Goal: Information Seeking & Learning: Learn about a topic

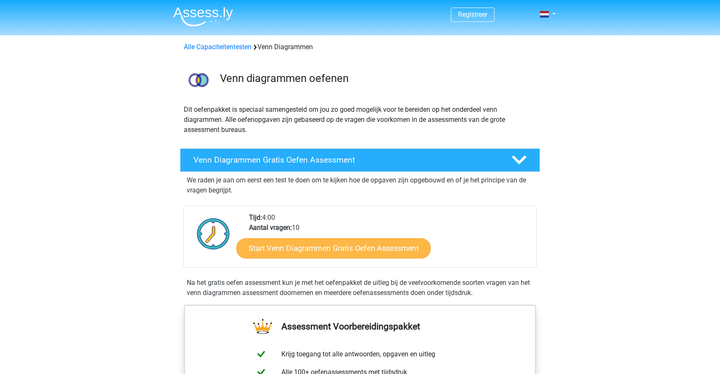
click at [289, 256] on link "Start Venn Diagrammen Gratis Oefen Assessment" at bounding box center [333, 249] width 194 height 20
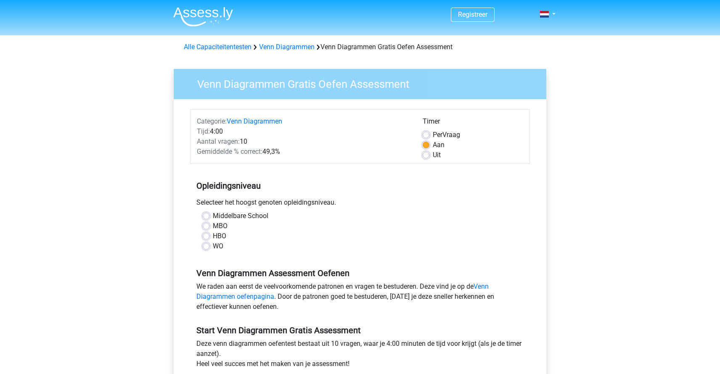
click at [218, 225] on label "MBO" at bounding box center [220, 226] width 15 height 10
click at [210, 225] on input "MBO" at bounding box center [206, 225] width 7 height 8
radio input "true"
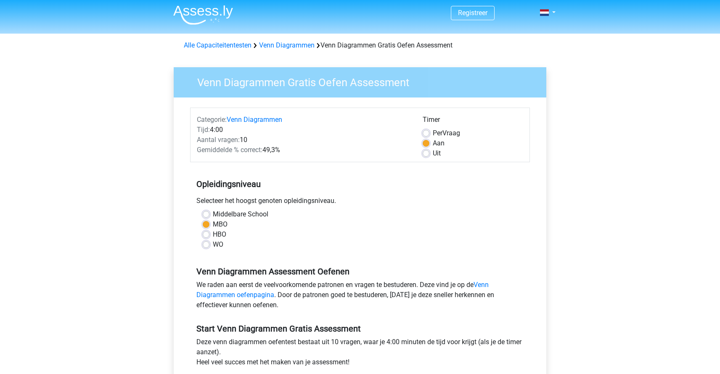
scroll to position [90, 0]
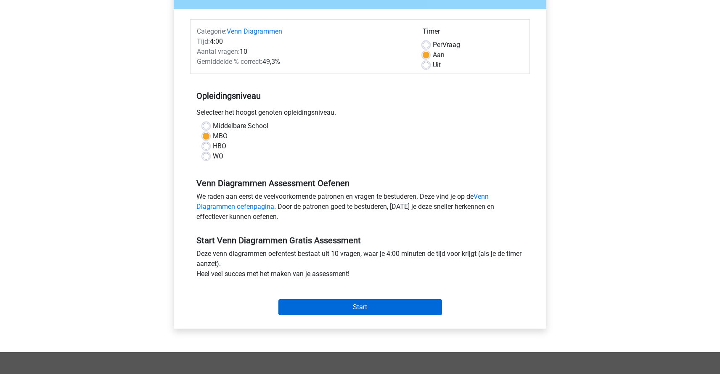
click at [358, 302] on input "Start" at bounding box center [361, 308] width 164 height 16
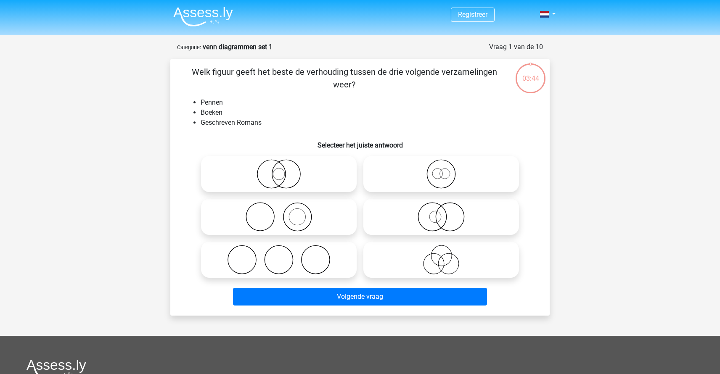
click at [300, 216] on icon at bounding box center [278, 216] width 149 height 29
click at [284, 213] on input "radio" at bounding box center [281, 209] width 5 height 5
radio input "true"
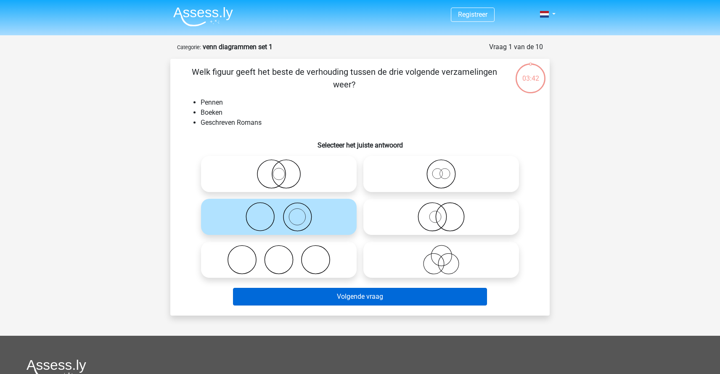
click at [368, 301] on button "Volgende vraag" at bounding box center [360, 297] width 255 height 18
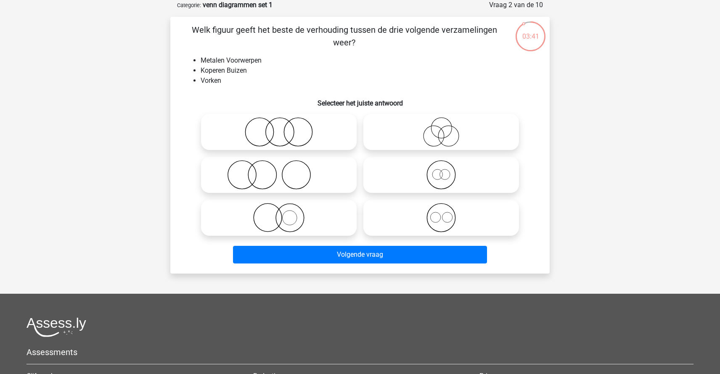
scroll to position [25, 0]
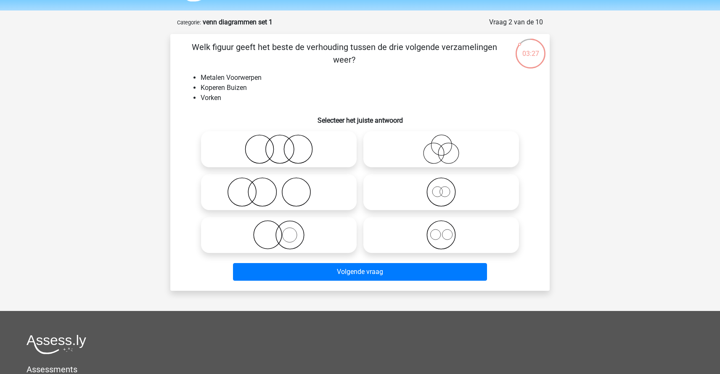
click at [276, 238] on circle at bounding box center [290, 235] width 28 height 28
click at [279, 231] on input "radio" at bounding box center [281, 228] width 5 height 5
radio input "true"
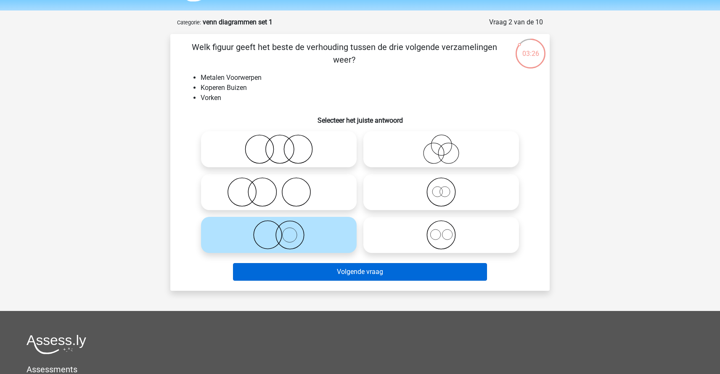
click at [356, 266] on button "Volgende vraag" at bounding box center [360, 272] width 255 height 18
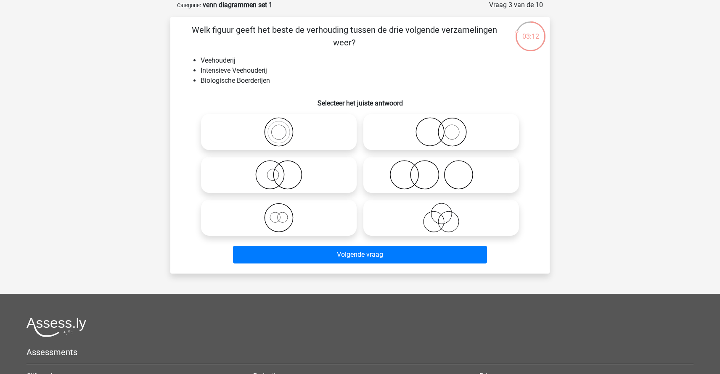
click at [284, 139] on icon at bounding box center [278, 131] width 149 height 29
click at [284, 128] on input "radio" at bounding box center [281, 124] width 5 height 5
radio input "true"
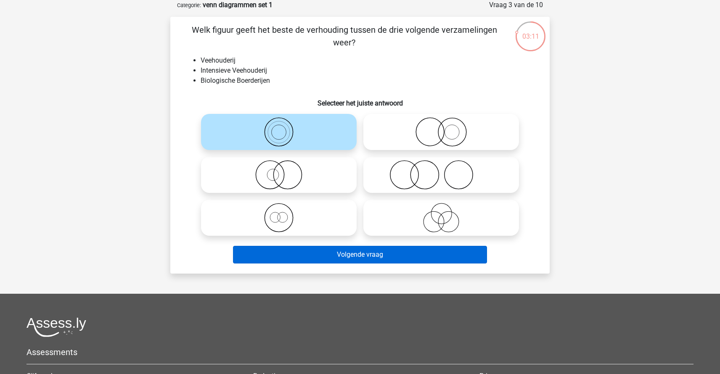
click at [358, 256] on button "Volgende vraag" at bounding box center [360, 255] width 255 height 18
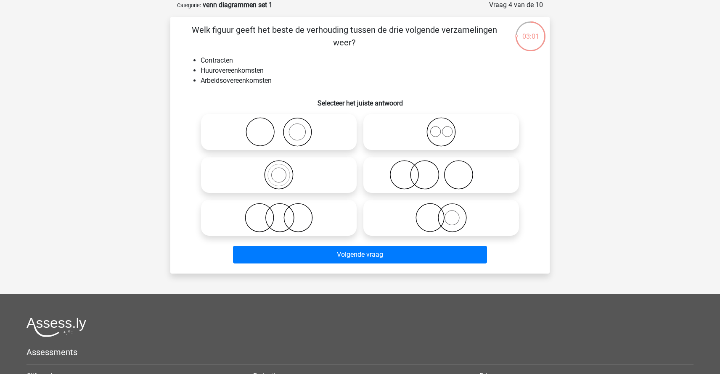
click at [298, 203] on icon at bounding box center [278, 217] width 149 height 29
click at [284, 208] on input "radio" at bounding box center [281, 210] width 5 height 5
radio input "true"
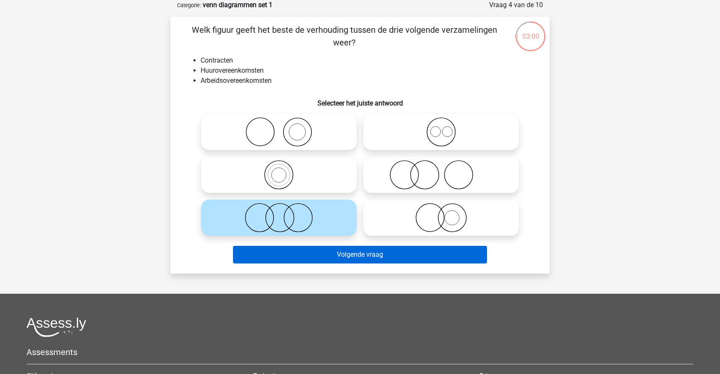
click at [397, 261] on button "Volgende vraag" at bounding box center [360, 255] width 255 height 18
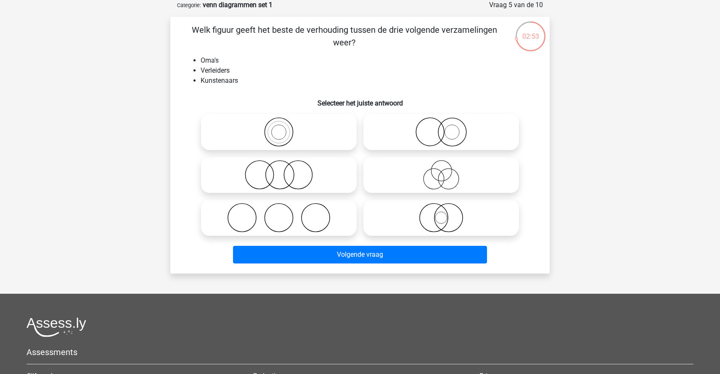
click at [316, 126] on icon at bounding box center [278, 131] width 149 height 29
click at [284, 126] on input "radio" at bounding box center [281, 124] width 5 height 5
radio input "true"
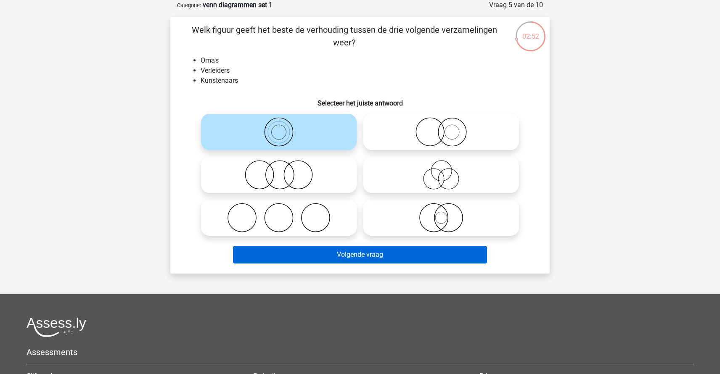
click at [392, 252] on button "Volgende vraag" at bounding box center [360, 255] width 255 height 18
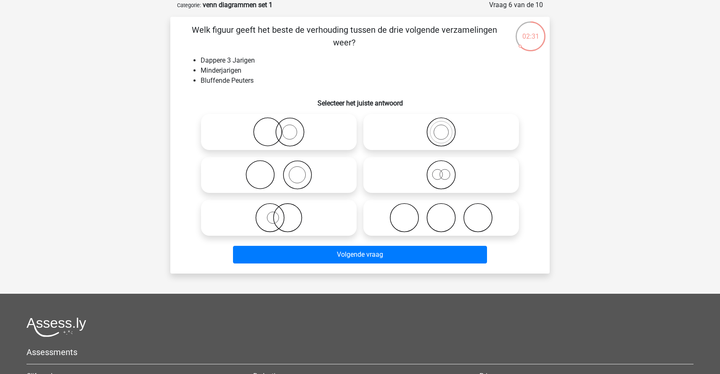
click at [425, 176] on icon at bounding box center [441, 174] width 149 height 29
click at [441, 171] on input "radio" at bounding box center [443, 167] width 5 height 5
radio input "true"
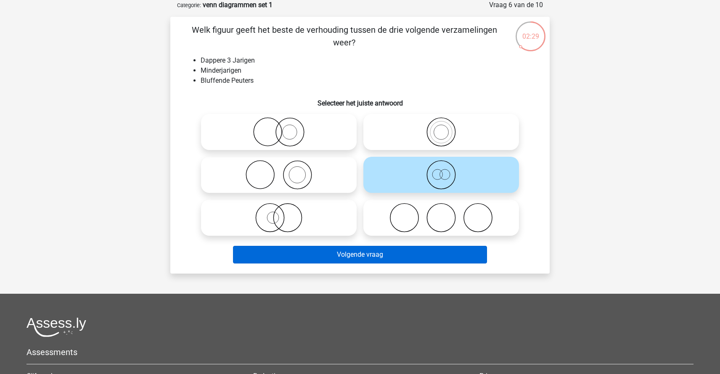
click at [384, 256] on button "Volgende vraag" at bounding box center [360, 255] width 255 height 18
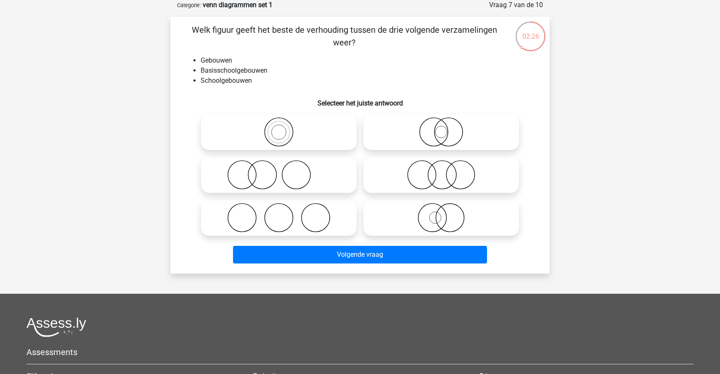
click at [283, 132] on icon at bounding box center [278, 131] width 149 height 29
click at [283, 128] on input "radio" at bounding box center [281, 124] width 5 height 5
radio input "true"
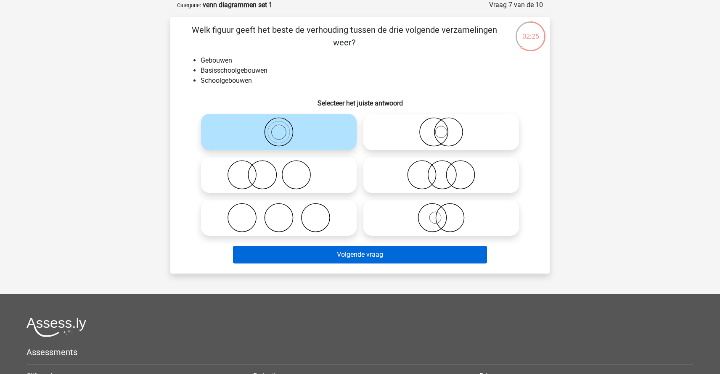
click at [368, 258] on button "Volgende vraag" at bounding box center [360, 255] width 255 height 18
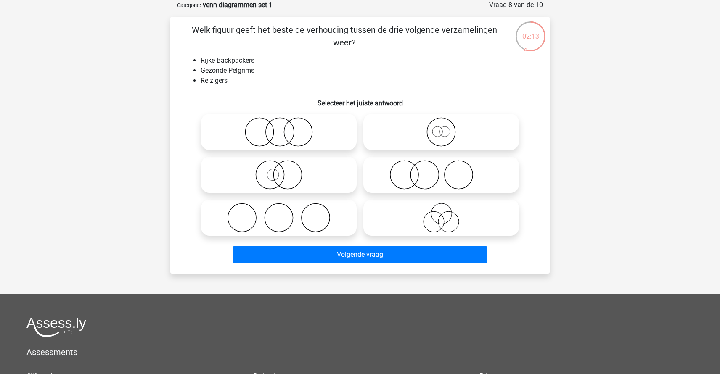
click at [446, 143] on icon at bounding box center [441, 131] width 149 height 29
click at [446, 128] on input "radio" at bounding box center [443, 124] width 5 height 5
radio input "true"
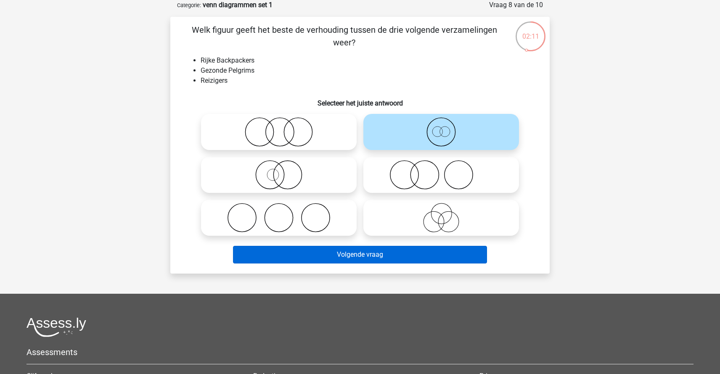
click at [417, 255] on button "Volgende vraag" at bounding box center [360, 255] width 255 height 18
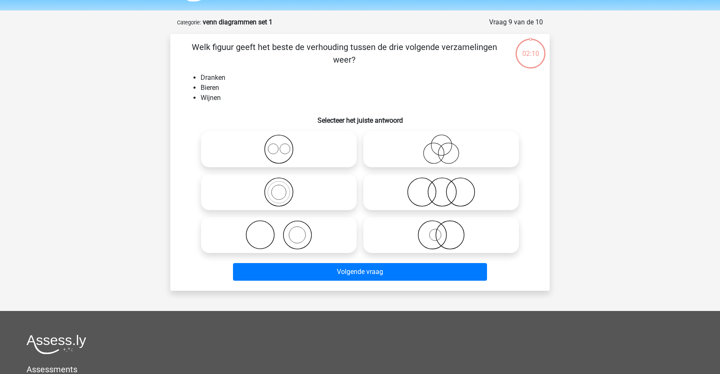
scroll to position [0, 0]
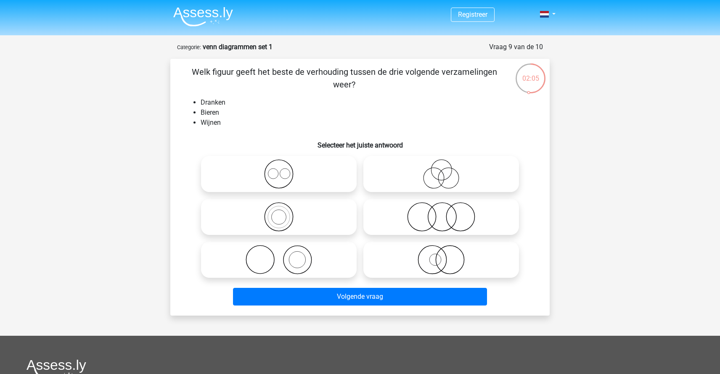
click at [281, 221] on icon at bounding box center [278, 216] width 149 height 29
click at [281, 213] on input "radio" at bounding box center [281, 209] width 5 height 5
radio input "true"
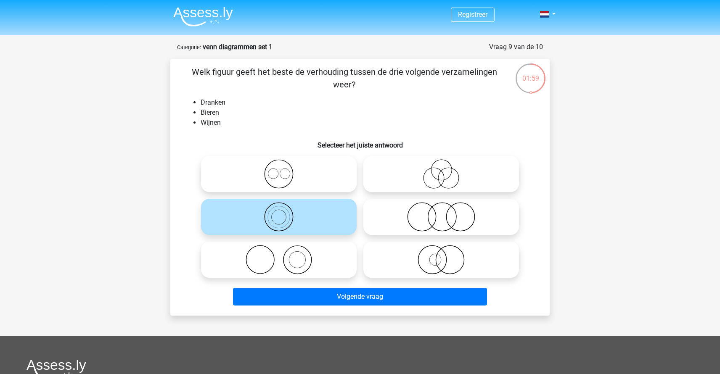
click at [298, 177] on icon at bounding box center [278, 173] width 149 height 29
click at [284, 170] on input "radio" at bounding box center [281, 167] width 5 height 5
radio input "true"
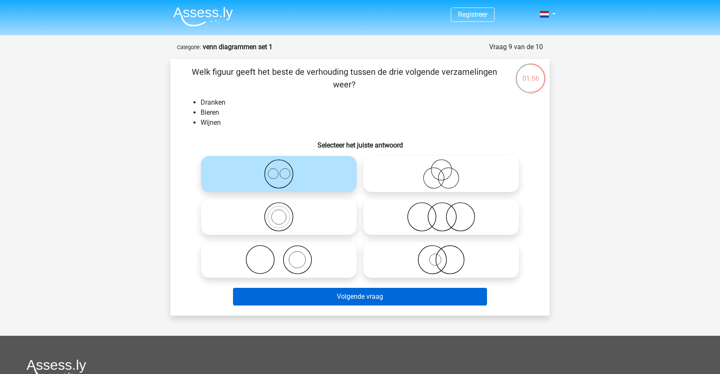
click at [390, 301] on button "Volgende vraag" at bounding box center [360, 297] width 255 height 18
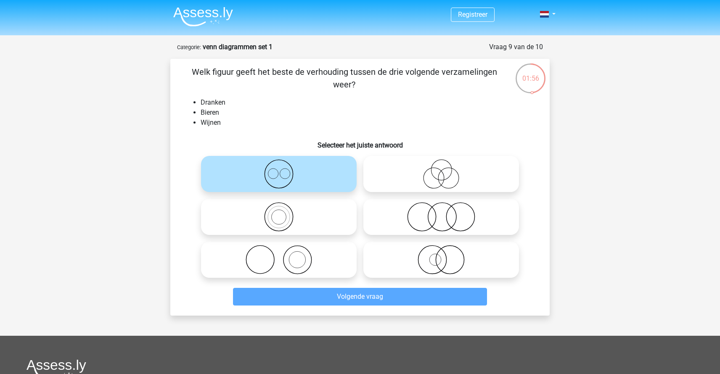
scroll to position [42, 0]
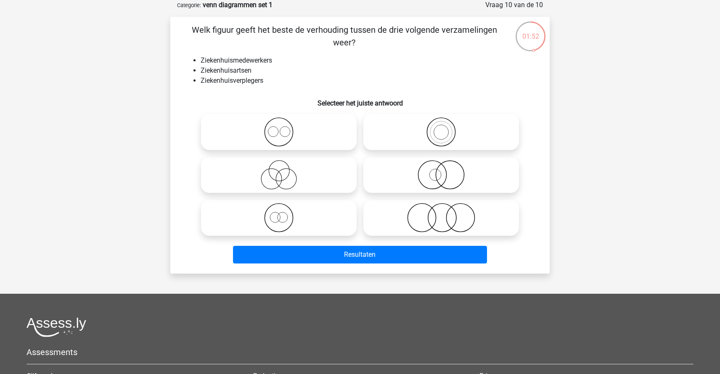
click at [431, 218] on icon at bounding box center [441, 217] width 149 height 29
click at [441, 214] on input "radio" at bounding box center [443, 210] width 5 height 5
radio input "true"
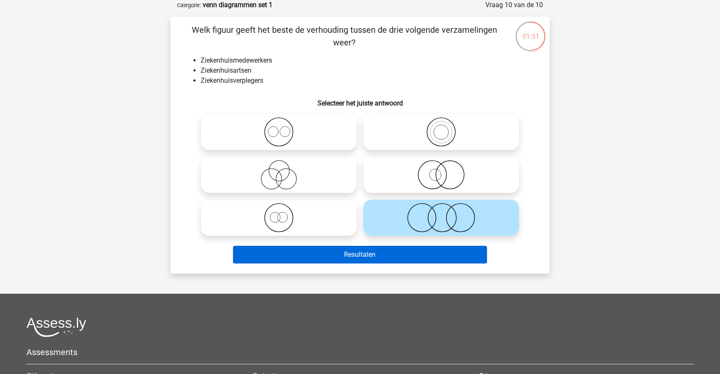
click at [411, 258] on button "Resultaten" at bounding box center [360, 255] width 255 height 18
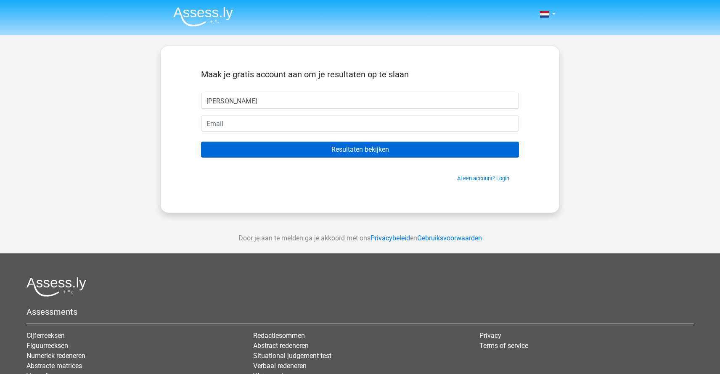
type input "[PERSON_NAME]"
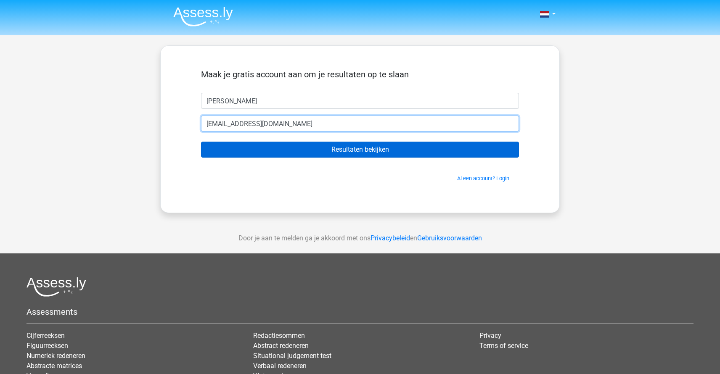
type input "[EMAIL_ADDRESS][DOMAIN_NAME]"
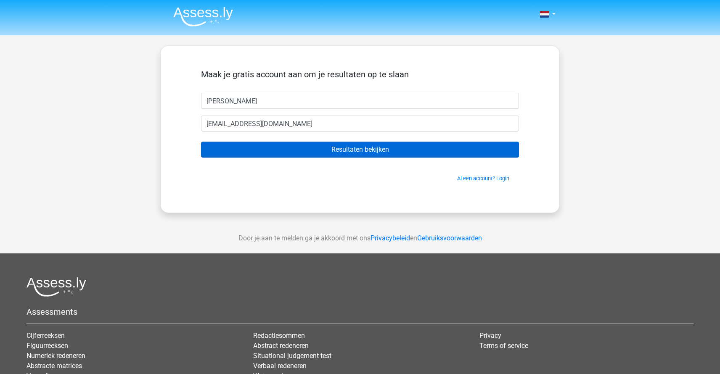
click at [406, 152] on input "Resultaten bekijken" at bounding box center [360, 150] width 318 height 16
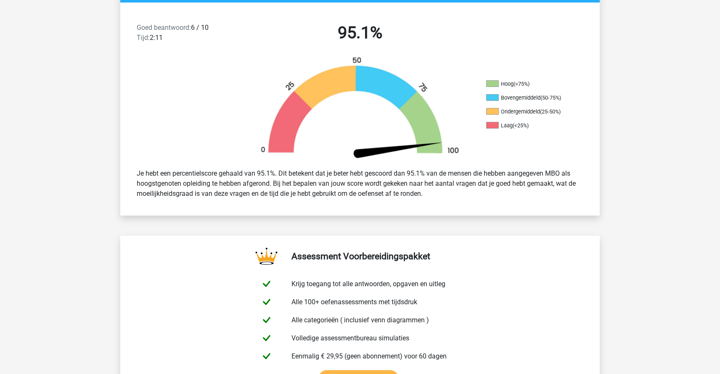
scroll to position [192, 0]
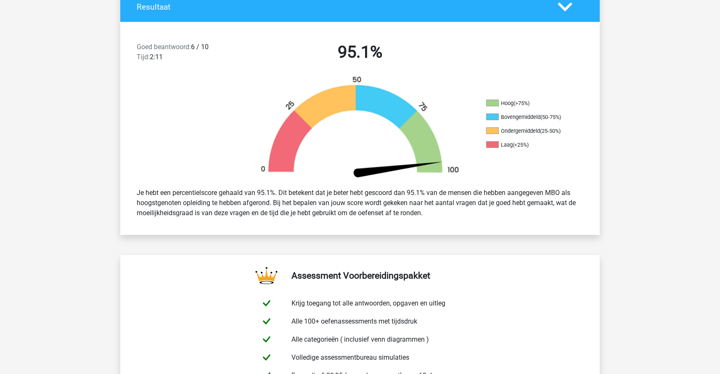
click at [412, 1] on div "Resultaat" at bounding box center [360, 7] width 480 height 30
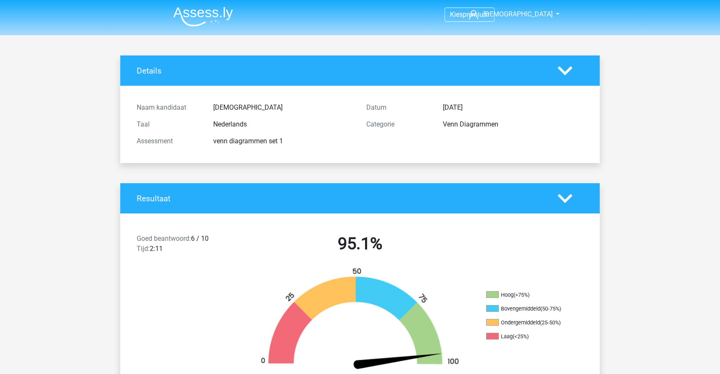
click at [201, 16] on img at bounding box center [203, 17] width 60 height 20
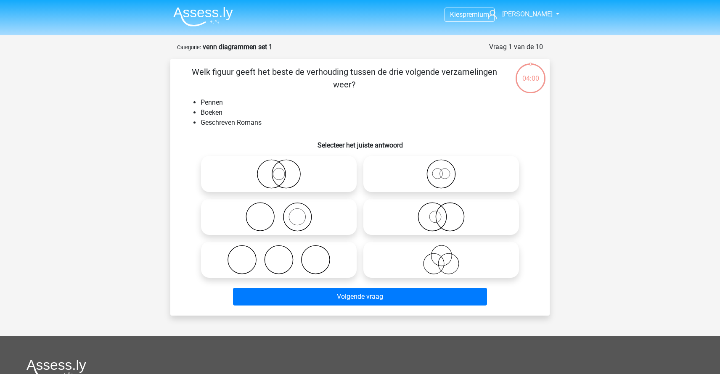
scroll to position [42, 0]
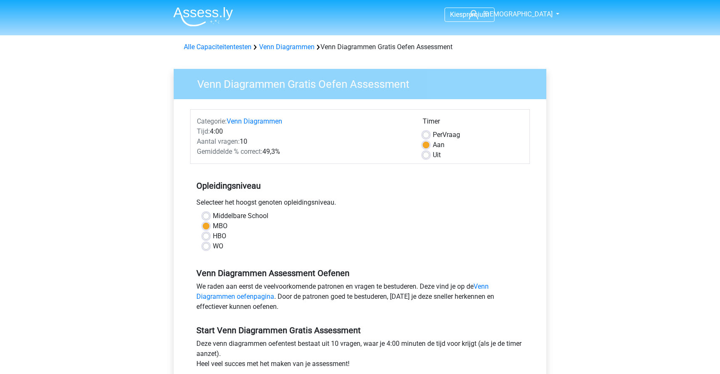
scroll to position [90, 0]
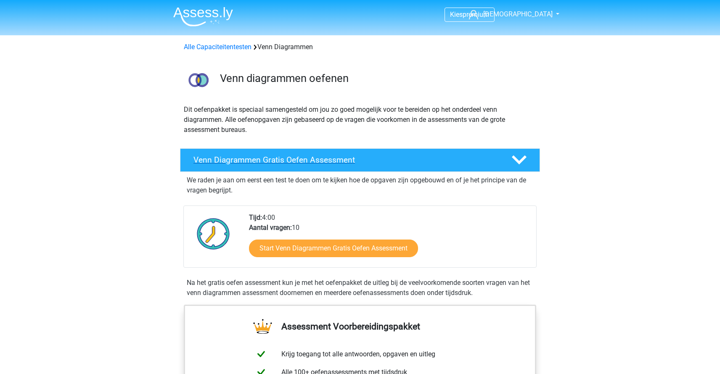
click at [395, 152] on div "Venn Diagrammen Gratis Oefen Assessment" at bounding box center [360, 161] width 360 height 24
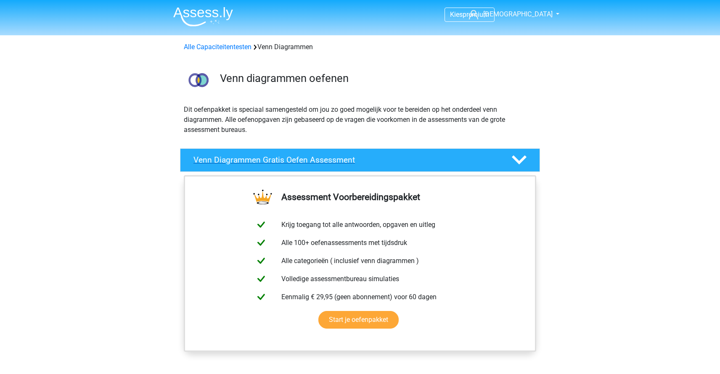
click at [395, 153] on div "Venn Diagrammen Gratis Oefen Assessment" at bounding box center [360, 161] width 360 height 24
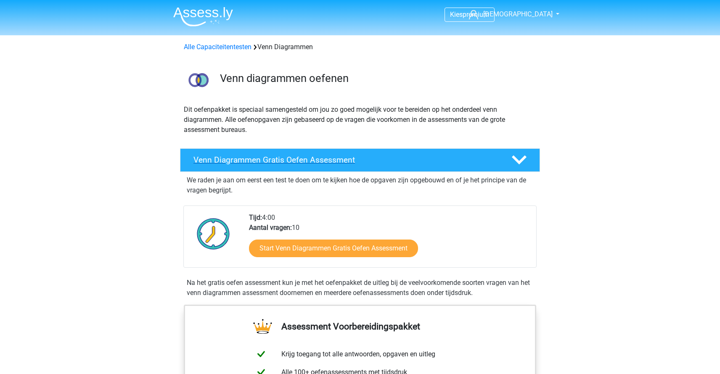
click at [326, 159] on h4 "Venn Diagrammen Gratis Oefen Assessment" at bounding box center [346, 160] width 305 height 10
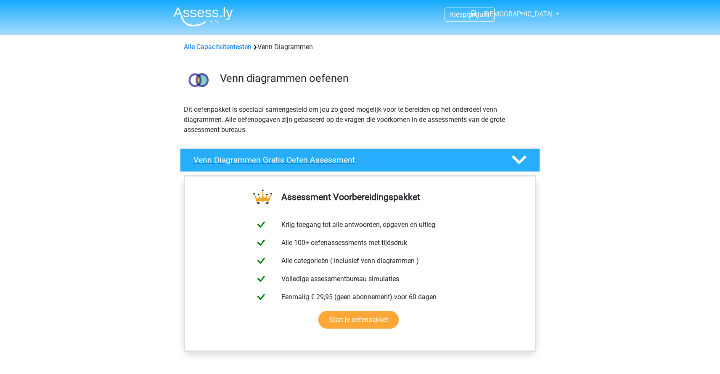
click at [326, 159] on h4 "Venn Diagrammen Gratis Oefen Assessment" at bounding box center [346, 160] width 305 height 10
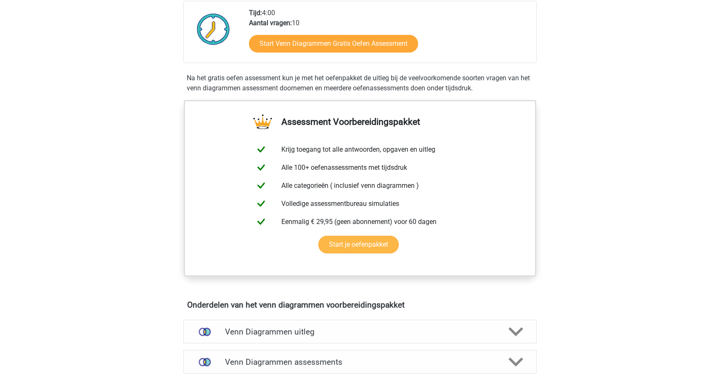
scroll to position [340, 0]
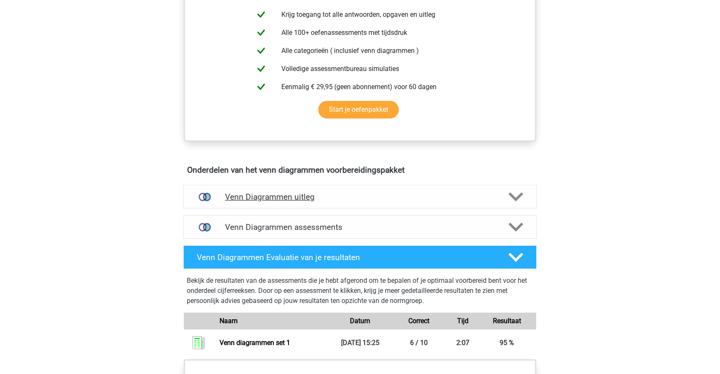
click at [322, 204] on div "Venn Diagrammen uitleg" at bounding box center [359, 197] width 353 height 24
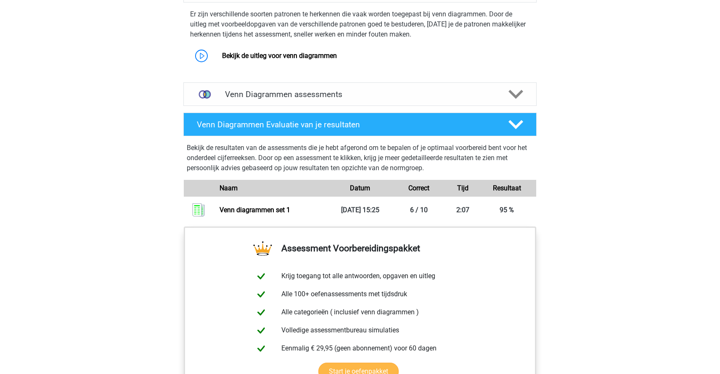
scroll to position [494, 0]
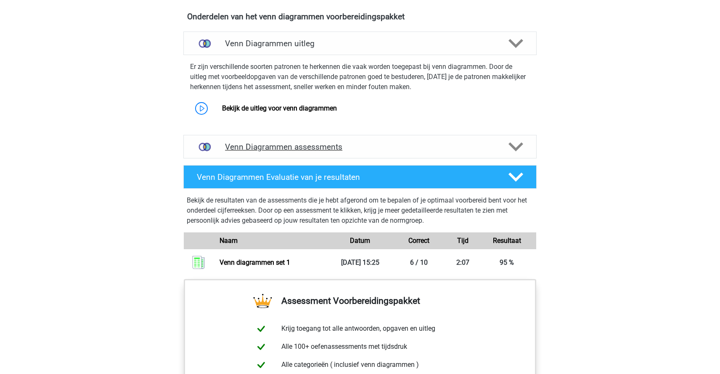
click at [241, 151] on h4 "Venn Diagrammen assessments" at bounding box center [360, 147] width 270 height 10
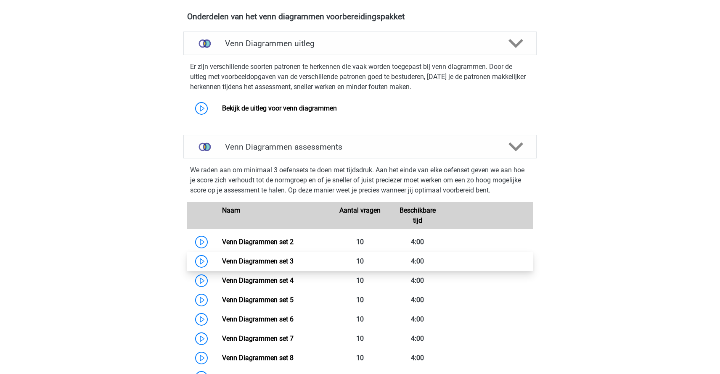
click at [261, 258] on link "Venn Diagrammen set 3" at bounding box center [258, 262] width 72 height 8
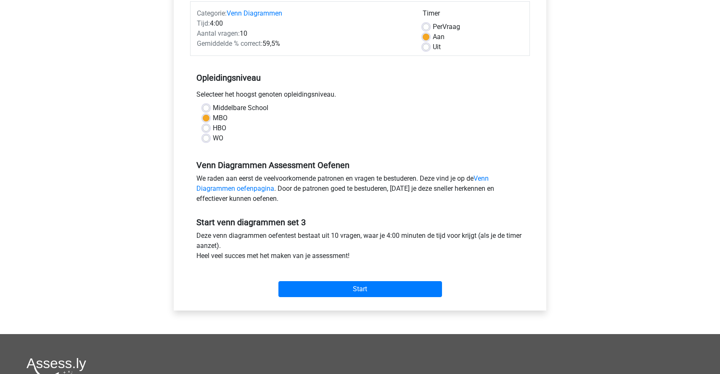
scroll to position [77, 0]
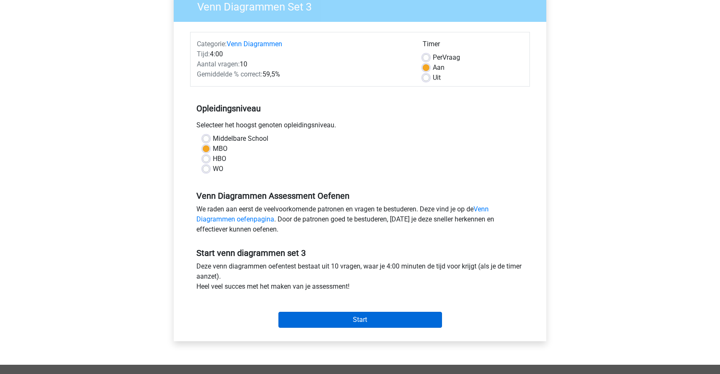
click at [363, 316] on input "Start" at bounding box center [361, 320] width 164 height 16
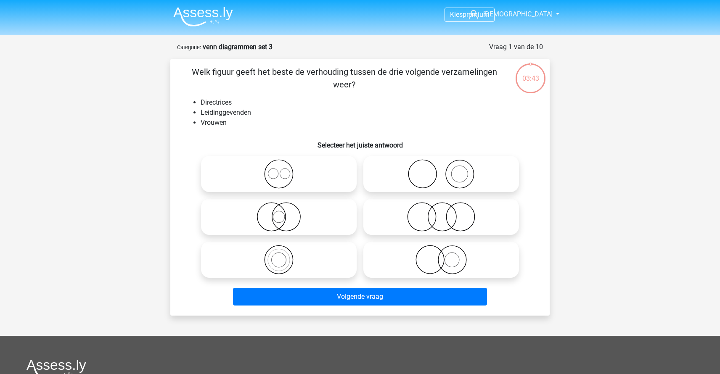
click at [447, 214] on circle at bounding box center [460, 217] width 28 height 28
click at [447, 213] on input "radio" at bounding box center [443, 209] width 5 height 5
radio input "true"
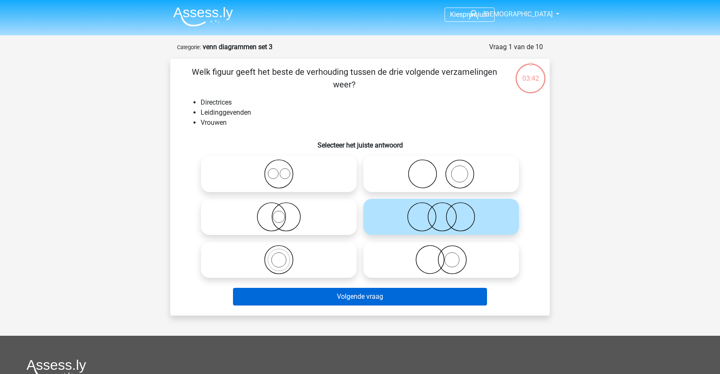
click at [395, 293] on button "Volgende vraag" at bounding box center [360, 297] width 255 height 18
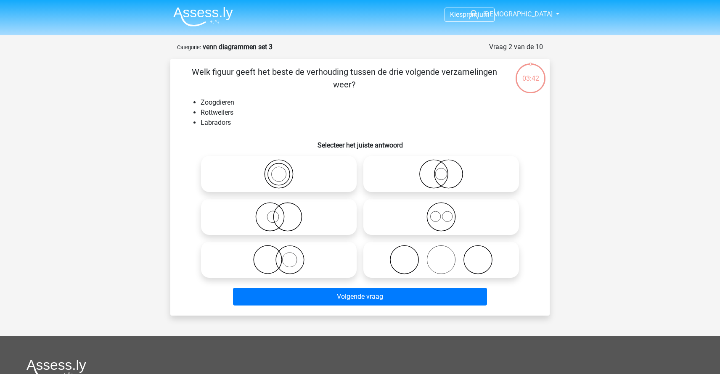
scroll to position [42, 0]
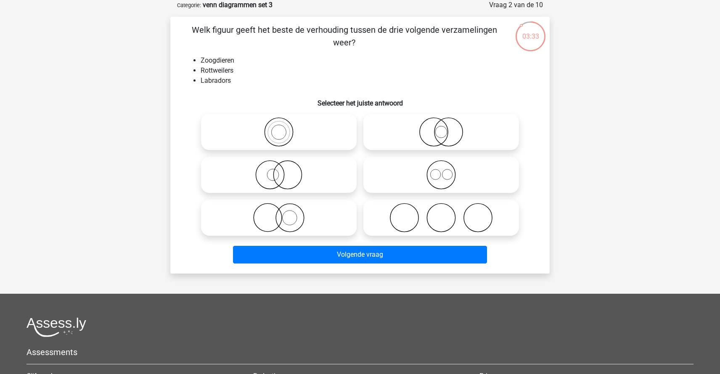
click at [448, 172] on icon at bounding box center [441, 174] width 149 height 29
click at [447, 171] on input "radio" at bounding box center [443, 167] width 5 height 5
radio input "true"
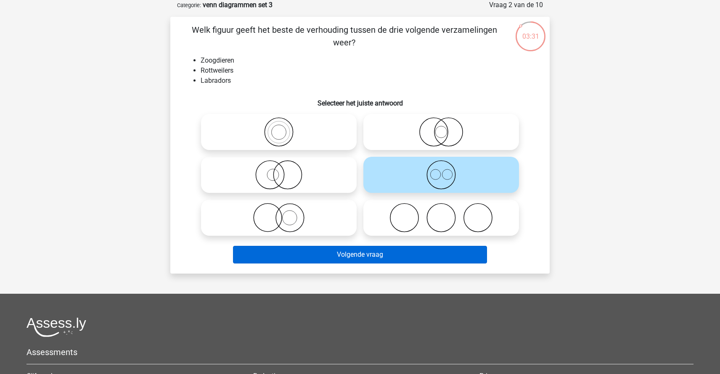
click at [366, 253] on button "Volgende vraag" at bounding box center [360, 255] width 255 height 18
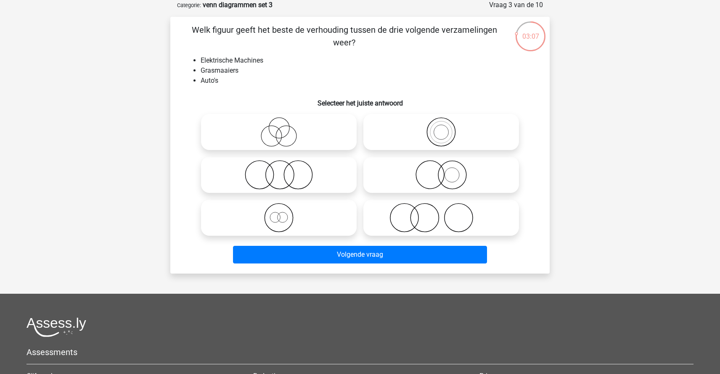
click at [439, 208] on icon at bounding box center [441, 217] width 149 height 29
click at [441, 208] on input "radio" at bounding box center [443, 210] width 5 height 5
radio input "true"
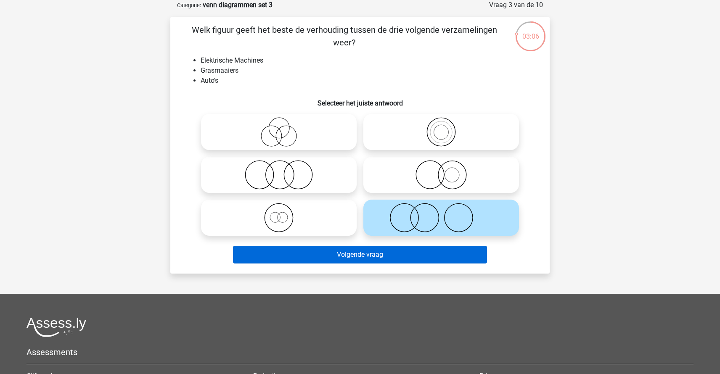
click at [345, 258] on button "Volgende vraag" at bounding box center [360, 255] width 255 height 18
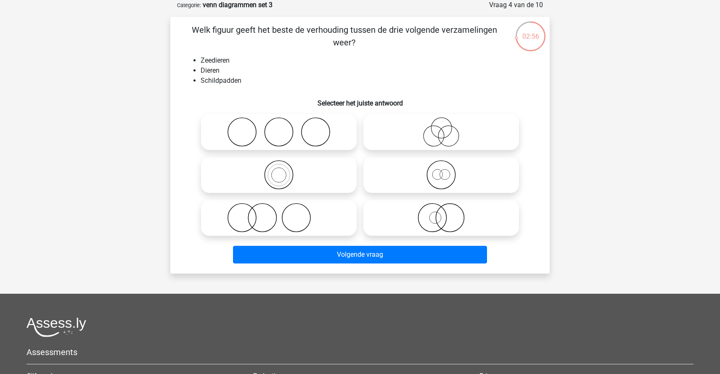
click at [449, 170] on icon at bounding box center [441, 174] width 149 height 29
click at [447, 170] on input "radio" at bounding box center [443, 167] width 5 height 5
radio input "true"
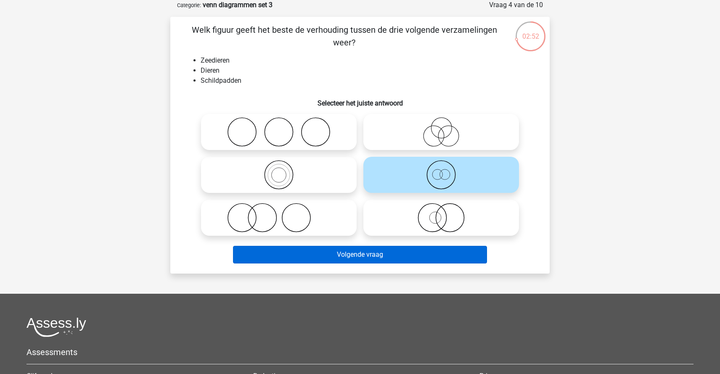
click at [398, 257] on button "Volgende vraag" at bounding box center [360, 255] width 255 height 18
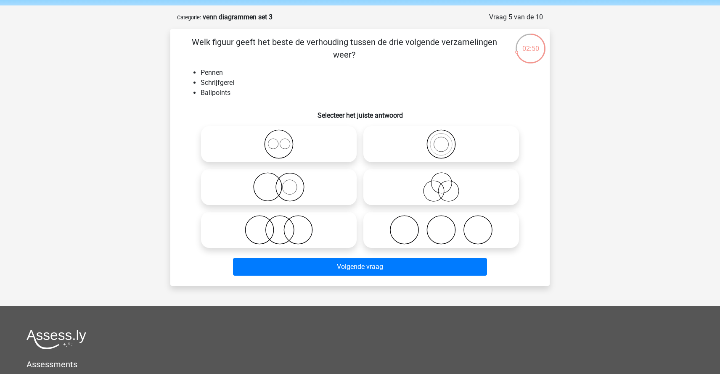
scroll to position [7, 0]
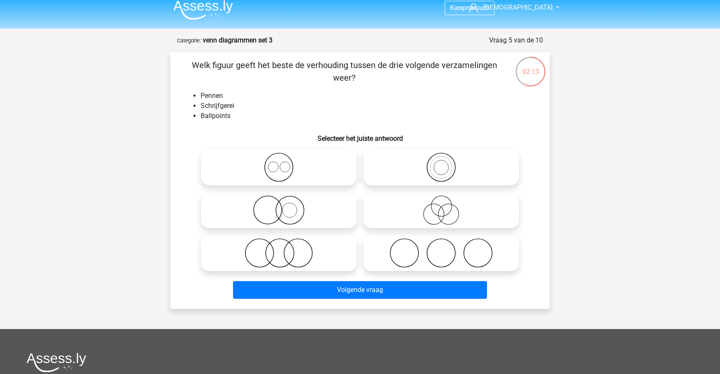
click at [446, 174] on icon at bounding box center [441, 167] width 149 height 29
click at [446, 163] on input "radio" at bounding box center [443, 160] width 5 height 5
radio input "true"
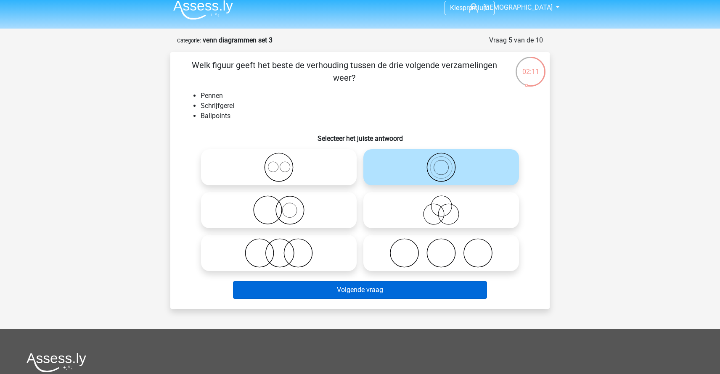
click at [404, 298] on button "Volgende vraag" at bounding box center [360, 290] width 255 height 18
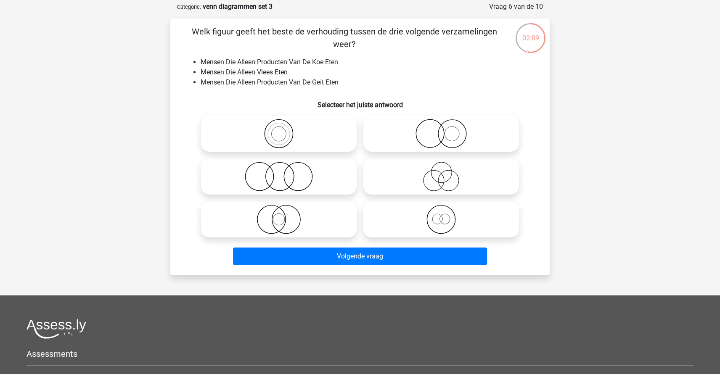
scroll to position [30, 0]
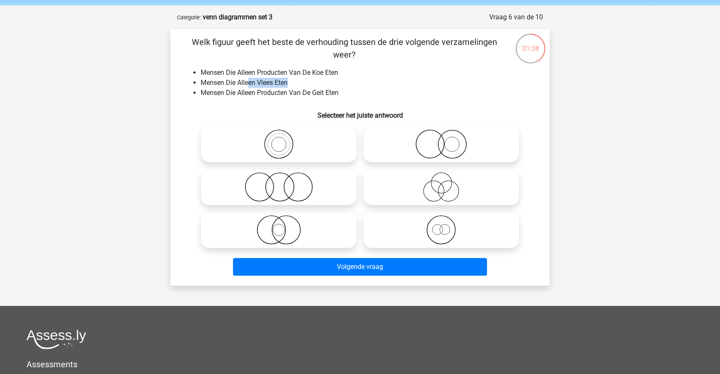
drag, startPoint x: 295, startPoint y: 85, endPoint x: 249, endPoint y: 83, distance: 46.3
click at [249, 83] on li "Mensen Die Alleen Vlees Eten" at bounding box center [369, 83] width 336 height 10
click at [293, 188] on icon at bounding box center [278, 187] width 149 height 29
click at [284, 183] on input "radio" at bounding box center [281, 180] width 5 height 5
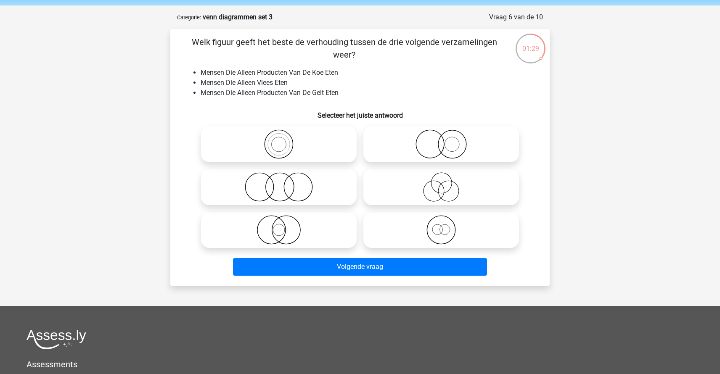
radio input "true"
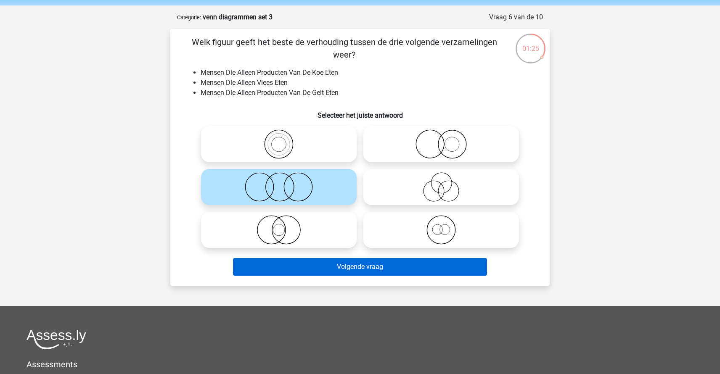
click at [351, 267] on button "Volgende vraag" at bounding box center [360, 267] width 255 height 18
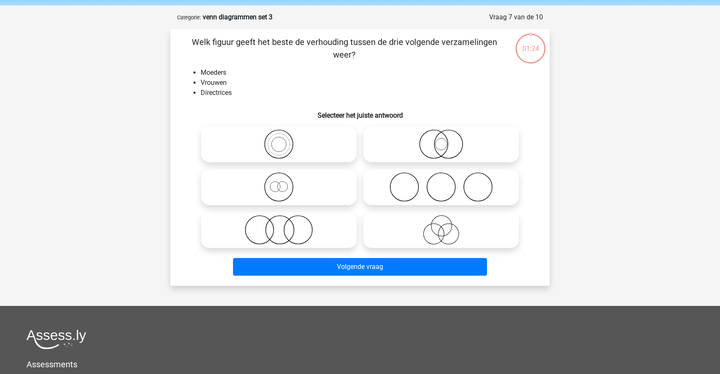
scroll to position [42, 0]
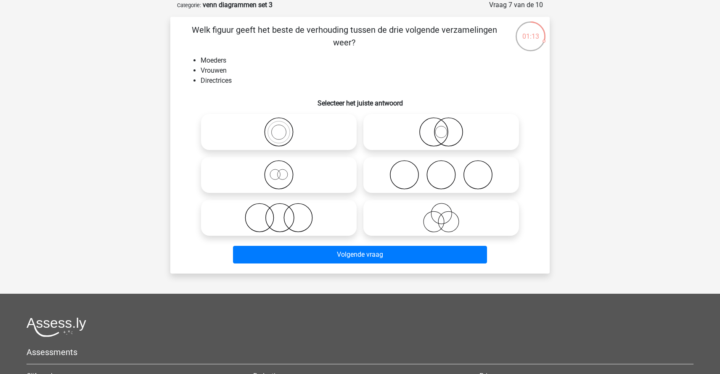
click at [273, 177] on icon at bounding box center [278, 174] width 149 height 29
click at [279, 171] on input "radio" at bounding box center [281, 167] width 5 height 5
radio input "true"
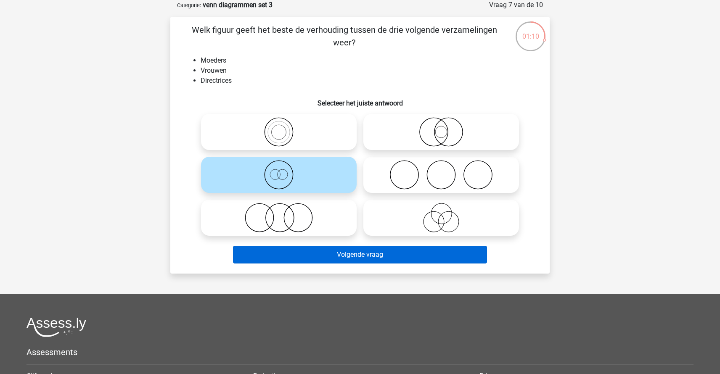
click at [327, 252] on button "Volgende vraag" at bounding box center [360, 255] width 255 height 18
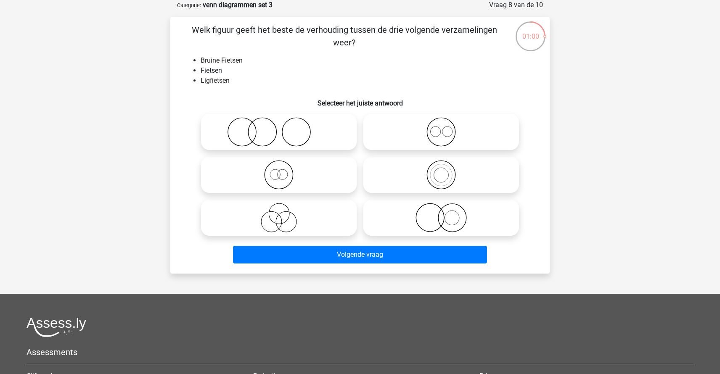
click at [297, 179] on icon at bounding box center [278, 174] width 149 height 29
click at [284, 171] on input "radio" at bounding box center [281, 167] width 5 height 5
radio input "true"
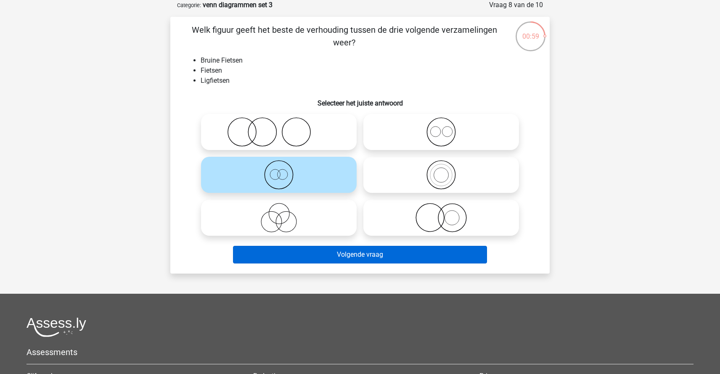
click at [384, 255] on button "Volgende vraag" at bounding box center [360, 255] width 255 height 18
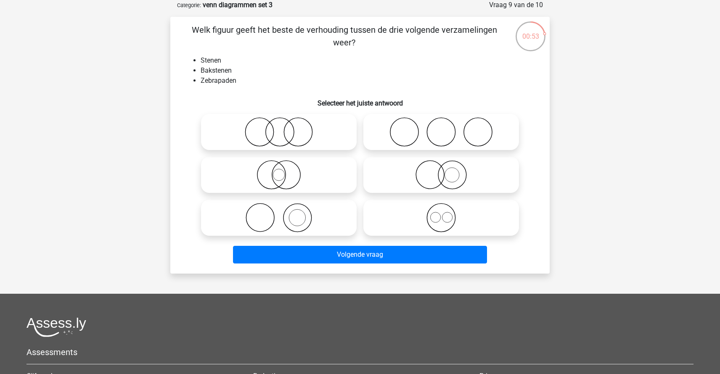
click at [276, 222] on icon at bounding box center [278, 217] width 149 height 29
click at [279, 214] on input "radio" at bounding box center [281, 210] width 5 height 5
radio input "true"
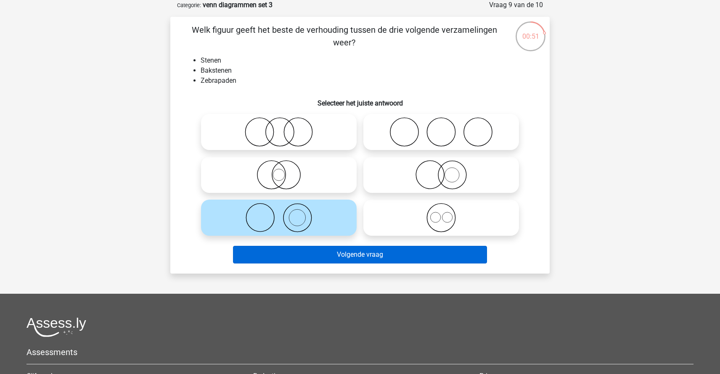
click at [345, 256] on button "Volgende vraag" at bounding box center [360, 255] width 255 height 18
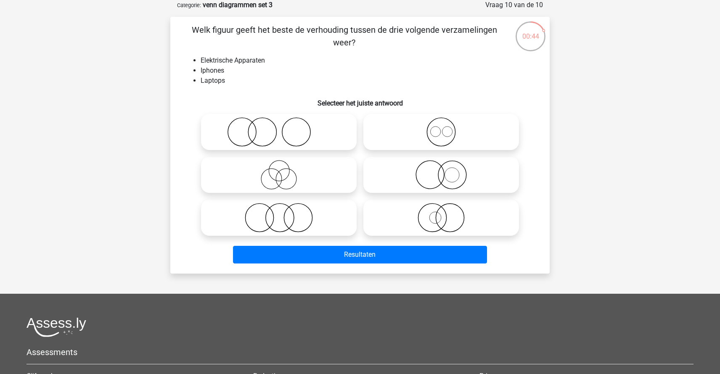
click at [449, 135] on icon at bounding box center [441, 131] width 149 height 29
click at [447, 128] on input "radio" at bounding box center [443, 124] width 5 height 5
radio input "true"
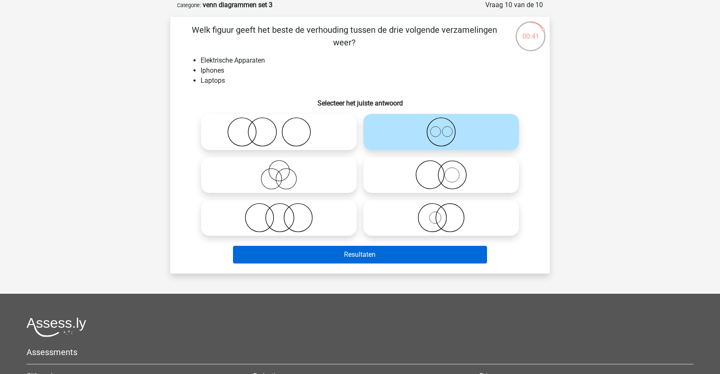
click at [367, 255] on button "Resultaten" at bounding box center [360, 255] width 255 height 18
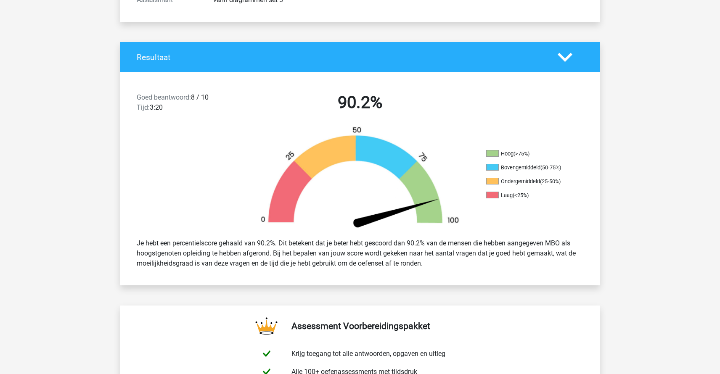
scroll to position [99, 0]
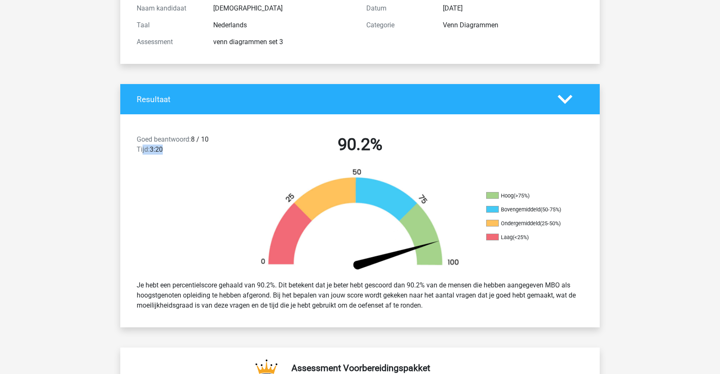
drag, startPoint x: 143, startPoint y: 144, endPoint x: 189, endPoint y: 149, distance: 46.5
click at [176, 148] on div "Goed beantwoord: 8 / 10 Tijd: 3:20" at bounding box center [187, 147] width 115 height 24
click at [191, 148] on div "Goed beantwoord: 8 / 10 Tijd: 3:20" at bounding box center [187, 147] width 115 height 24
drag, startPoint x: 181, startPoint y: 292, endPoint x: 448, endPoint y: 307, distance: 268.1
click at [446, 308] on div "Je hebt een percentielscore gehaald van 90.2%. Dit betekent dat je beter hebt g…" at bounding box center [359, 295] width 459 height 37
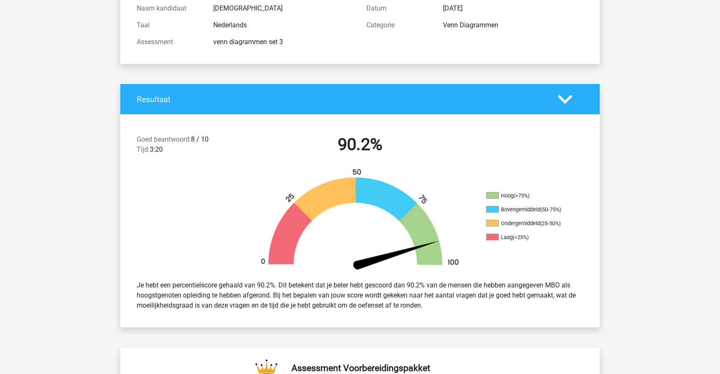
click at [449, 306] on div "Je hebt een percentielscore gehaald van 90.2%. Dit betekent dat je beter hebt g…" at bounding box center [359, 295] width 459 height 37
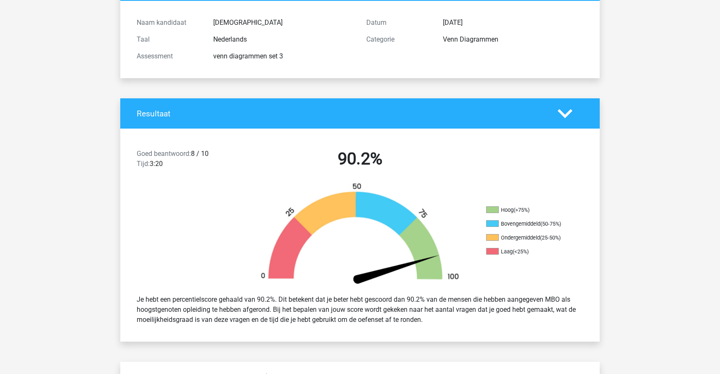
scroll to position [127, 0]
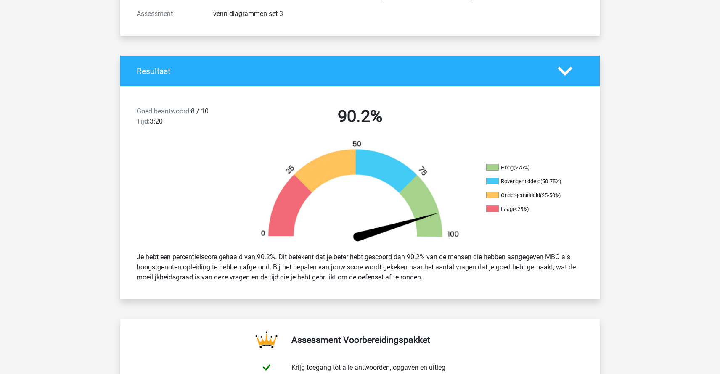
click at [439, 193] on img at bounding box center [360, 193] width 227 height 106
click at [505, 72] on h4 "Resultaat" at bounding box center [341, 71] width 409 height 10
click at [572, 72] on icon at bounding box center [565, 71] width 15 height 15
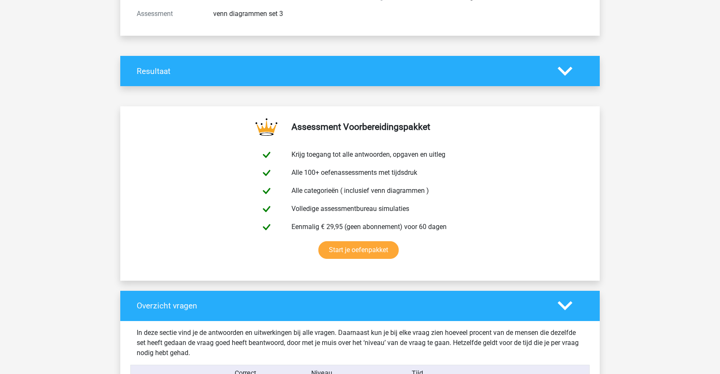
click at [571, 70] on icon at bounding box center [565, 71] width 15 height 15
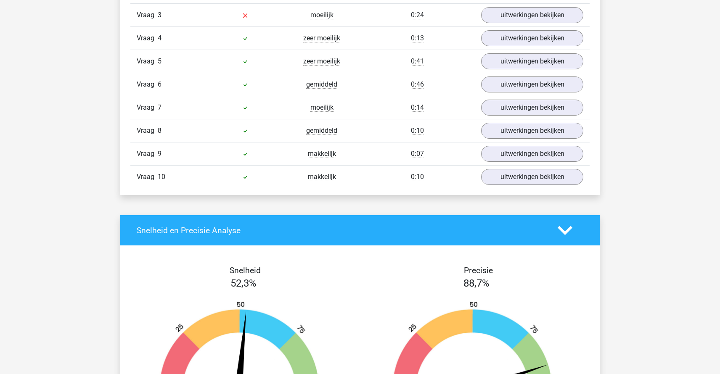
scroll to position [624, 0]
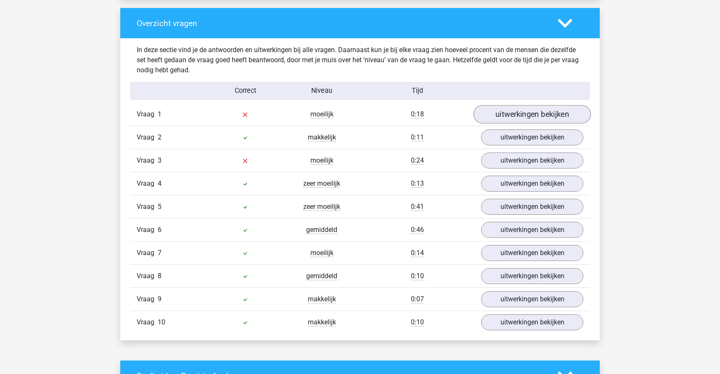
click at [511, 113] on link "uitwerkingen bekijken" at bounding box center [532, 115] width 117 height 19
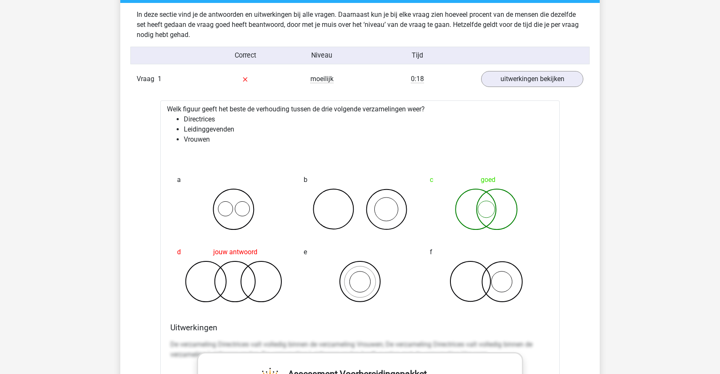
scroll to position [661, 0]
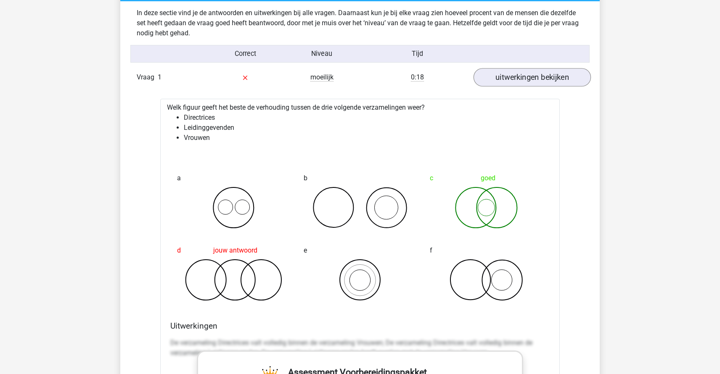
click at [506, 82] on link "uitwerkingen bekijken" at bounding box center [532, 78] width 117 height 19
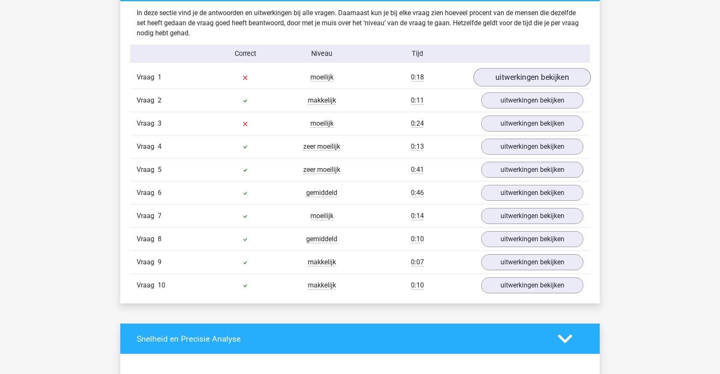
click at [513, 83] on link "uitwerkingen bekijken" at bounding box center [532, 78] width 117 height 19
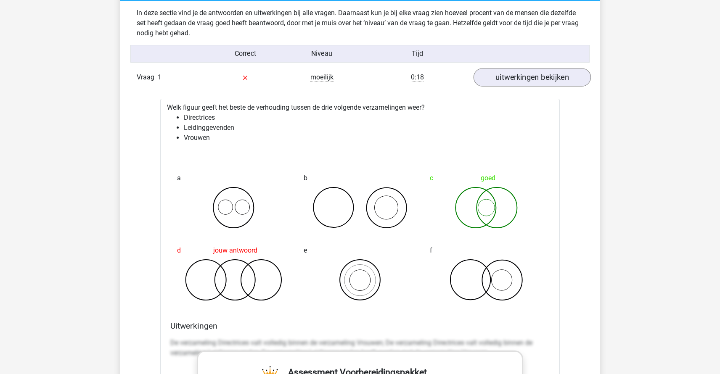
click at [502, 77] on link "uitwerkingen bekijken" at bounding box center [532, 78] width 117 height 19
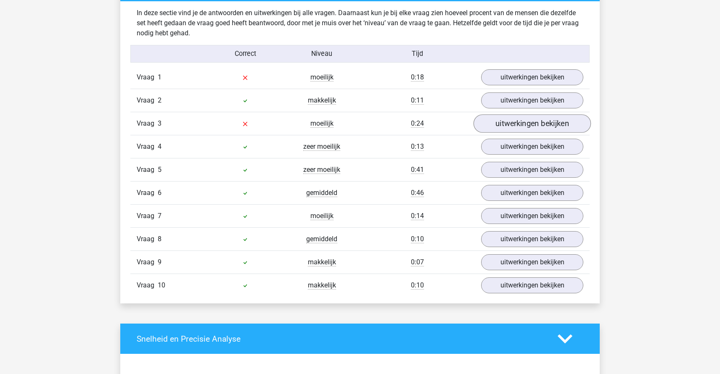
click at [506, 124] on link "uitwerkingen bekijken" at bounding box center [532, 124] width 117 height 19
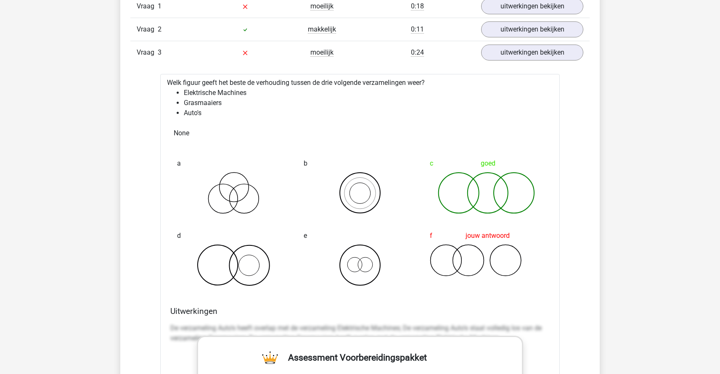
scroll to position [733, 0]
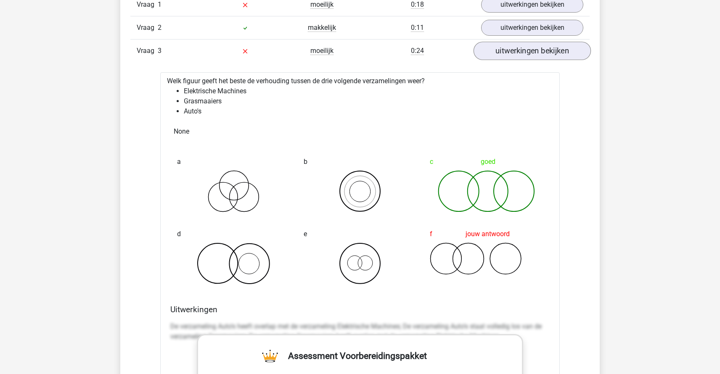
click at [544, 58] on link "uitwerkingen bekijken" at bounding box center [532, 51] width 117 height 19
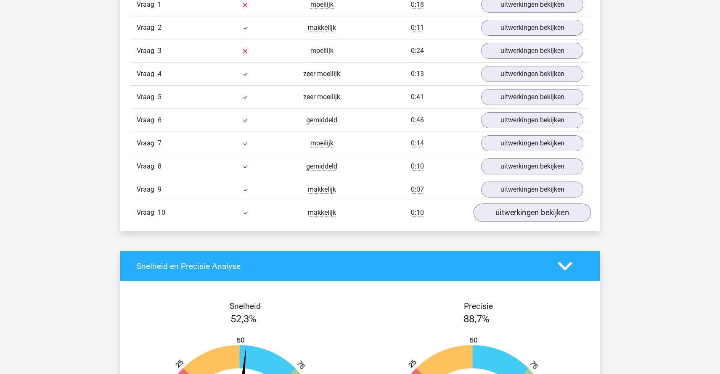
click at [532, 212] on link "uitwerkingen bekijken" at bounding box center [532, 213] width 117 height 19
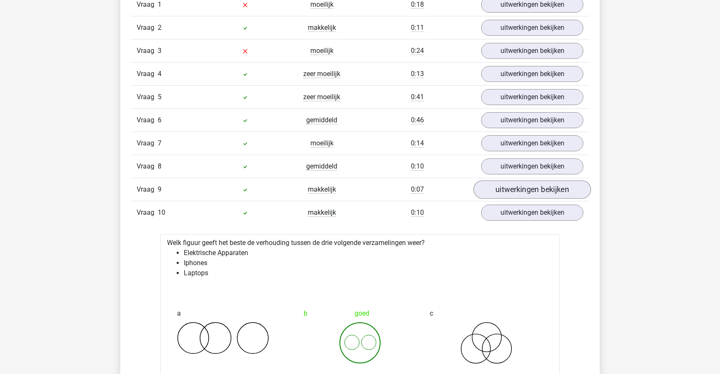
click at [527, 192] on link "uitwerkingen bekijken" at bounding box center [532, 190] width 117 height 19
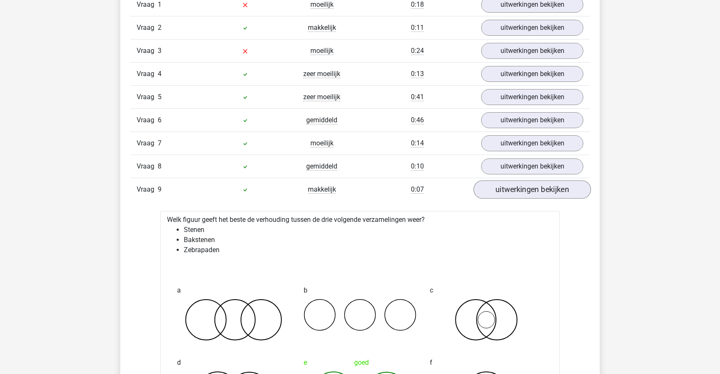
scroll to position [741, 0]
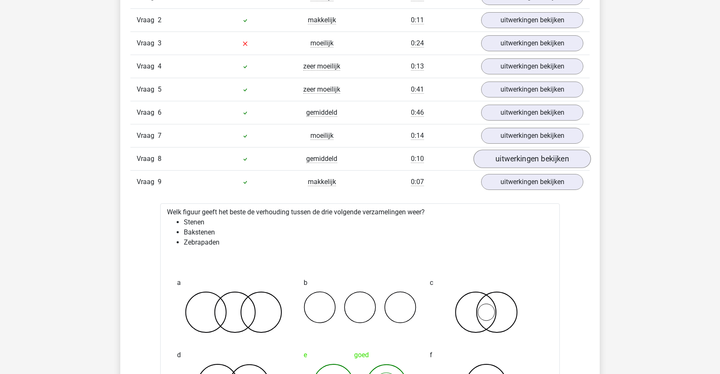
click at [521, 159] on link "uitwerkingen bekijken" at bounding box center [532, 159] width 117 height 19
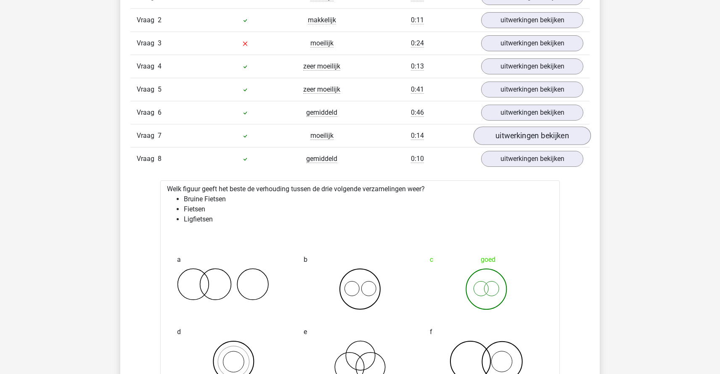
click at [523, 141] on link "uitwerkingen bekijken" at bounding box center [532, 136] width 117 height 19
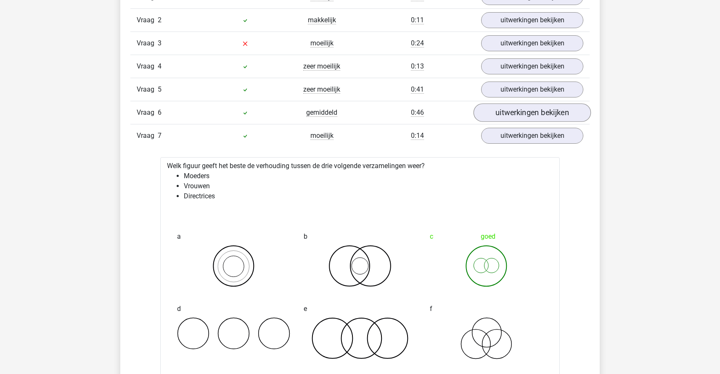
click at [520, 117] on link "uitwerkingen bekijken" at bounding box center [532, 113] width 117 height 19
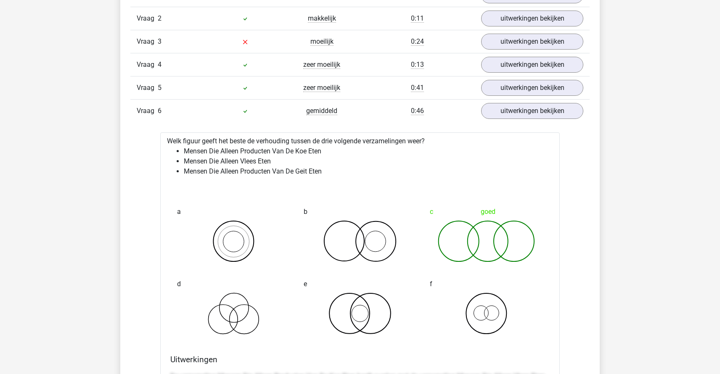
scroll to position [776, 0]
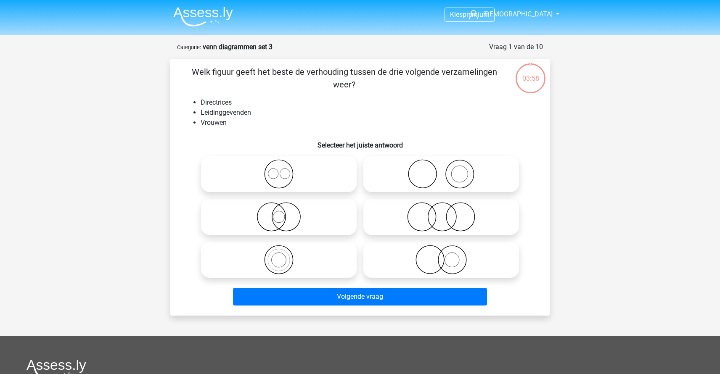
click at [200, 11] on img at bounding box center [203, 17] width 60 height 20
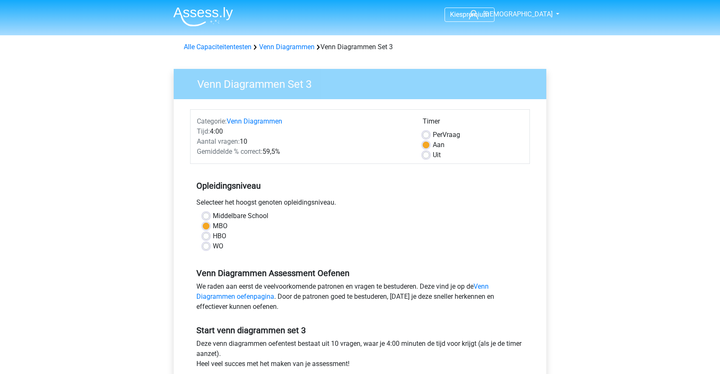
scroll to position [77, 0]
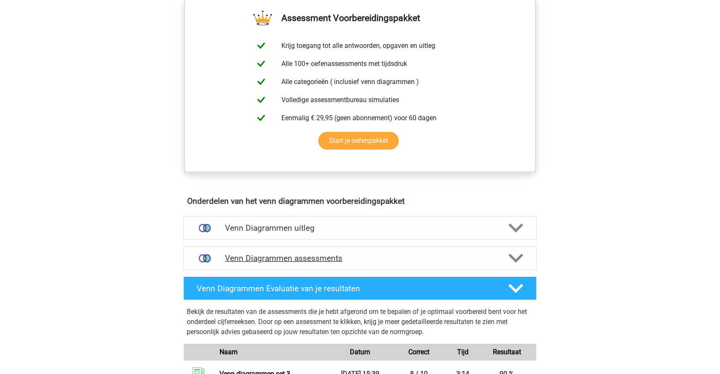
scroll to position [344, 0]
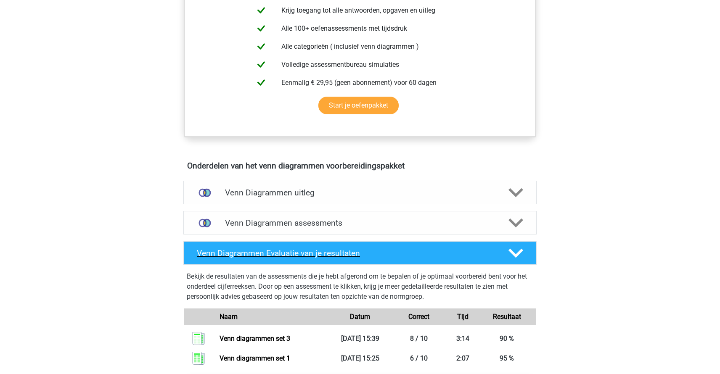
click at [379, 255] on h4 "Venn Diagrammen Evaluatie van je resultaten" at bounding box center [346, 254] width 298 height 10
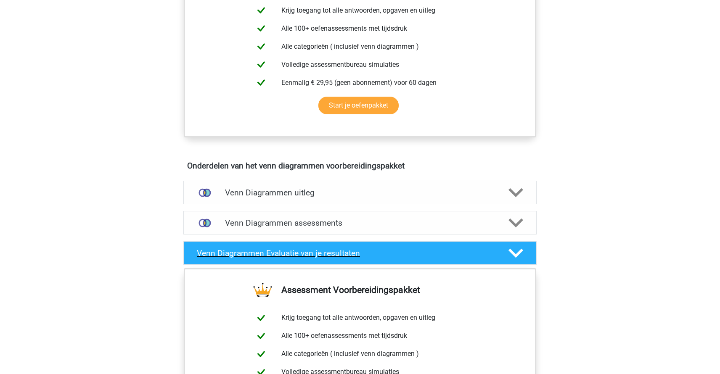
click at [380, 254] on h4 "Venn Diagrammen Evaluatie van je resultaten" at bounding box center [346, 254] width 298 height 10
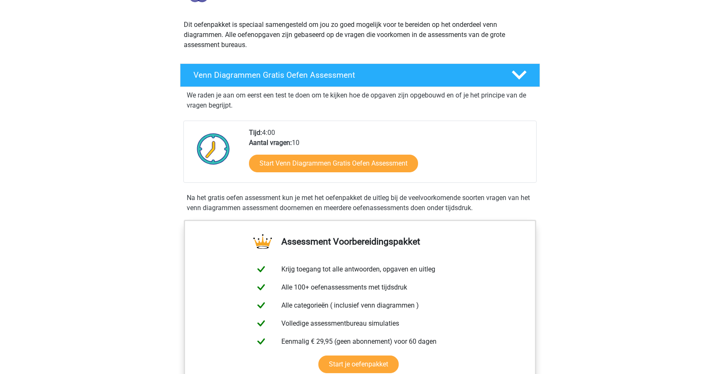
scroll to position [0, 0]
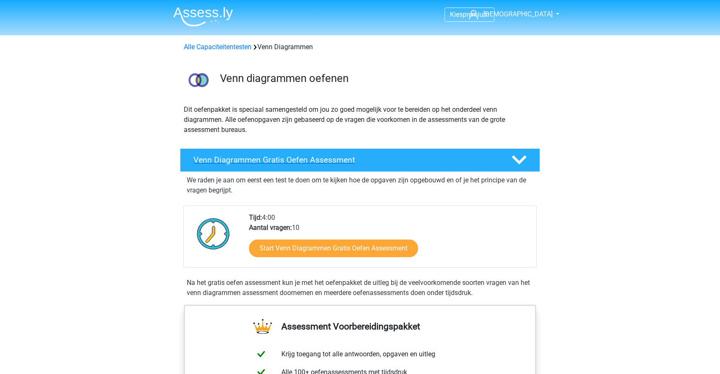
click at [434, 152] on div "Venn Diagrammen Gratis Oefen Assessment" at bounding box center [360, 161] width 360 height 24
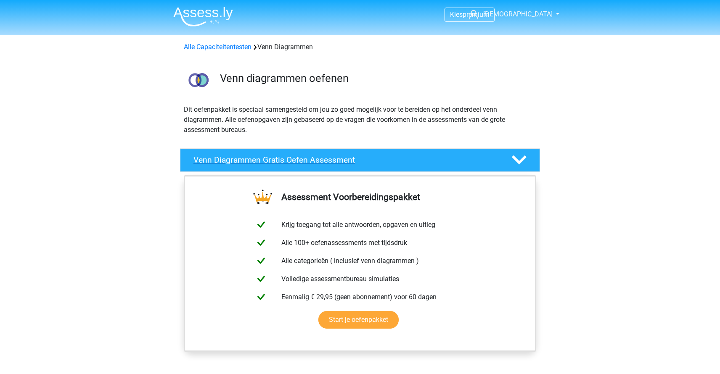
click at [434, 152] on div "Venn Diagrammen Gratis Oefen Assessment" at bounding box center [360, 161] width 360 height 24
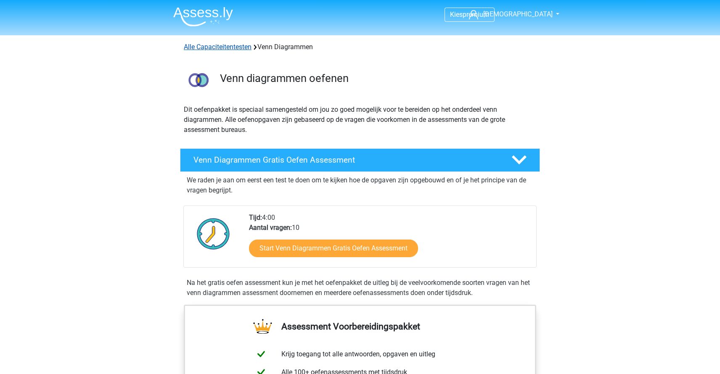
click at [204, 50] on link "Alle Capaciteitentesten" at bounding box center [218, 47] width 68 height 8
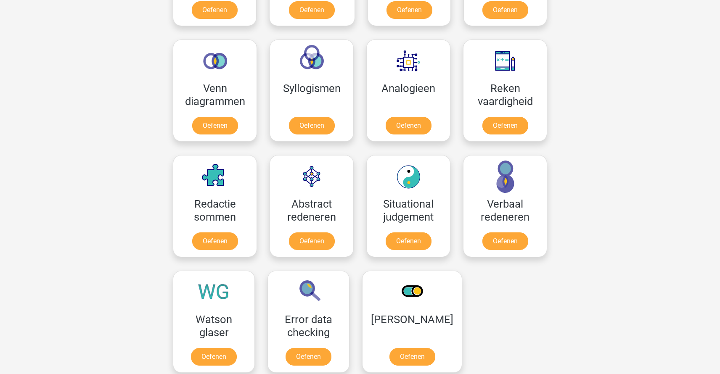
scroll to position [441, 0]
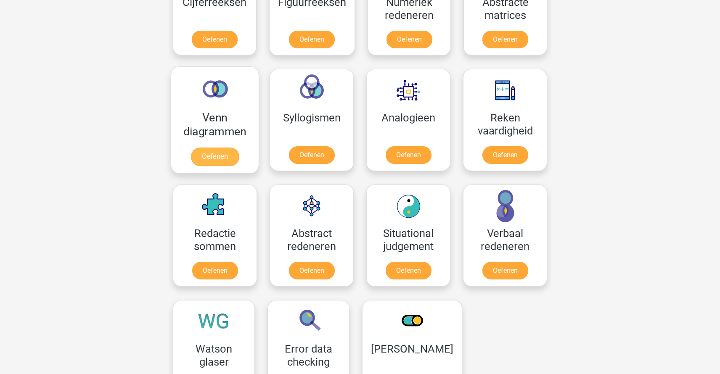
click at [199, 148] on link "Oefenen" at bounding box center [215, 157] width 48 height 19
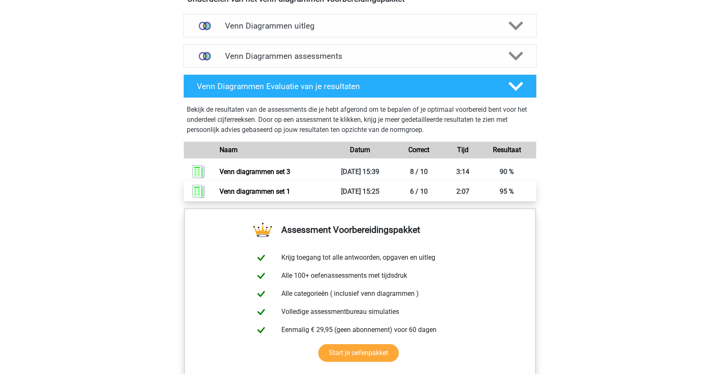
scroll to position [485, 0]
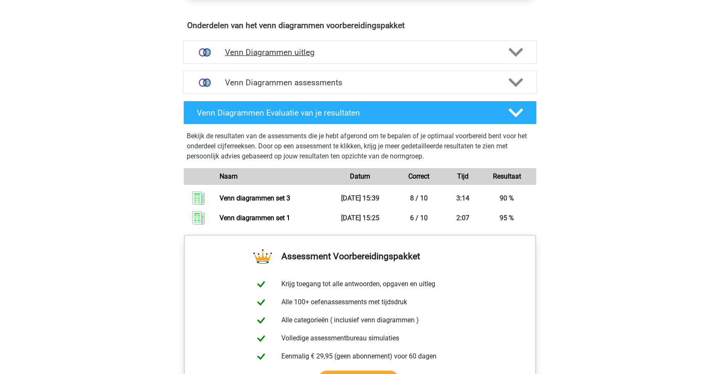
click at [349, 54] on h4 "Venn Diagrammen uitleg" at bounding box center [360, 53] width 270 height 10
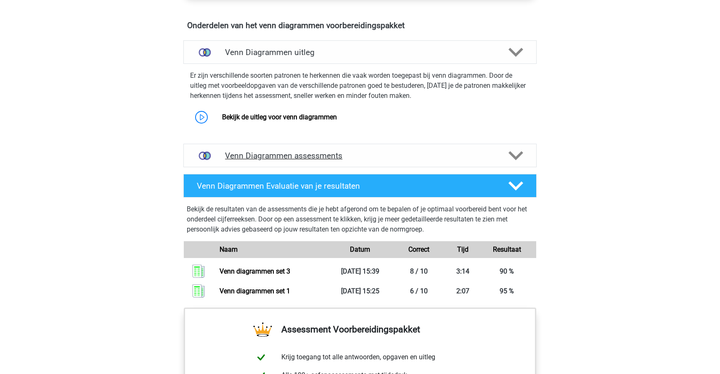
click at [305, 155] on h4 "Venn Diagrammen assessments" at bounding box center [360, 156] width 270 height 10
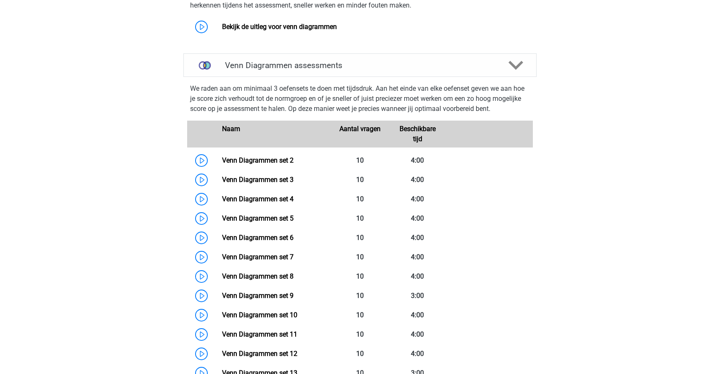
scroll to position [643, 0]
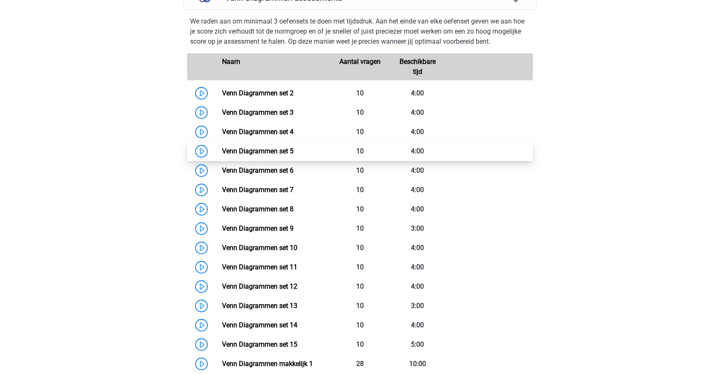
click at [270, 150] on link "Venn Diagrammen set 5" at bounding box center [258, 151] width 72 height 8
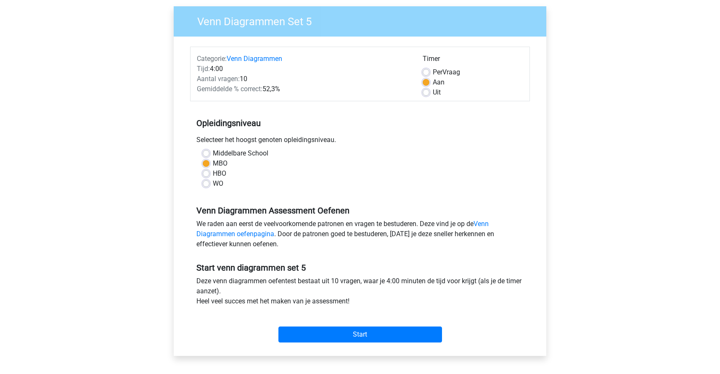
scroll to position [133, 0]
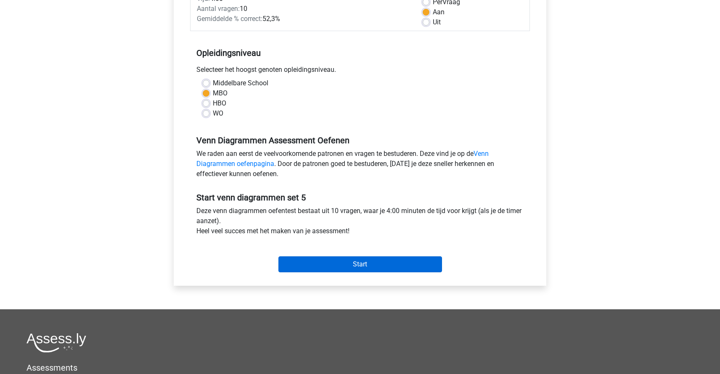
click at [341, 263] on input "Start" at bounding box center [361, 265] width 164 height 16
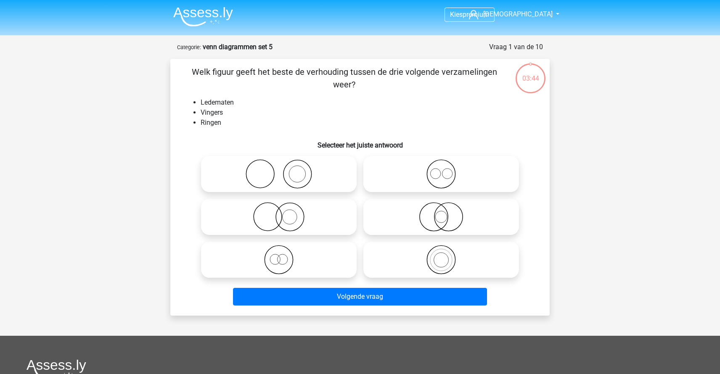
click at [290, 173] on icon at bounding box center [278, 173] width 149 height 29
click at [284, 170] on input "radio" at bounding box center [281, 167] width 5 height 5
radio input "true"
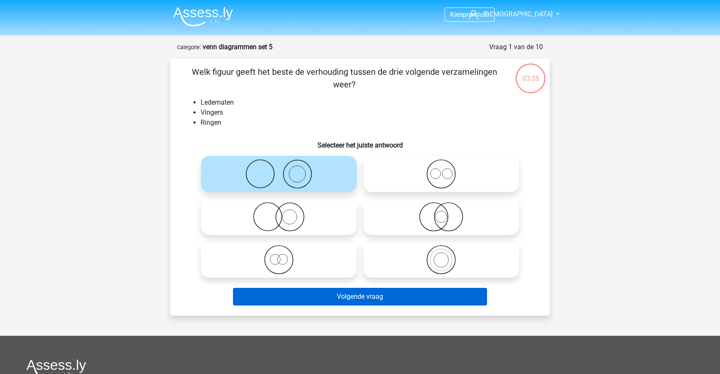
click at [348, 295] on button "Volgende vraag" at bounding box center [360, 297] width 255 height 18
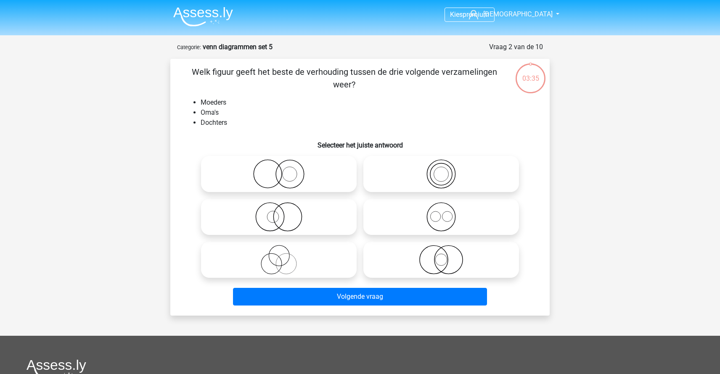
scroll to position [42, 0]
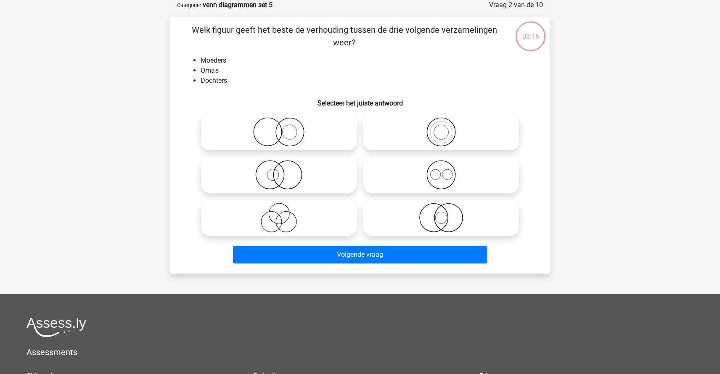
click at [449, 134] on icon at bounding box center [441, 131] width 149 height 29
click at [447, 128] on input "radio" at bounding box center [443, 124] width 5 height 5
radio input "true"
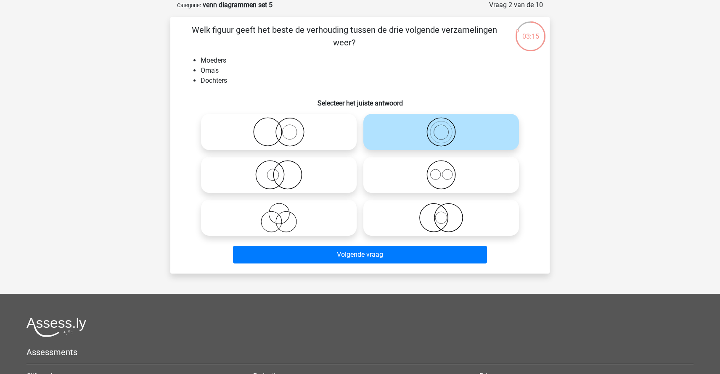
click at [406, 185] on icon at bounding box center [441, 174] width 149 height 29
click at [441, 171] on input "radio" at bounding box center [443, 167] width 5 height 5
radio input "true"
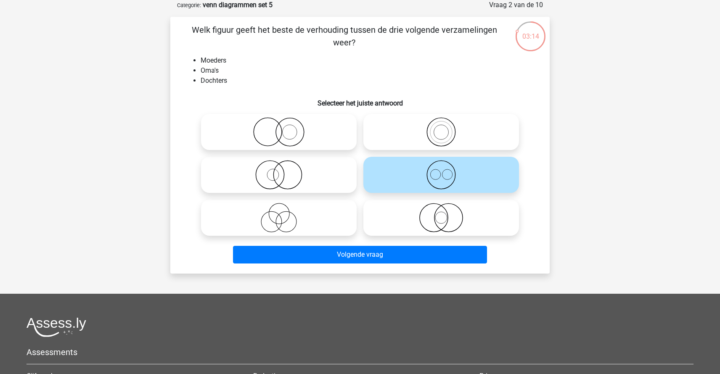
click at [416, 130] on icon at bounding box center [441, 131] width 149 height 29
click at [441, 128] on input "radio" at bounding box center [443, 124] width 5 height 5
radio input "true"
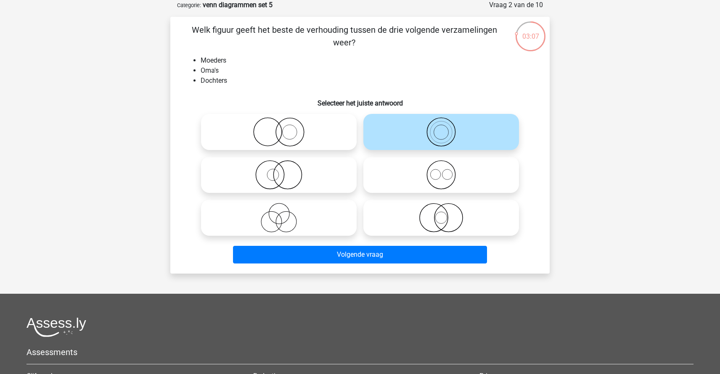
click at [271, 213] on icon at bounding box center [278, 217] width 149 height 29
click at [279, 213] on input "radio" at bounding box center [281, 210] width 5 height 5
radio input "true"
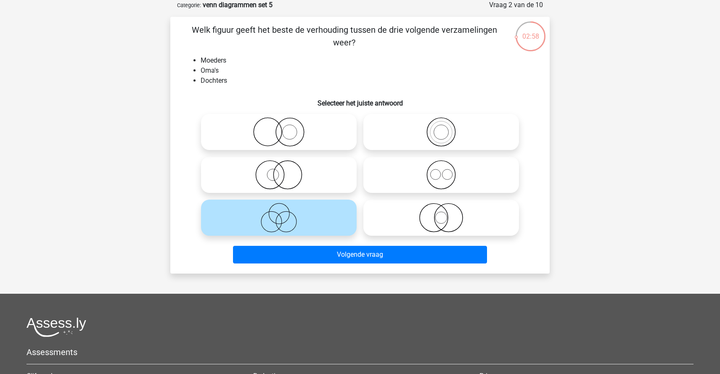
click at [449, 125] on circle at bounding box center [441, 133] width 22 height 22
click at [447, 125] on input "radio" at bounding box center [443, 124] width 5 height 5
radio input "true"
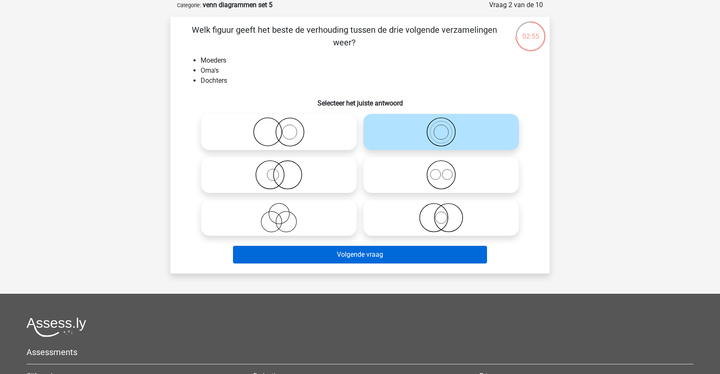
click at [353, 255] on button "Volgende vraag" at bounding box center [360, 255] width 255 height 18
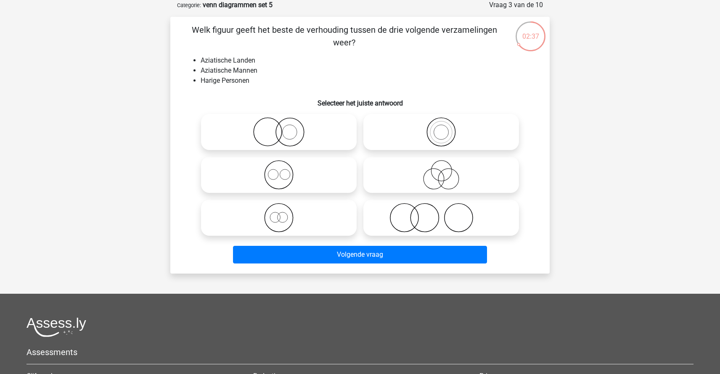
click at [280, 173] on icon at bounding box center [278, 174] width 149 height 29
click at [280, 171] on input "radio" at bounding box center [281, 167] width 5 height 5
radio input "true"
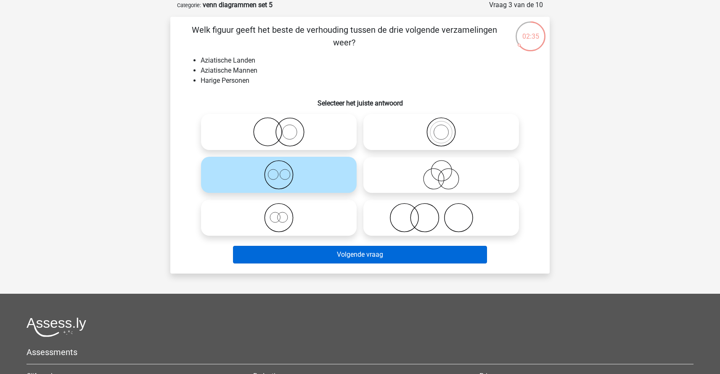
click at [380, 252] on button "Volgende vraag" at bounding box center [360, 255] width 255 height 18
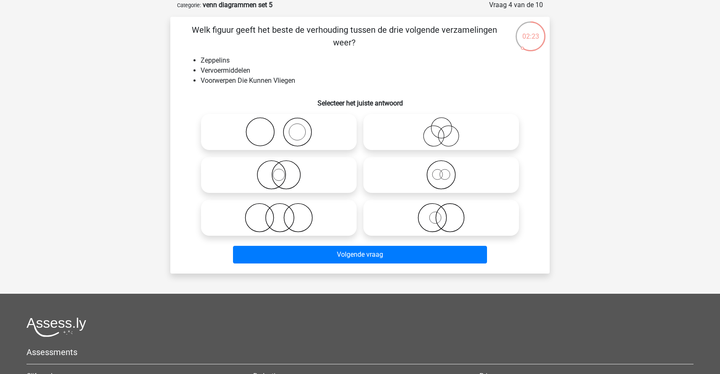
click at [457, 175] on icon at bounding box center [441, 174] width 149 height 29
click at [447, 171] on input "radio" at bounding box center [443, 167] width 5 height 5
radio input "true"
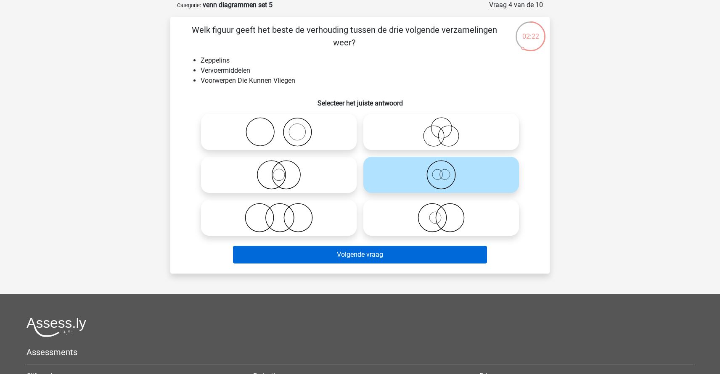
click at [370, 255] on button "Volgende vraag" at bounding box center [360, 255] width 255 height 18
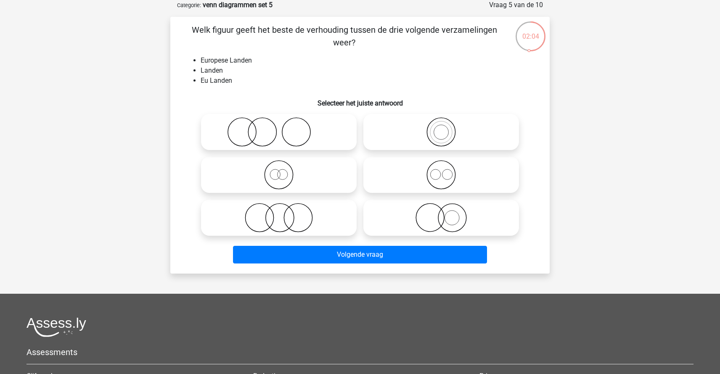
click at [446, 135] on icon at bounding box center [441, 131] width 149 height 29
click at [446, 128] on input "radio" at bounding box center [443, 124] width 5 height 5
radio input "true"
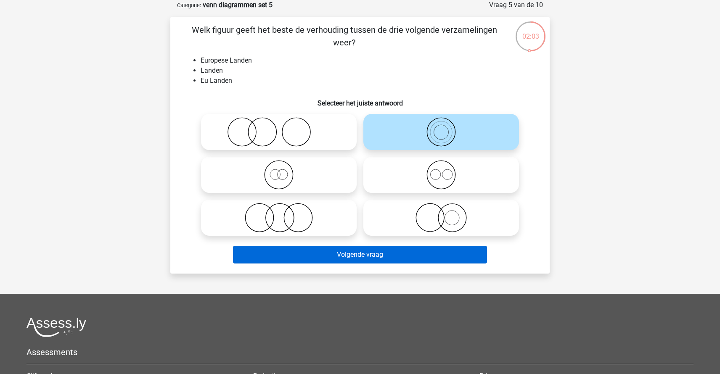
click at [366, 252] on button "Volgende vraag" at bounding box center [360, 255] width 255 height 18
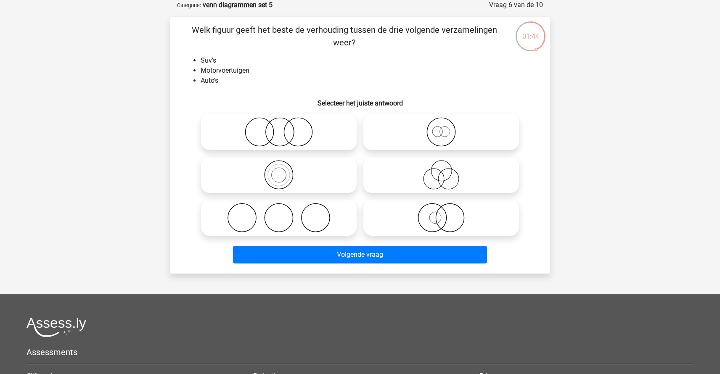
click at [468, 122] on icon at bounding box center [441, 131] width 149 height 29
click at [447, 122] on input "radio" at bounding box center [443, 124] width 5 height 5
radio input "true"
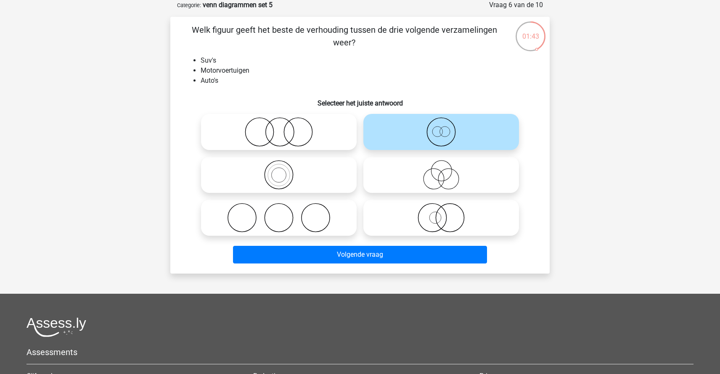
click at [309, 174] on icon at bounding box center [278, 174] width 149 height 29
click at [284, 171] on input "radio" at bounding box center [281, 167] width 5 height 5
radio input "true"
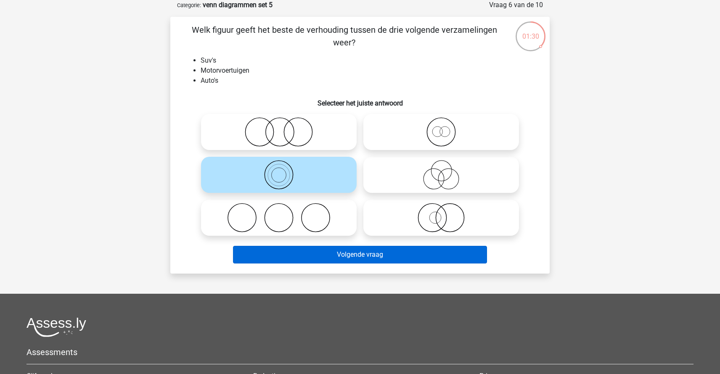
click at [364, 252] on button "Volgende vraag" at bounding box center [360, 255] width 255 height 18
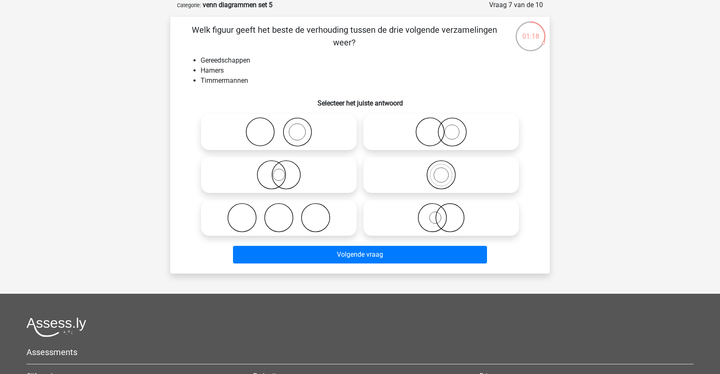
click at [291, 131] on icon at bounding box center [278, 131] width 149 height 29
click at [284, 128] on input "radio" at bounding box center [281, 124] width 5 height 5
radio input "true"
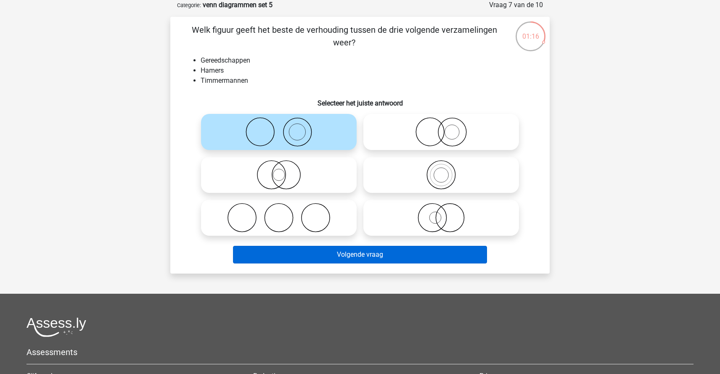
click at [349, 255] on button "Volgende vraag" at bounding box center [360, 255] width 255 height 18
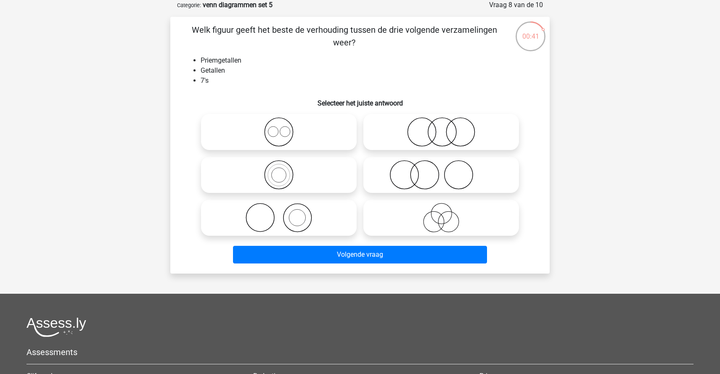
click at [319, 135] on icon at bounding box center [278, 131] width 149 height 29
click at [284, 128] on input "radio" at bounding box center [281, 124] width 5 height 5
radio input "true"
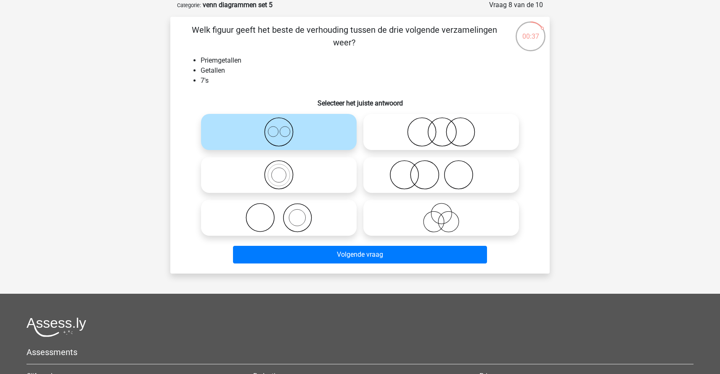
click at [298, 171] on icon at bounding box center [278, 174] width 149 height 29
click at [284, 171] on input "radio" at bounding box center [281, 167] width 5 height 5
radio input "true"
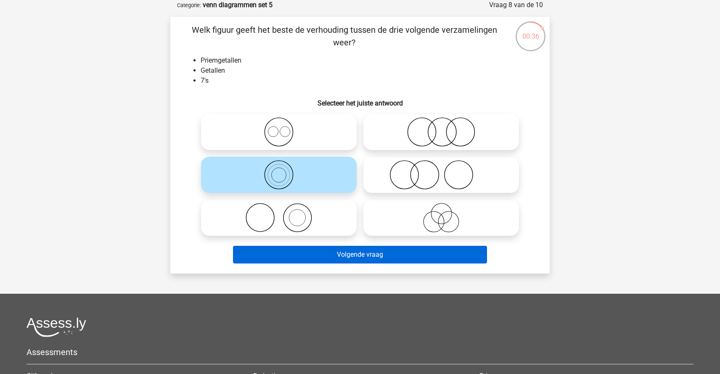
click at [362, 251] on button "Volgende vraag" at bounding box center [360, 255] width 255 height 18
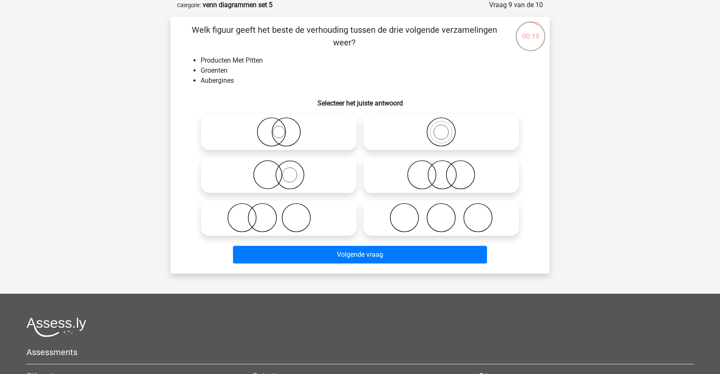
click at [293, 137] on icon at bounding box center [278, 131] width 149 height 29
click at [284, 128] on input "radio" at bounding box center [281, 124] width 5 height 5
radio input "true"
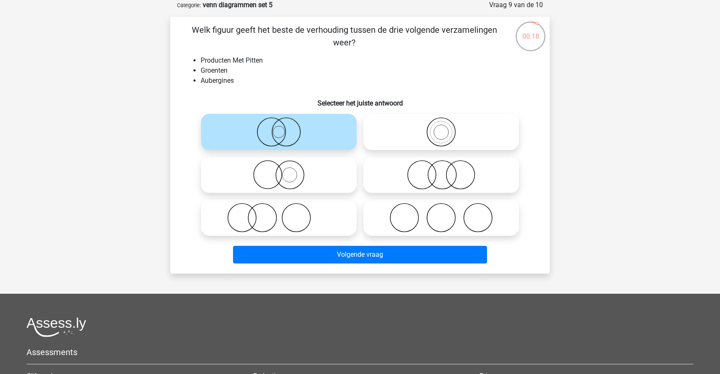
click at [295, 175] on icon at bounding box center [278, 174] width 149 height 29
click at [284, 171] on input "radio" at bounding box center [281, 167] width 5 height 5
radio input "true"
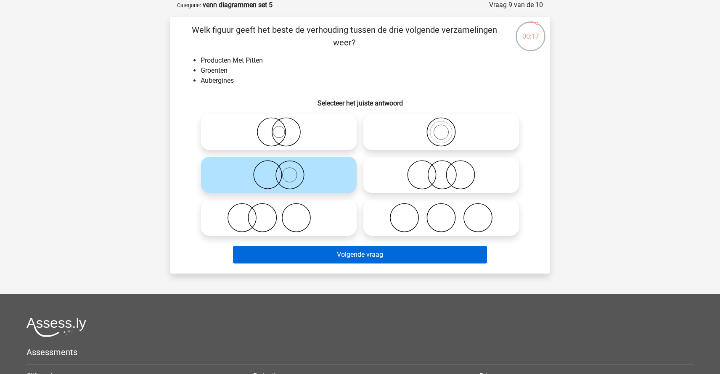
click at [344, 257] on button "Volgende vraag" at bounding box center [360, 255] width 255 height 18
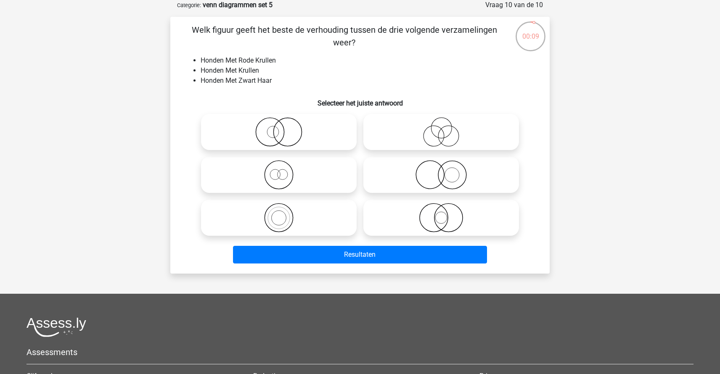
click at [427, 138] on icon at bounding box center [441, 131] width 149 height 29
click at [441, 128] on input "radio" at bounding box center [443, 124] width 5 height 5
radio input "true"
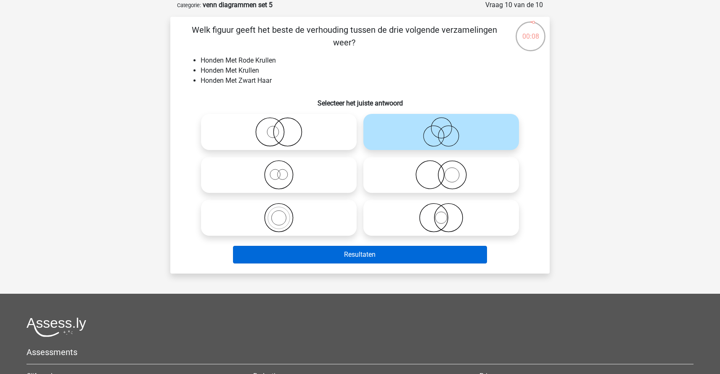
click at [403, 260] on button "Resultaten" at bounding box center [360, 255] width 255 height 18
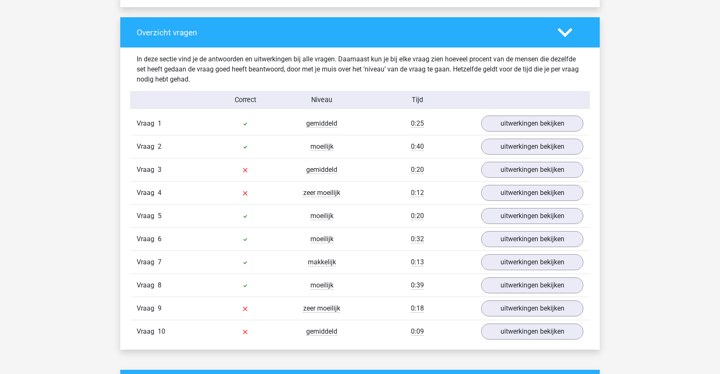
scroll to position [682, 0]
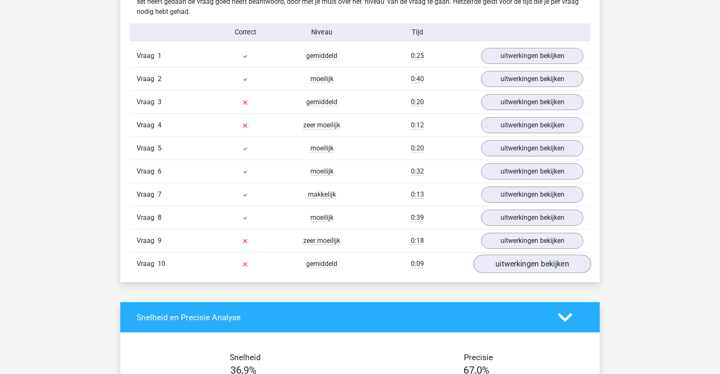
click at [547, 271] on link "uitwerkingen bekijken" at bounding box center [532, 264] width 117 height 19
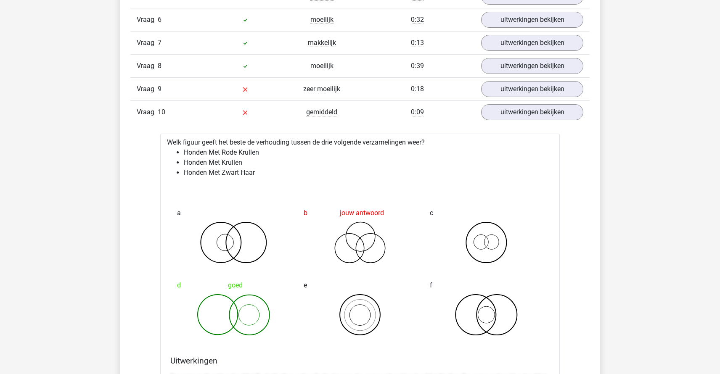
scroll to position [840, 0]
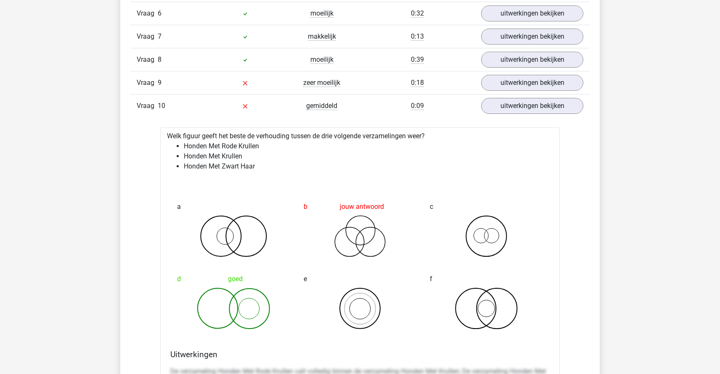
click at [252, 334] on div "d goed" at bounding box center [233, 300] width 127 height 72
click at [518, 90] on link "uitwerkingen bekijken" at bounding box center [532, 83] width 117 height 19
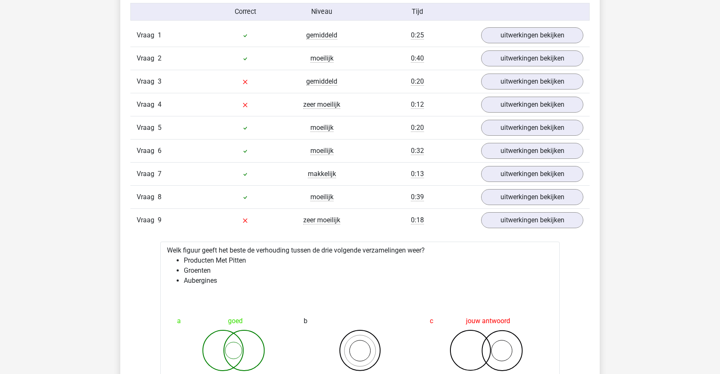
scroll to position [715, 0]
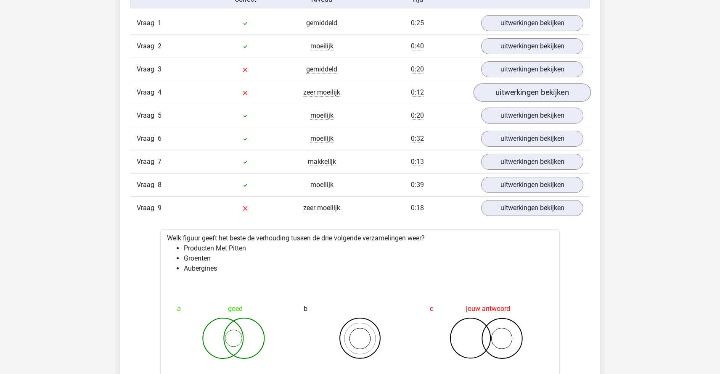
click at [533, 96] on link "uitwerkingen bekijken" at bounding box center [532, 93] width 117 height 19
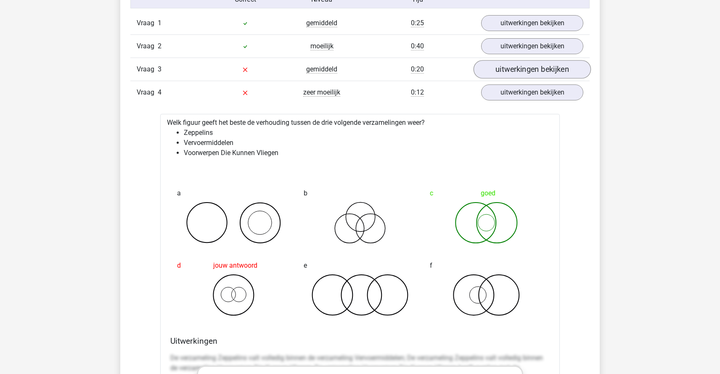
click at [534, 74] on link "uitwerkingen bekijken" at bounding box center [532, 70] width 117 height 19
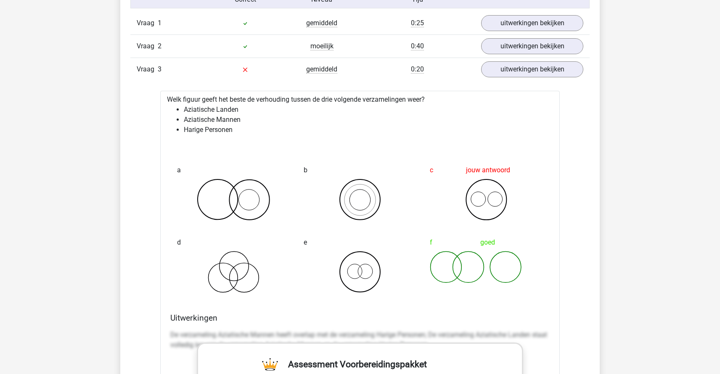
scroll to position [580, 0]
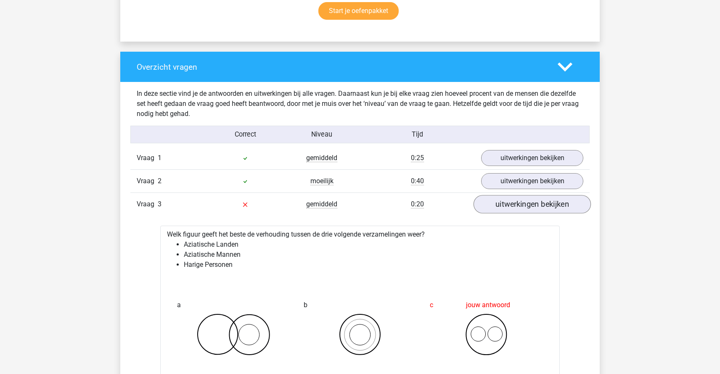
click at [549, 205] on link "uitwerkingen bekijken" at bounding box center [532, 205] width 117 height 19
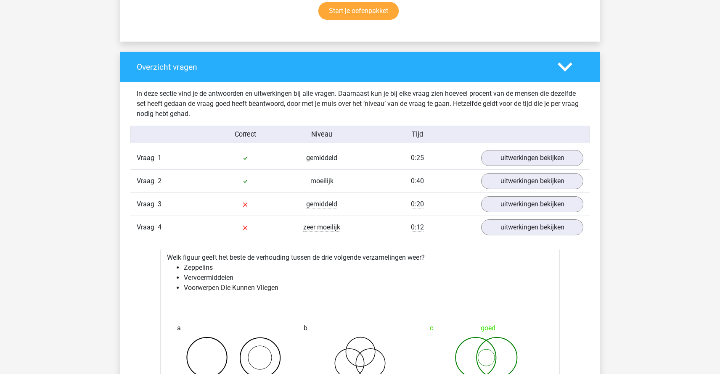
click at [567, 60] on icon at bounding box center [565, 67] width 15 height 15
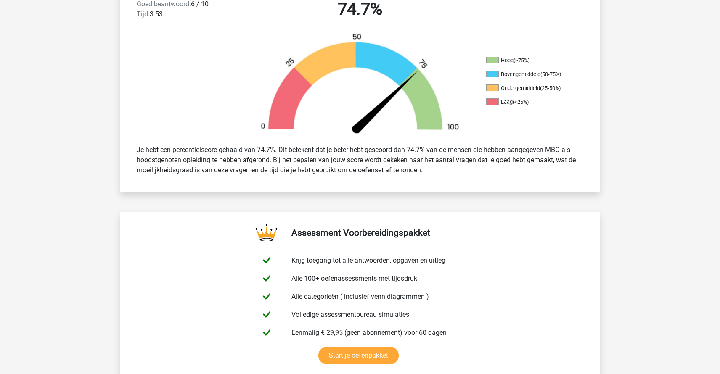
scroll to position [0, 0]
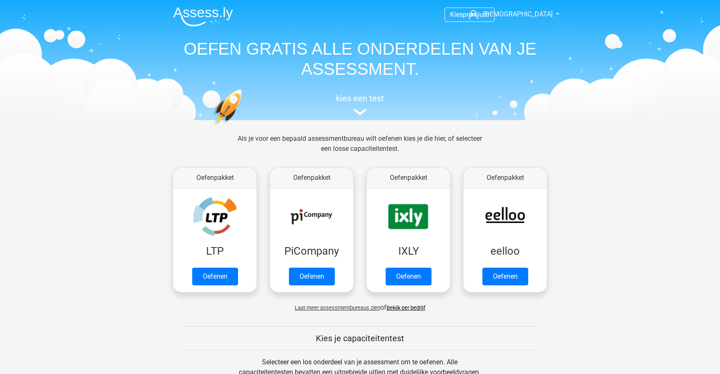
scroll to position [441, 0]
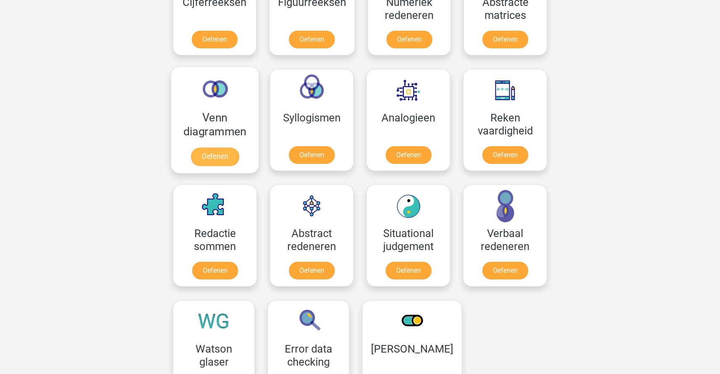
click at [200, 148] on link "Oefenen" at bounding box center [215, 157] width 48 height 19
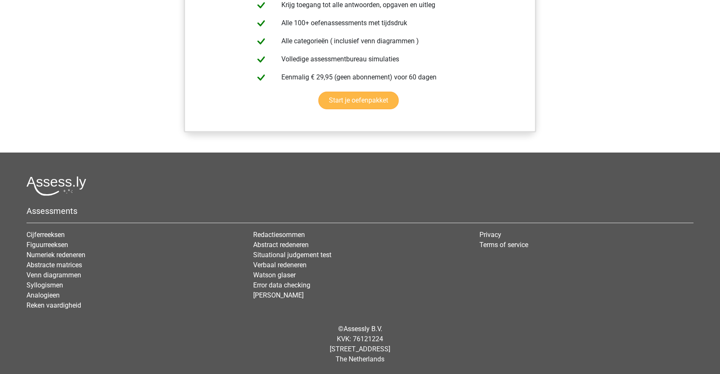
scroll to position [502, 0]
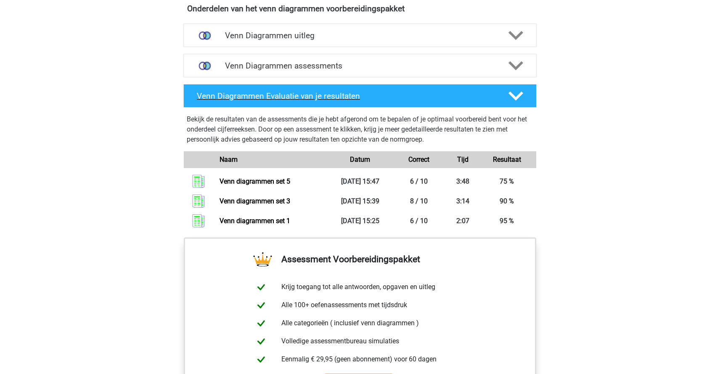
click at [356, 93] on h4 "Venn Diagrammen Evaluatie van je resultaten" at bounding box center [346, 96] width 298 height 10
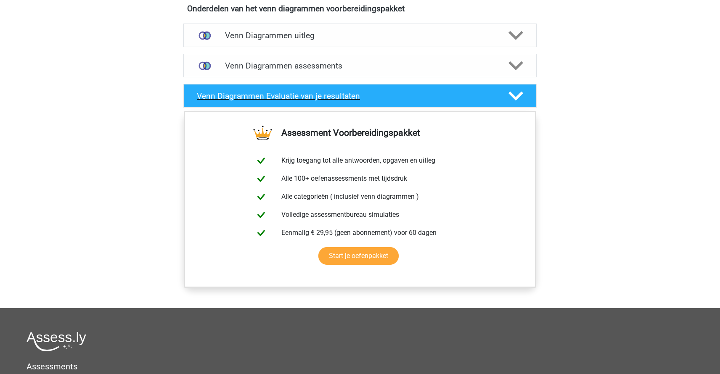
click at [356, 92] on h4 "Venn Diagrammen Evaluatie van je resultaten" at bounding box center [346, 96] width 298 height 10
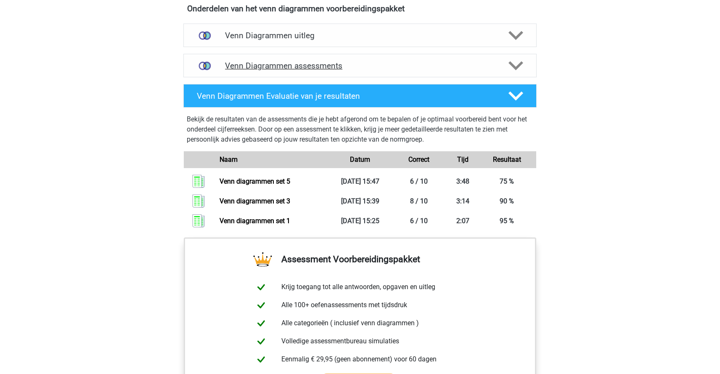
click at [353, 66] on h4 "Venn Diagrammen assessments" at bounding box center [360, 66] width 270 height 10
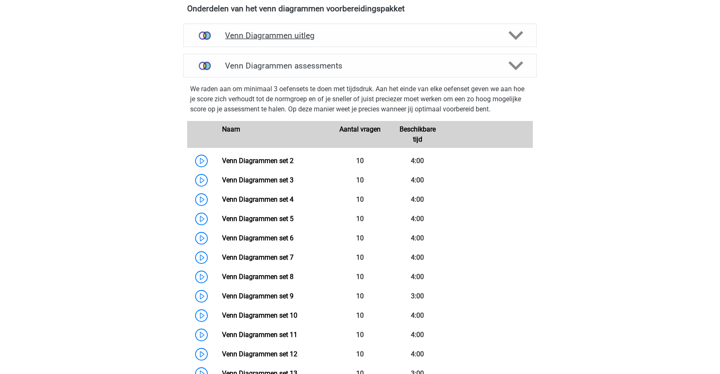
click at [329, 41] on div "Venn Diagrammen uitleg" at bounding box center [359, 36] width 353 height 24
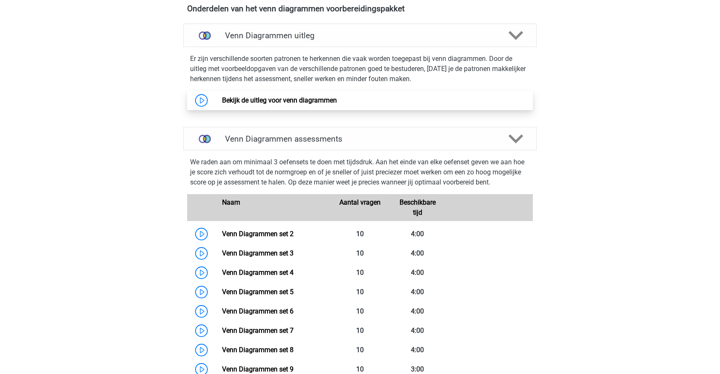
click at [286, 97] on link "Bekijk de uitleg voor venn diagrammen" at bounding box center [279, 100] width 115 height 8
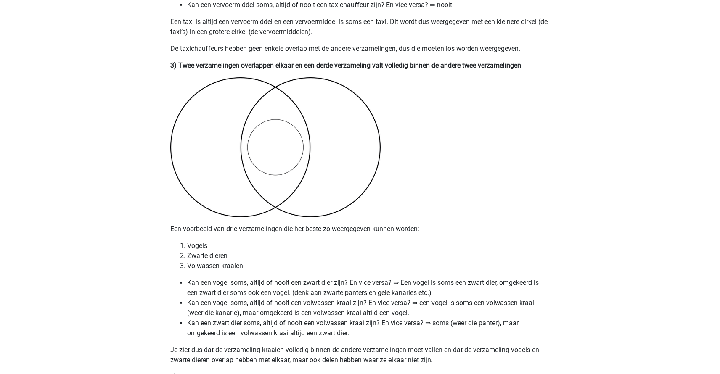
scroll to position [1059, 0]
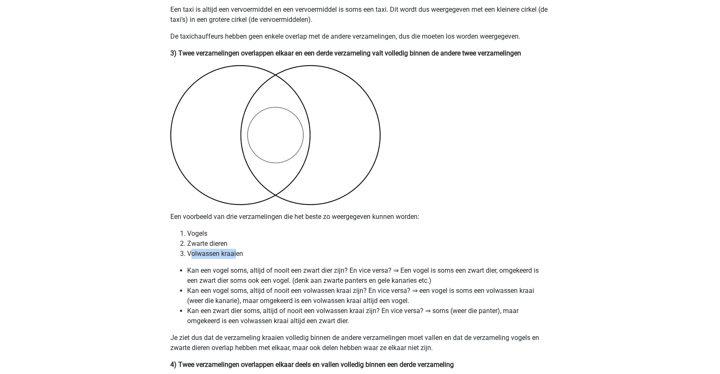
drag, startPoint x: 193, startPoint y: 255, endPoint x: 242, endPoint y: 254, distance: 48.8
click at [242, 254] on li "Volwassen kraaien" at bounding box center [368, 254] width 363 height 10
click at [243, 254] on li "Volwassen kraaien" at bounding box center [368, 254] width 363 height 10
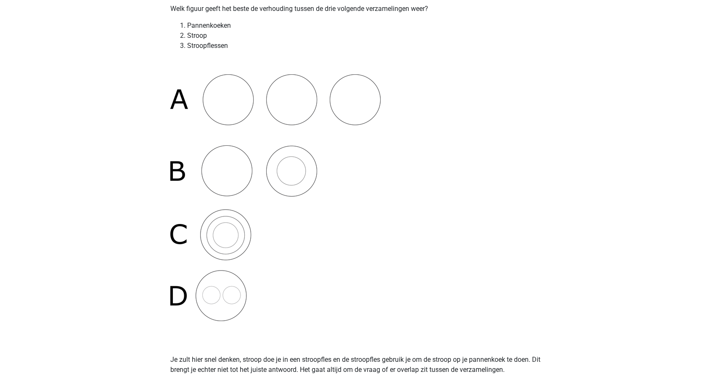
scroll to position [543, 0]
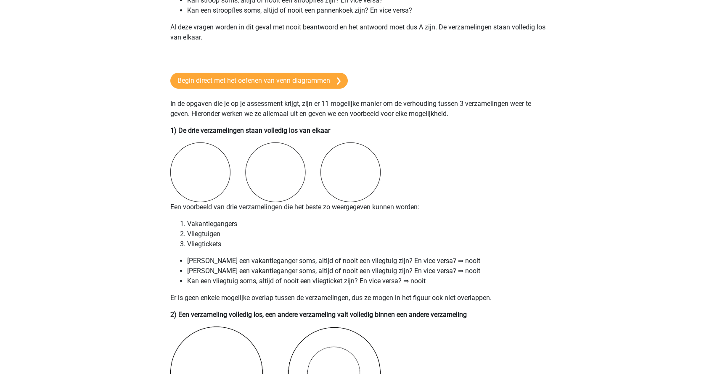
click at [265, 83] on link "Begin direct met het oefenen van venn diagrammen" at bounding box center [259, 81] width 178 height 16
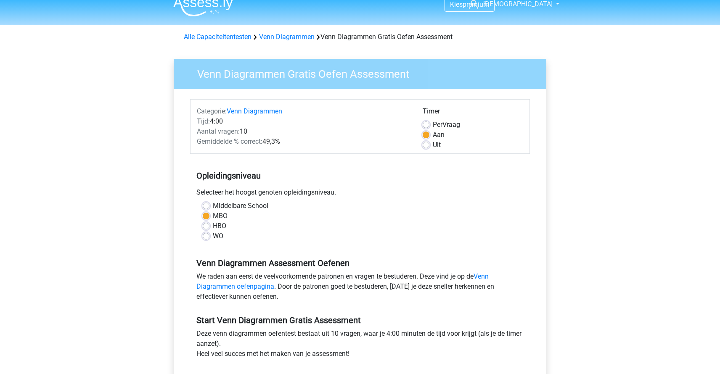
scroll to position [48, 0]
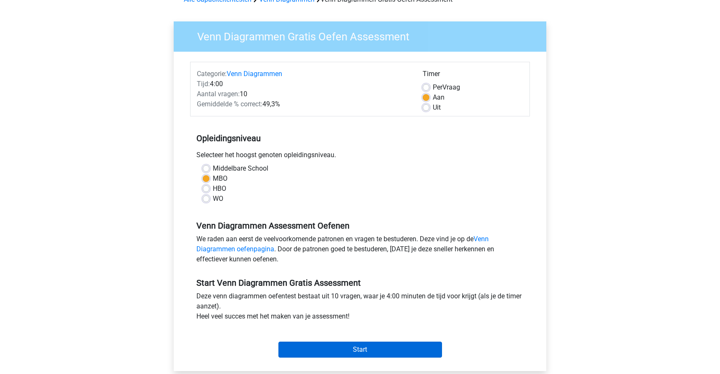
click at [341, 355] on input "Start" at bounding box center [361, 350] width 164 height 16
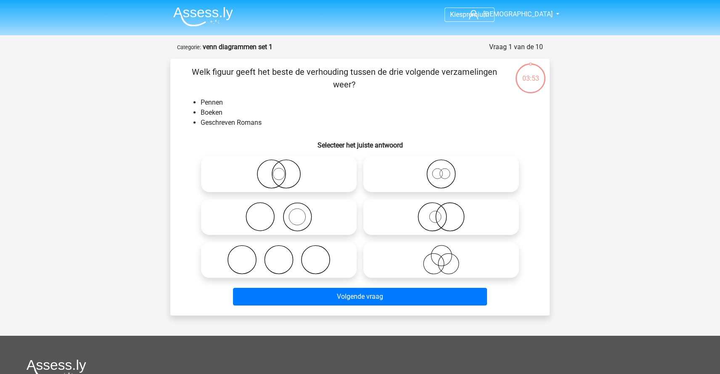
click at [296, 214] on icon at bounding box center [278, 216] width 149 height 29
click at [284, 213] on input "radio" at bounding box center [281, 209] width 5 height 5
radio input "true"
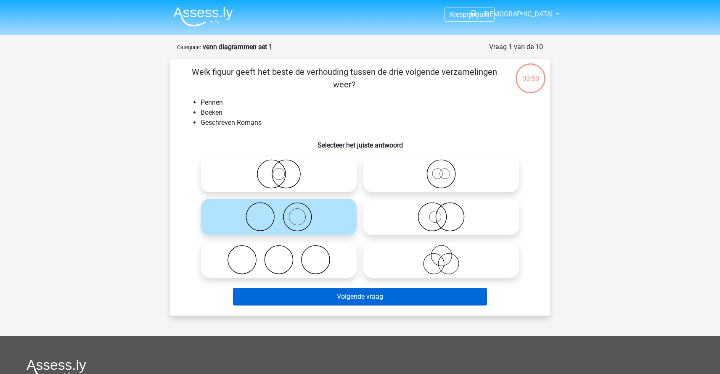
click at [359, 293] on button "Volgende vraag" at bounding box center [360, 297] width 255 height 18
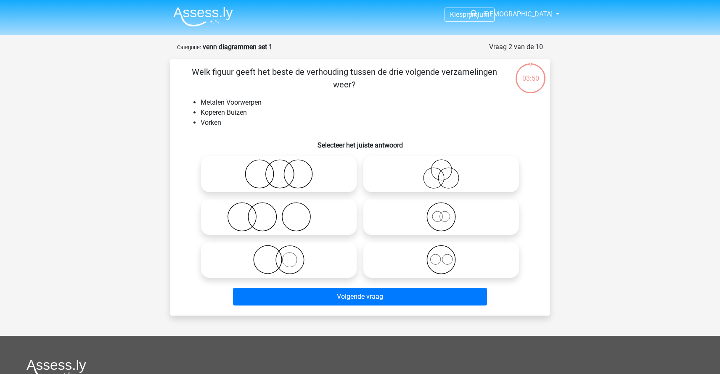
scroll to position [42, 0]
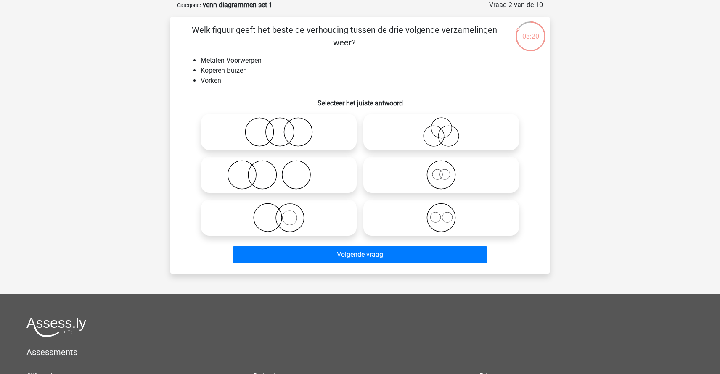
click at [283, 178] on circle at bounding box center [296, 175] width 28 height 28
click at [283, 171] on input "radio" at bounding box center [281, 167] width 5 height 5
radio input "true"
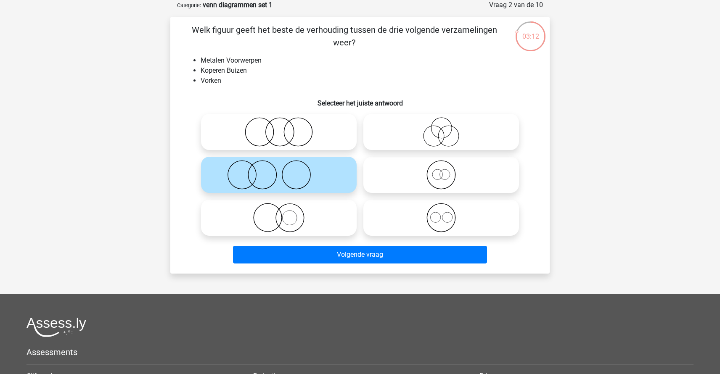
click at [287, 218] on icon at bounding box center [278, 217] width 149 height 29
click at [284, 214] on input "radio" at bounding box center [281, 210] width 5 height 5
radio input "true"
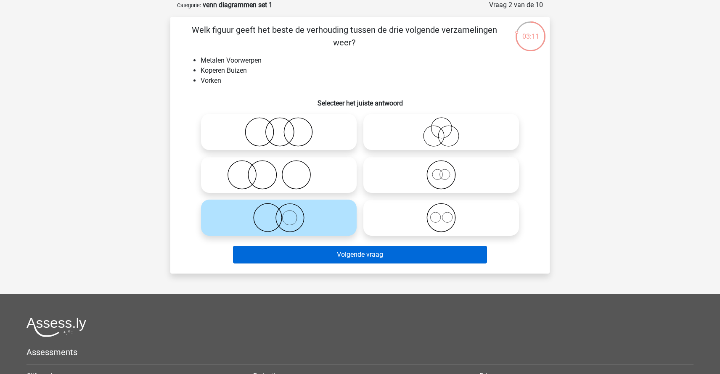
click at [376, 258] on button "Volgende vraag" at bounding box center [360, 255] width 255 height 18
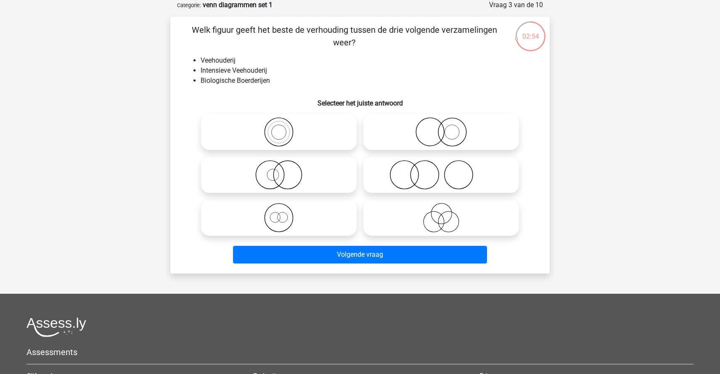
click at [289, 183] on icon at bounding box center [278, 174] width 149 height 29
click at [284, 171] on input "radio" at bounding box center [281, 167] width 5 height 5
radio input "true"
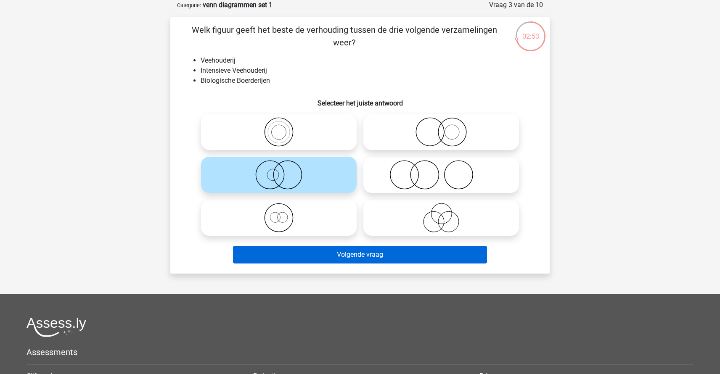
click at [376, 256] on button "Volgende vraag" at bounding box center [360, 255] width 255 height 18
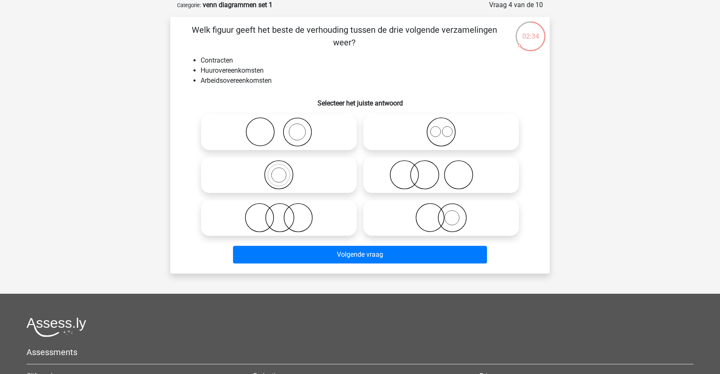
click at [441, 126] on icon at bounding box center [441, 131] width 149 height 29
click at [441, 126] on input "radio" at bounding box center [443, 124] width 5 height 5
radio input "true"
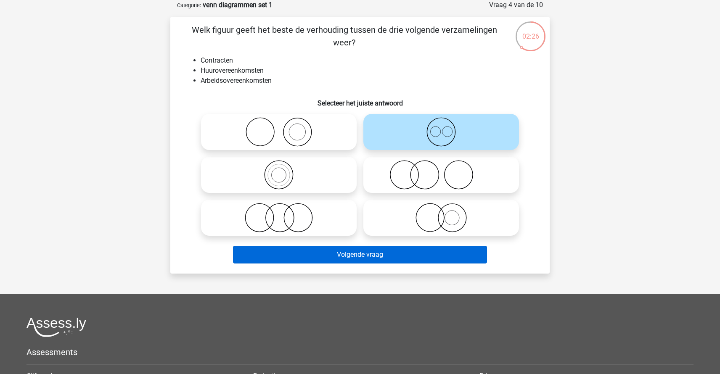
click at [386, 258] on button "Volgende vraag" at bounding box center [360, 255] width 255 height 18
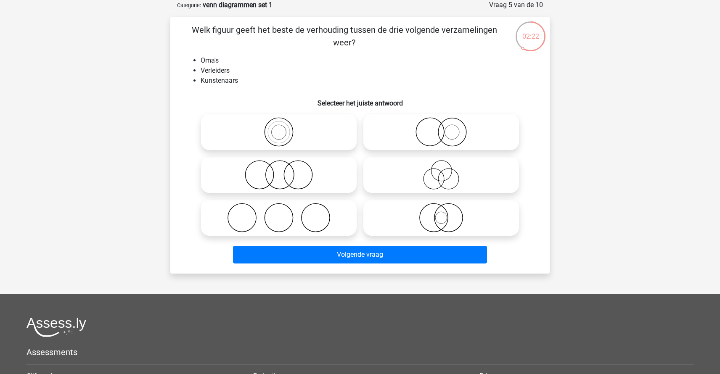
click at [448, 175] on icon at bounding box center [441, 174] width 149 height 29
click at [447, 171] on input "radio" at bounding box center [443, 167] width 5 height 5
radio input "true"
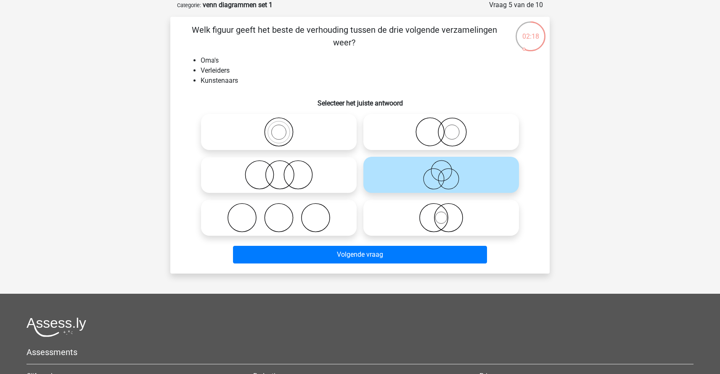
click at [305, 168] on icon at bounding box center [278, 174] width 149 height 29
click at [284, 168] on input "radio" at bounding box center [281, 167] width 5 height 5
radio input "true"
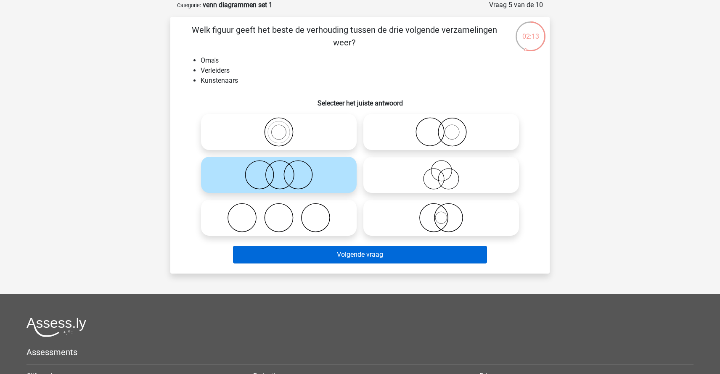
click at [400, 259] on button "Volgende vraag" at bounding box center [360, 255] width 255 height 18
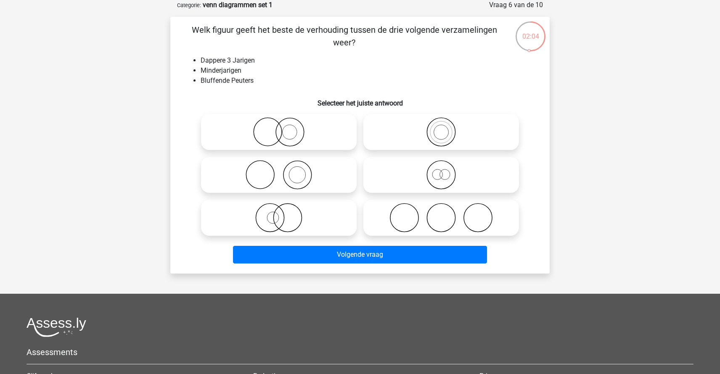
click at [437, 178] on icon at bounding box center [441, 174] width 149 height 29
click at [441, 171] on input "radio" at bounding box center [443, 167] width 5 height 5
radio input "true"
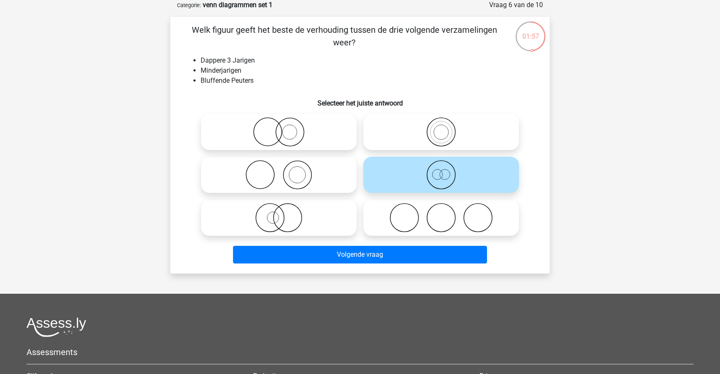
click at [295, 212] on icon at bounding box center [278, 217] width 149 height 29
click at [284, 212] on input "radio" at bounding box center [281, 210] width 5 height 5
radio input "true"
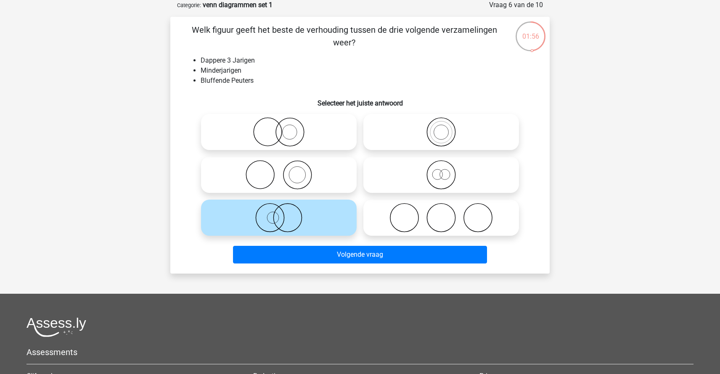
click at [435, 176] on icon at bounding box center [441, 174] width 149 height 29
click at [441, 171] on input "radio" at bounding box center [443, 167] width 5 height 5
radio input "true"
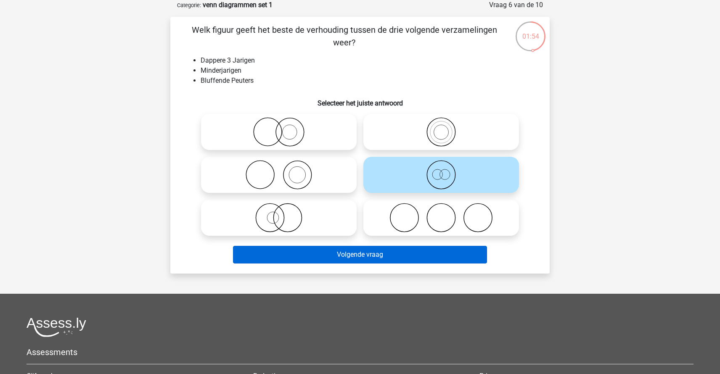
click at [369, 258] on button "Volgende vraag" at bounding box center [360, 255] width 255 height 18
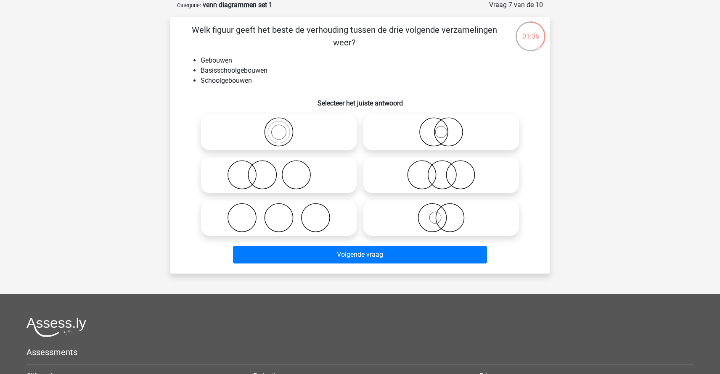
click at [284, 133] on icon at bounding box center [278, 131] width 149 height 29
click at [284, 128] on input "radio" at bounding box center [281, 124] width 5 height 5
radio input "true"
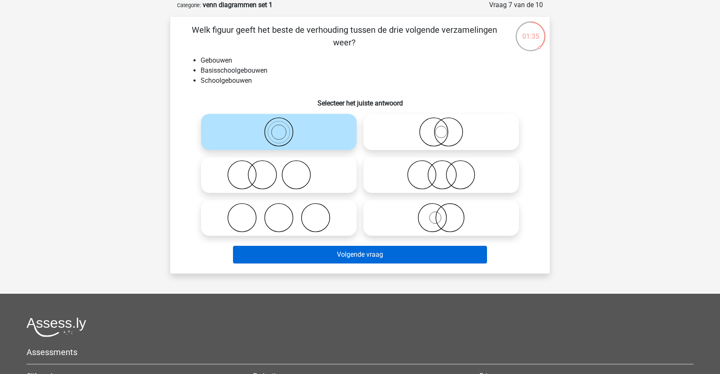
click at [400, 253] on button "Volgende vraag" at bounding box center [360, 255] width 255 height 18
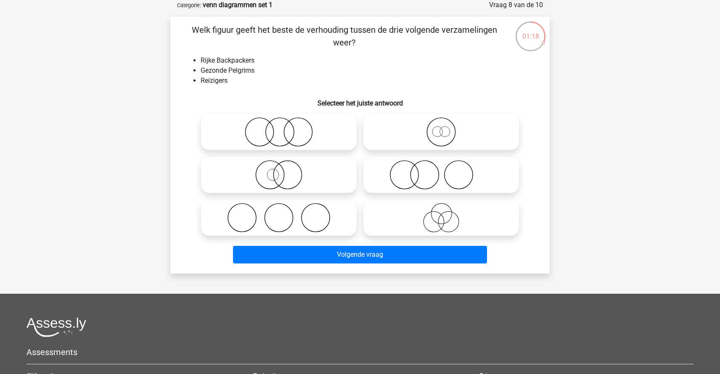
click at [295, 175] on icon at bounding box center [278, 174] width 149 height 29
click at [284, 171] on input "radio" at bounding box center [281, 167] width 5 height 5
radio input "true"
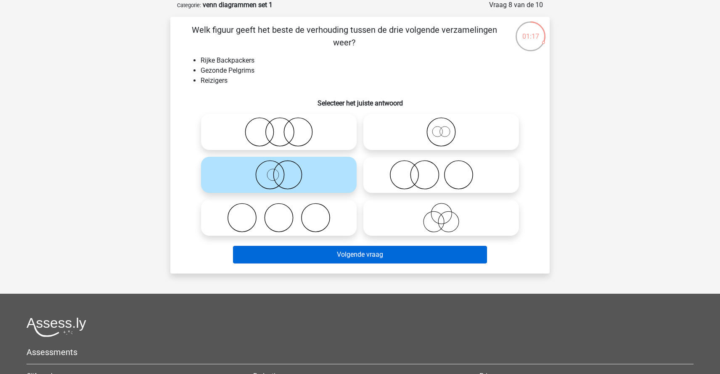
click at [362, 255] on button "Volgende vraag" at bounding box center [360, 255] width 255 height 18
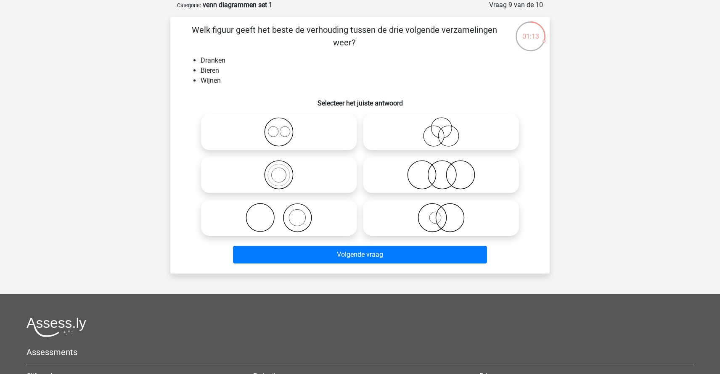
click at [294, 127] on icon at bounding box center [278, 131] width 149 height 29
click at [284, 127] on input "radio" at bounding box center [281, 124] width 5 height 5
radio input "true"
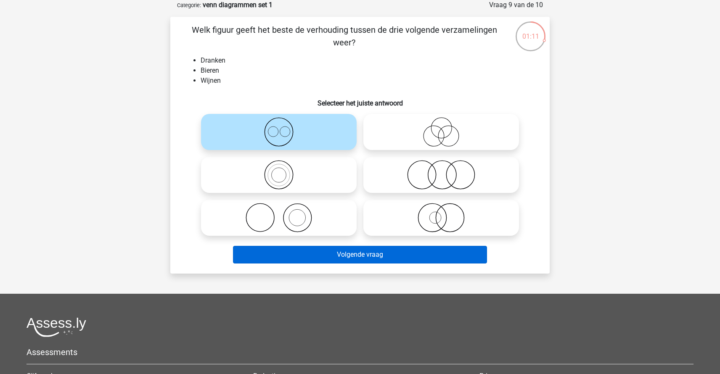
click at [367, 252] on button "Volgende vraag" at bounding box center [360, 255] width 255 height 18
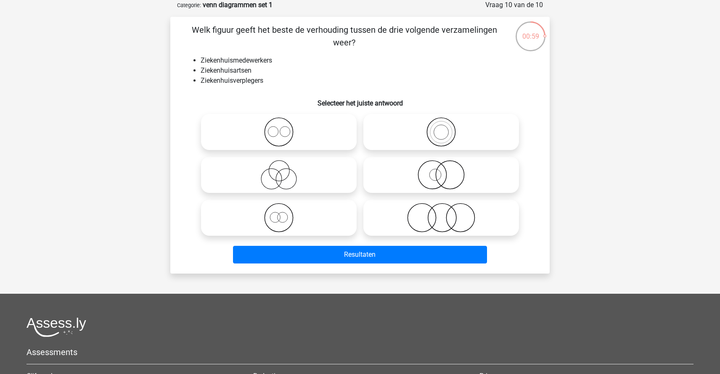
click at [300, 180] on icon at bounding box center [278, 174] width 149 height 29
click at [284, 171] on input "radio" at bounding box center [281, 167] width 5 height 5
radio input "true"
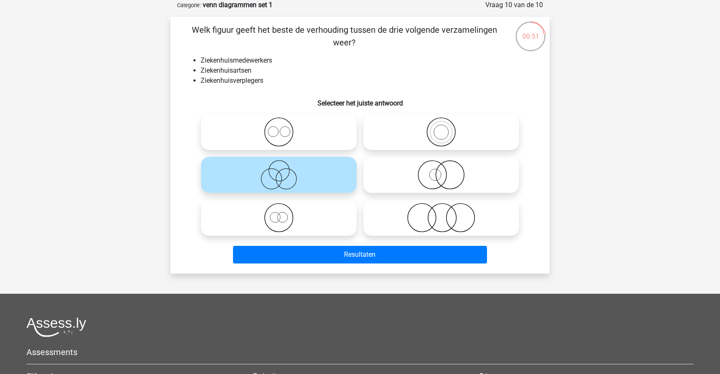
click at [424, 226] on icon at bounding box center [441, 217] width 149 height 29
click at [441, 214] on input "radio" at bounding box center [443, 210] width 5 height 5
radio input "true"
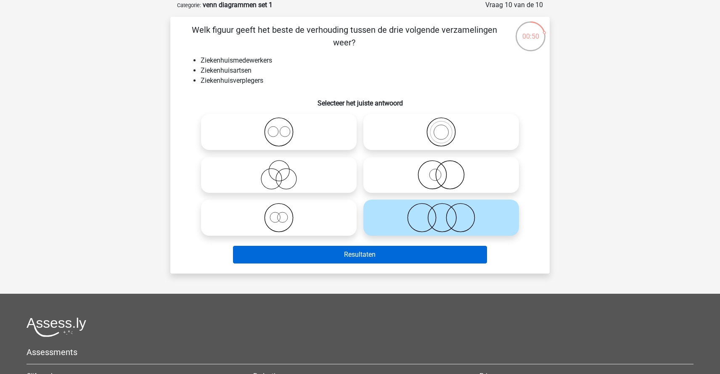
click at [399, 257] on button "Resultaten" at bounding box center [360, 255] width 255 height 18
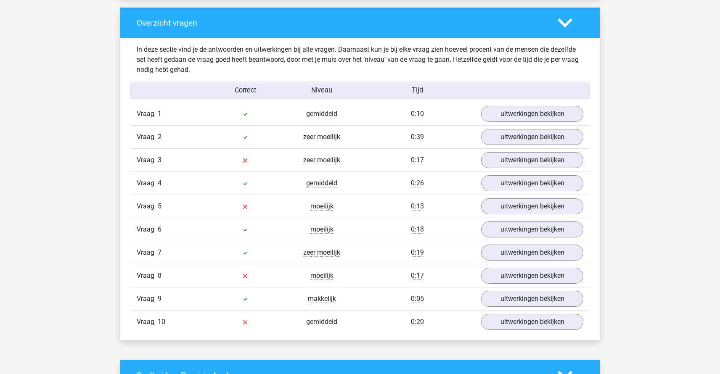
scroll to position [638, 0]
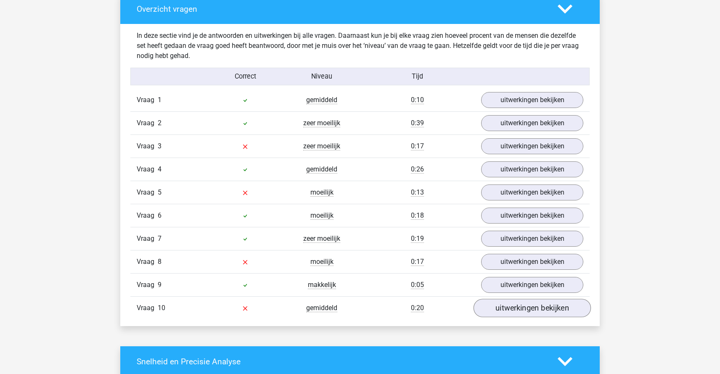
click at [512, 314] on link "uitwerkingen bekijken" at bounding box center [532, 309] width 117 height 19
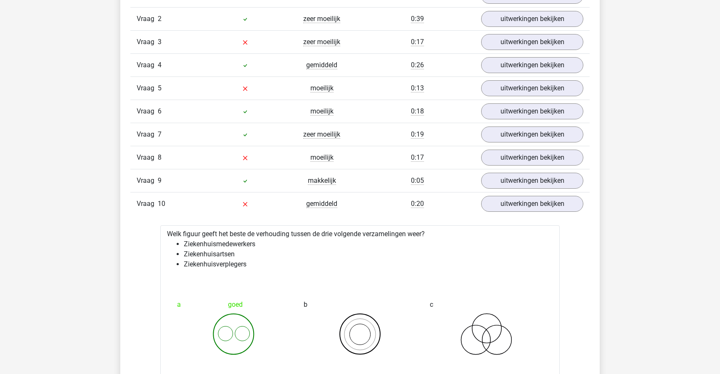
scroll to position [807, 0]
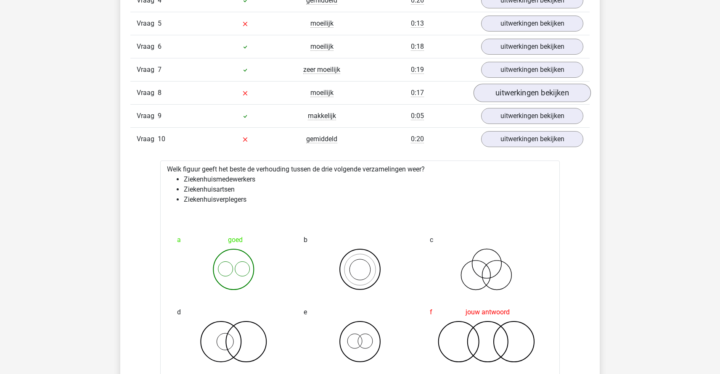
click at [531, 91] on link "uitwerkingen bekijken" at bounding box center [532, 93] width 117 height 19
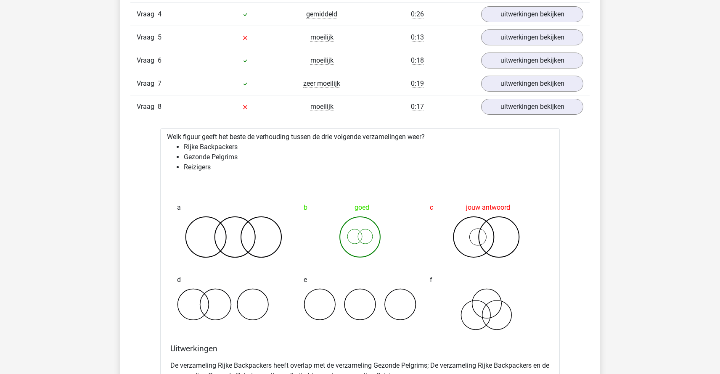
scroll to position [750, 0]
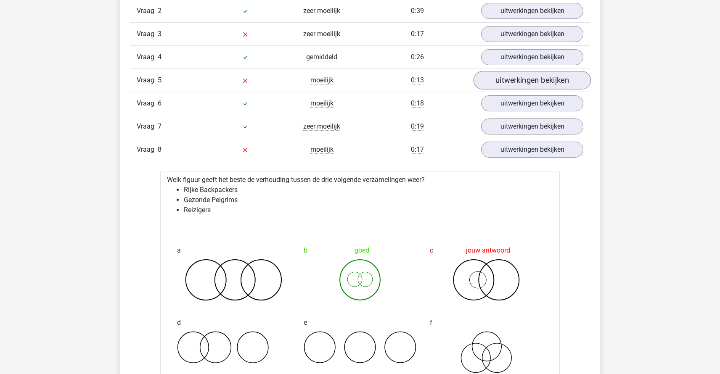
click at [534, 74] on link "uitwerkingen bekijken" at bounding box center [532, 81] width 117 height 19
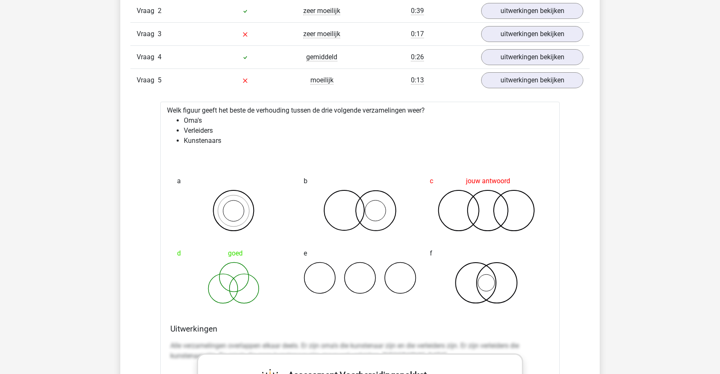
scroll to position [599, 0]
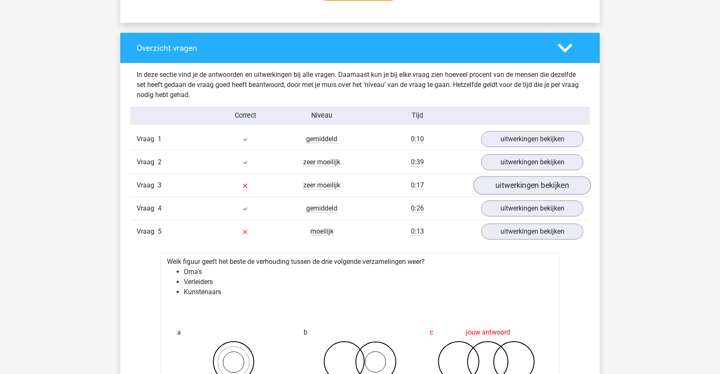
click at [530, 189] on link "uitwerkingen bekijken" at bounding box center [532, 186] width 117 height 19
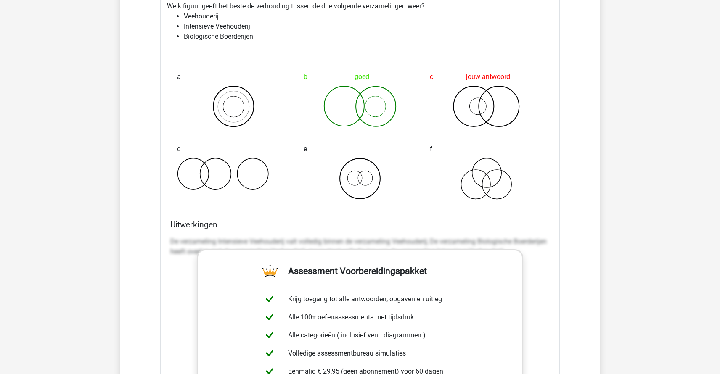
scroll to position [636, 0]
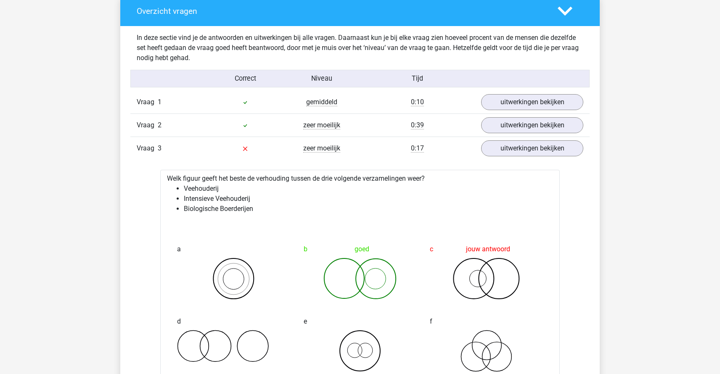
click at [569, 6] on icon at bounding box center [565, 11] width 15 height 15
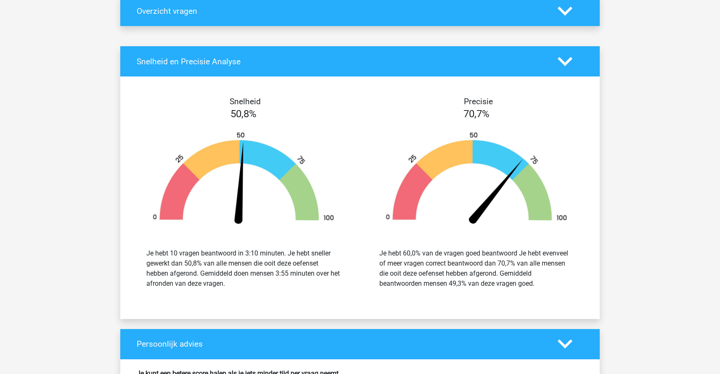
click at [568, 61] on polygon at bounding box center [565, 61] width 15 height 9
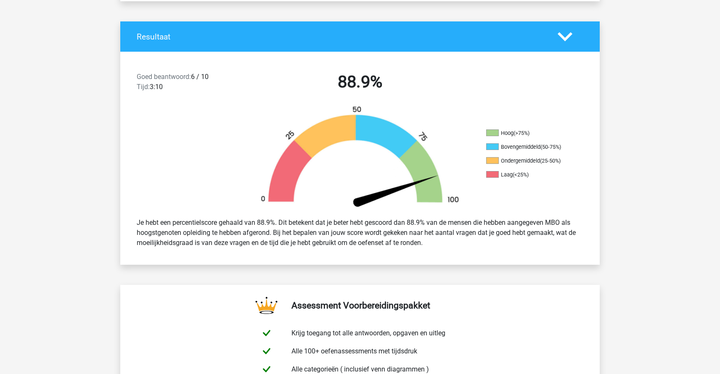
scroll to position [0, 0]
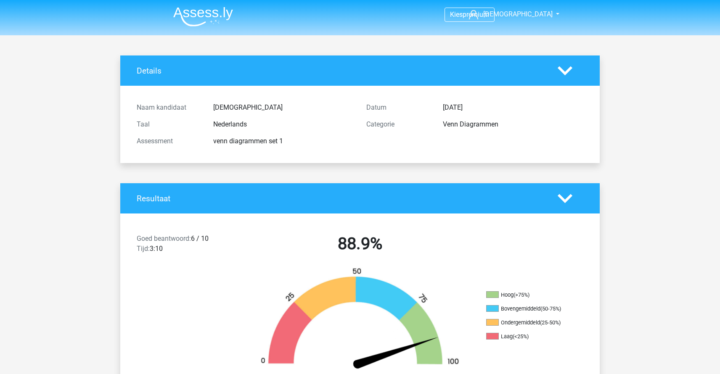
click at [564, 198] on icon at bounding box center [565, 198] width 15 height 15
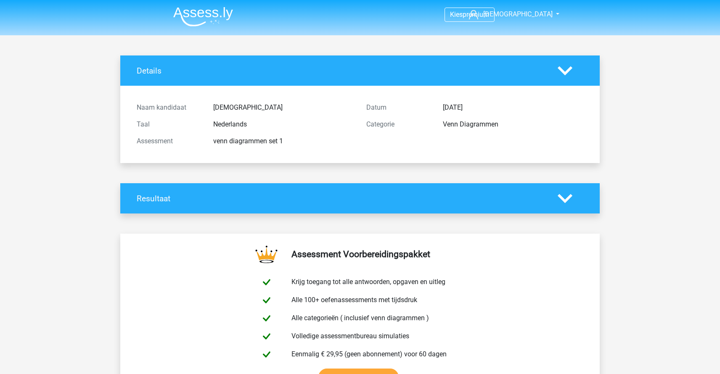
click at [566, 68] on icon at bounding box center [565, 71] width 15 height 15
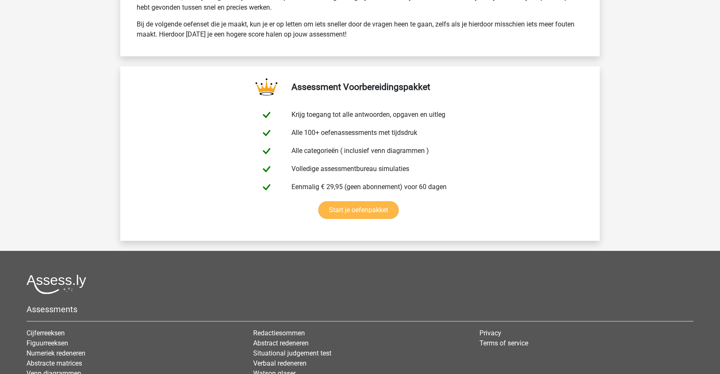
scroll to position [259, 0]
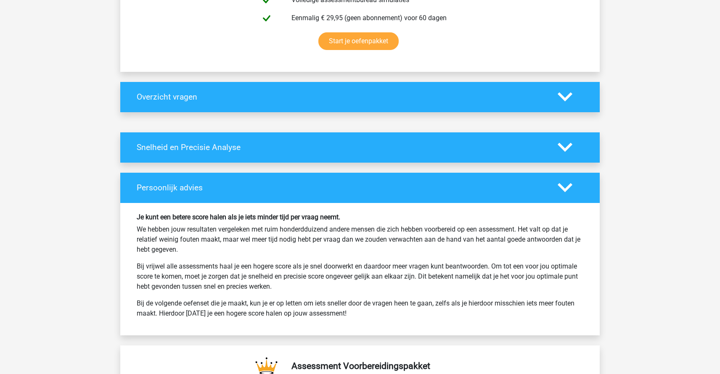
click at [571, 194] on icon at bounding box center [565, 188] width 15 height 15
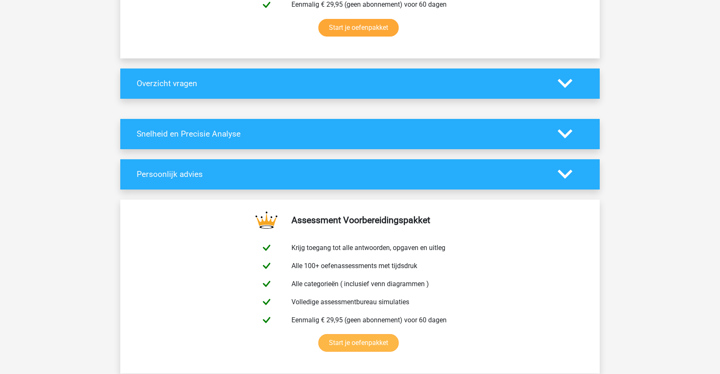
scroll to position [0, 0]
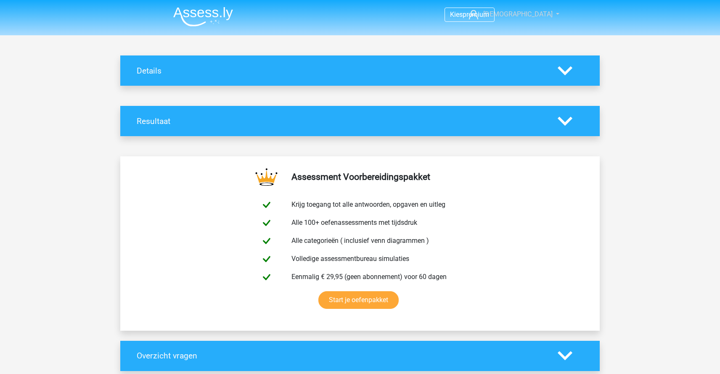
click at [535, 14] on span "[DEMOGRAPHIC_DATA]" at bounding box center [517, 14] width 69 height 8
click at [479, 13] on span "premium" at bounding box center [476, 15] width 27 height 8
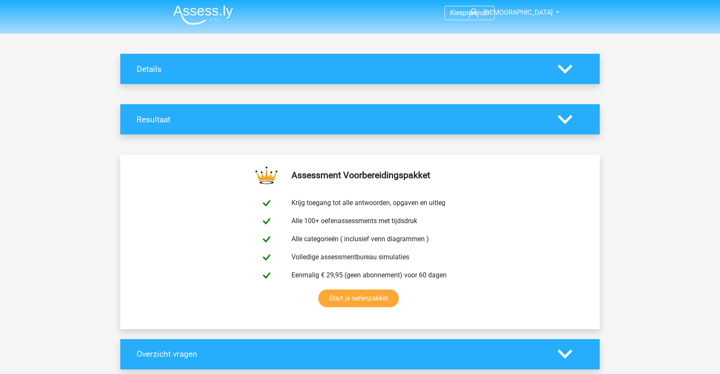
click at [184, 7] on img at bounding box center [203, 15] width 60 height 20
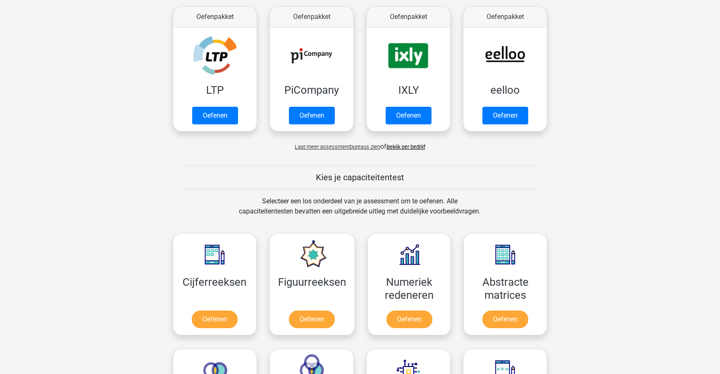
scroll to position [456, 0]
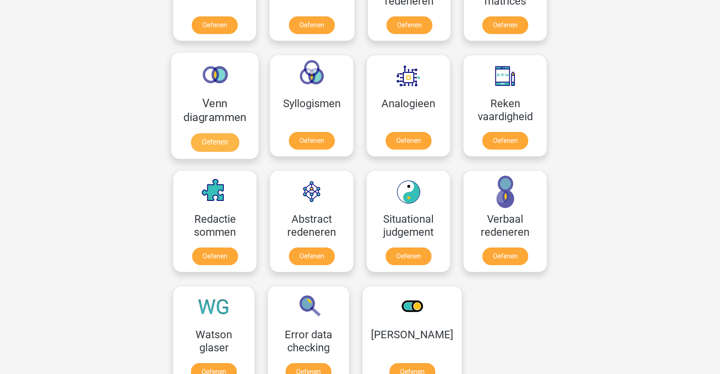
click at [204, 133] on link "Oefenen" at bounding box center [215, 142] width 48 height 19
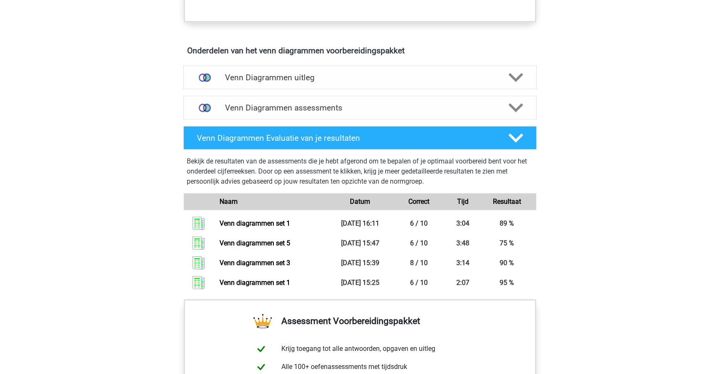
scroll to position [380, 0]
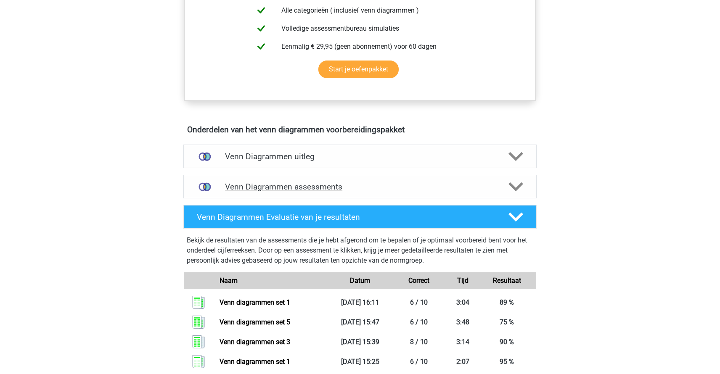
click at [296, 187] on h4 "Venn Diagrammen assessments" at bounding box center [360, 187] width 270 height 10
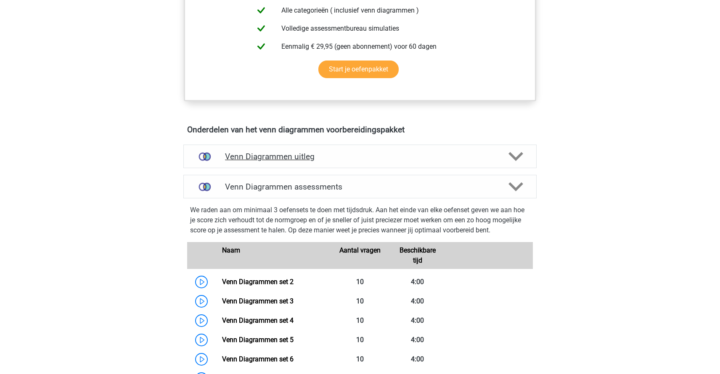
click at [300, 157] on h4 "Venn Diagrammen uitleg" at bounding box center [360, 157] width 270 height 10
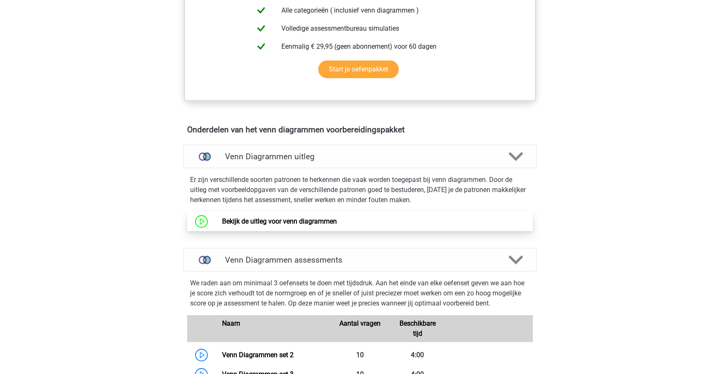
click at [276, 225] on link "Bekijk de uitleg voor venn diagrammen" at bounding box center [279, 222] width 115 height 8
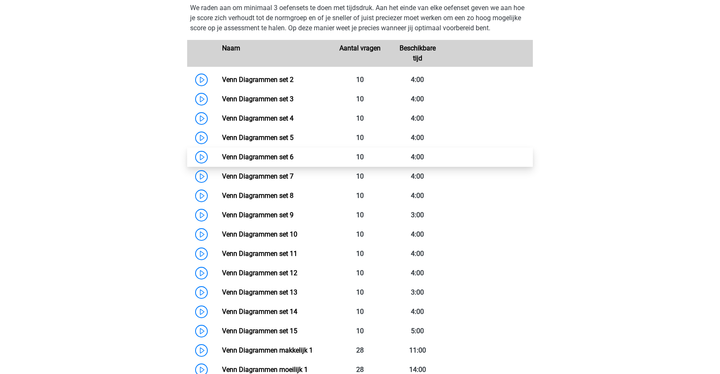
scroll to position [726, 0]
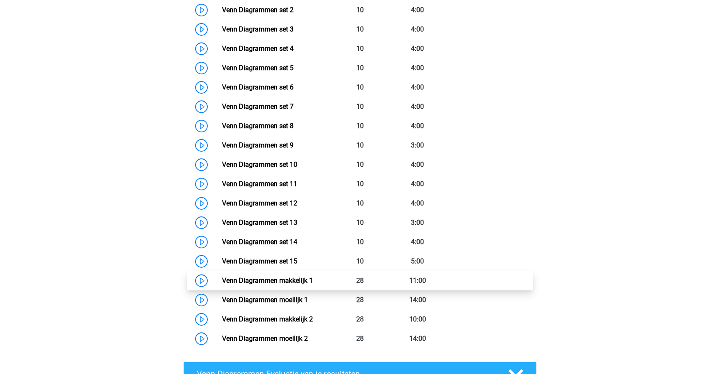
click at [293, 282] on link "Venn Diagrammen makkelijk 1" at bounding box center [267, 281] width 91 height 8
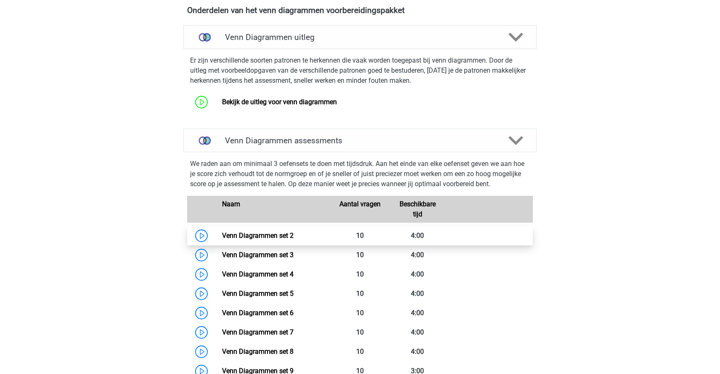
scroll to position [0, 0]
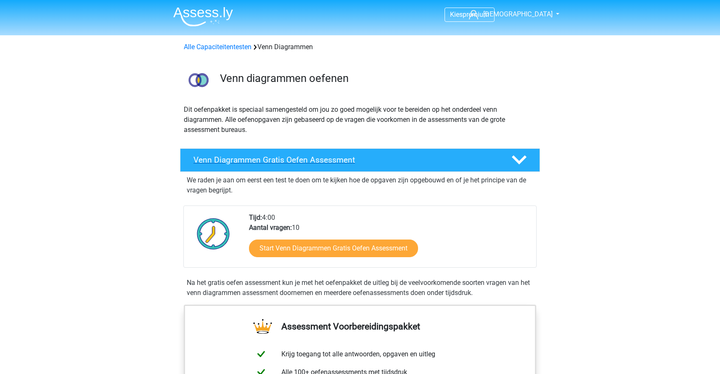
click at [308, 158] on h4 "Venn Diagrammen Gratis Oefen Assessment" at bounding box center [346, 160] width 305 height 10
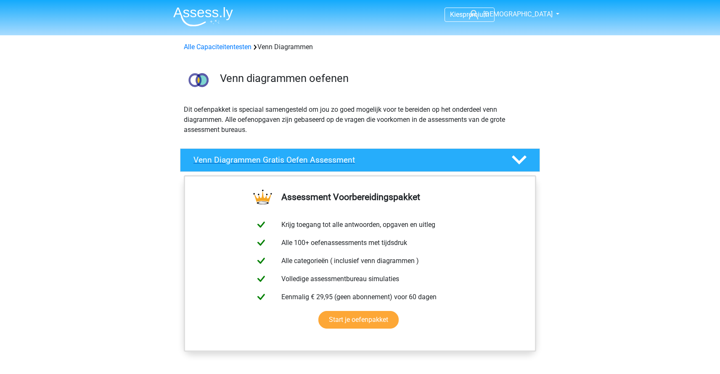
click at [308, 158] on h4 "Venn Diagrammen Gratis Oefen Assessment" at bounding box center [346, 160] width 305 height 10
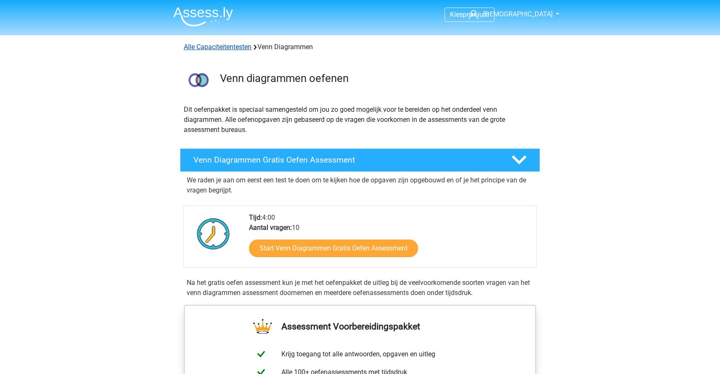
click at [208, 48] on link "Alle Capaciteitentesten" at bounding box center [218, 47] width 68 height 8
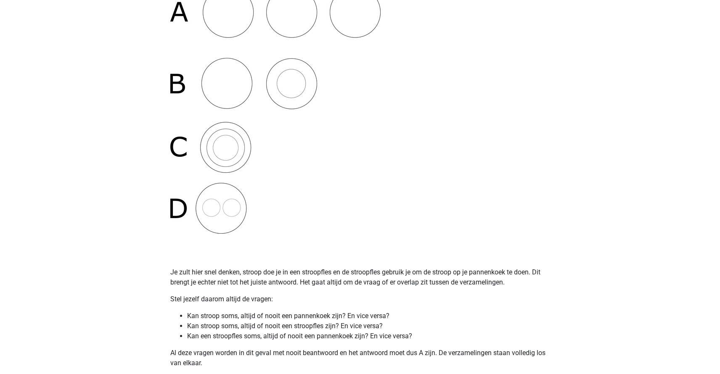
scroll to position [218, 0]
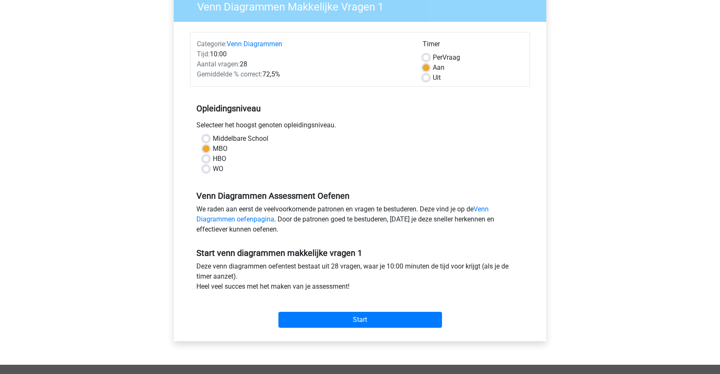
scroll to position [146, 0]
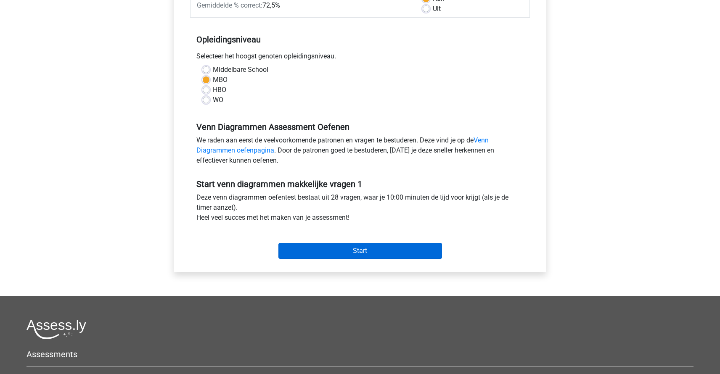
click at [372, 257] on input "Start" at bounding box center [361, 251] width 164 height 16
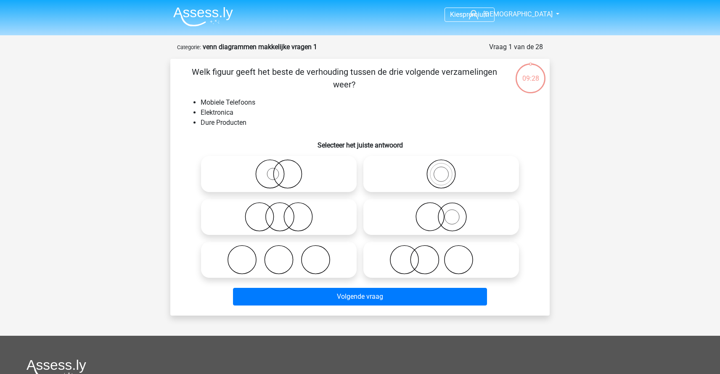
click at [310, 215] on icon at bounding box center [278, 216] width 149 height 29
click at [284, 213] on input "radio" at bounding box center [281, 209] width 5 height 5
radio input "true"
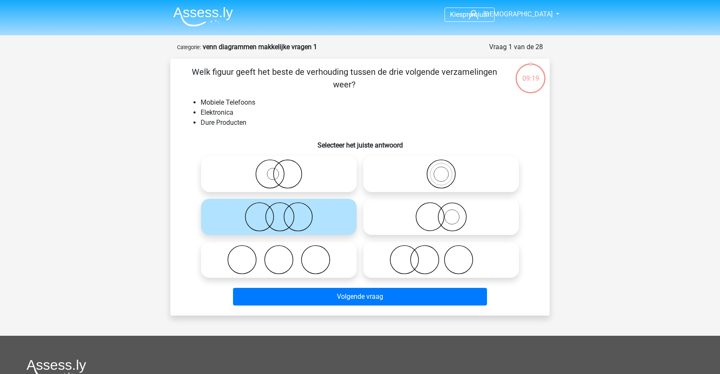
click at [448, 172] on icon at bounding box center [441, 173] width 149 height 29
click at [447, 170] on input "radio" at bounding box center [443, 167] width 5 height 5
radio input "true"
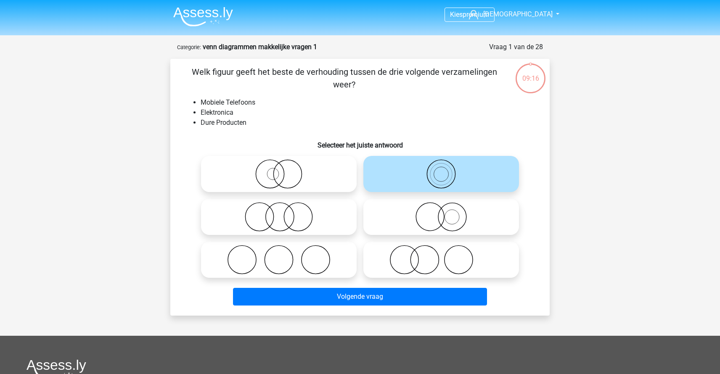
click at [316, 221] on icon at bounding box center [278, 216] width 149 height 29
click at [284, 213] on input "radio" at bounding box center [281, 209] width 5 height 5
radio input "true"
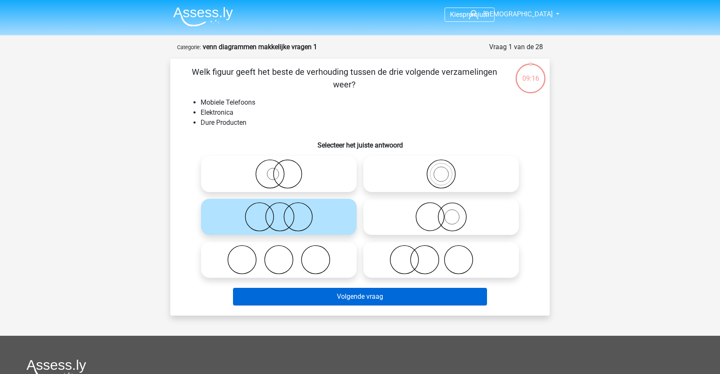
click at [343, 292] on button "Volgende vraag" at bounding box center [360, 297] width 255 height 18
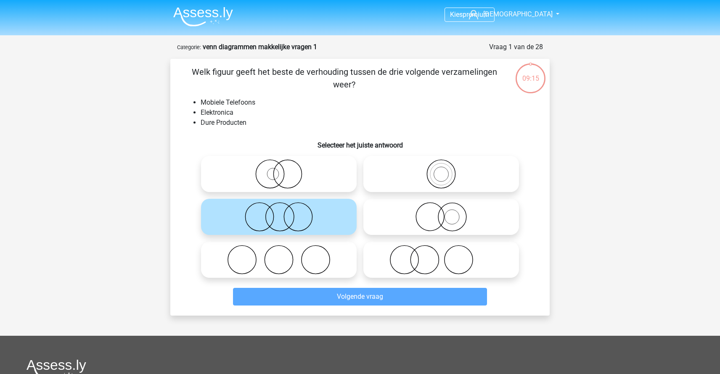
scroll to position [42, 0]
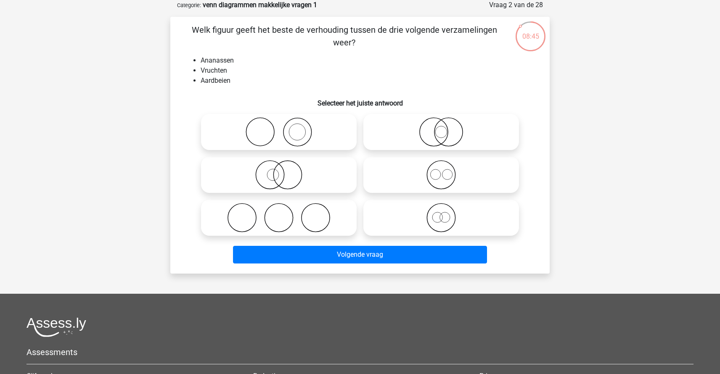
click at [455, 175] on icon at bounding box center [441, 174] width 149 height 29
click at [447, 171] on input "radio" at bounding box center [443, 167] width 5 height 5
radio input "true"
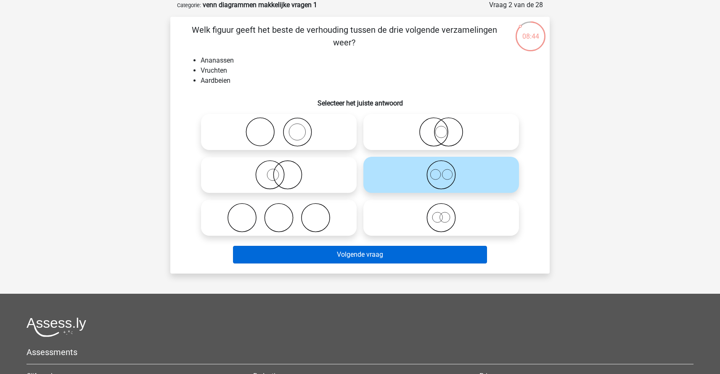
click at [405, 260] on button "Volgende vraag" at bounding box center [360, 255] width 255 height 18
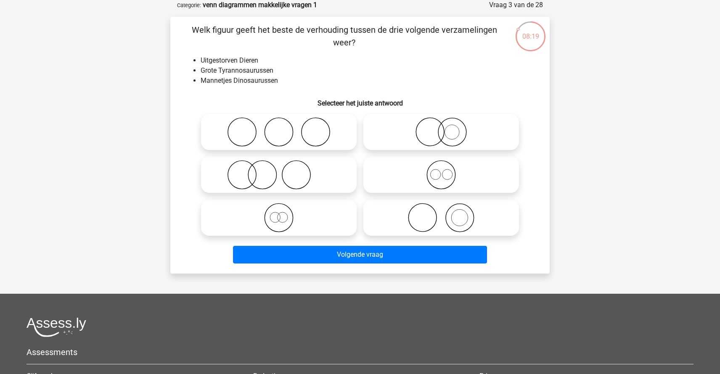
click at [457, 131] on icon at bounding box center [441, 131] width 149 height 29
click at [447, 128] on input "radio" at bounding box center [443, 124] width 5 height 5
radio input "true"
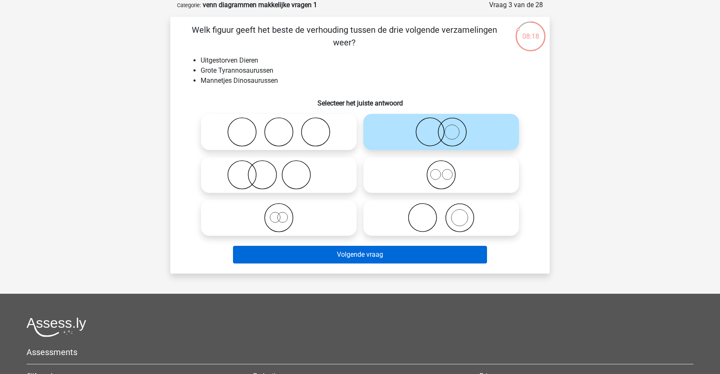
click at [400, 252] on button "Volgende vraag" at bounding box center [360, 255] width 255 height 18
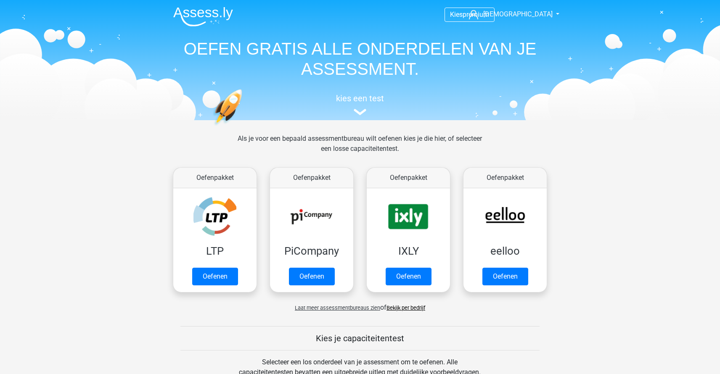
scroll to position [357, 0]
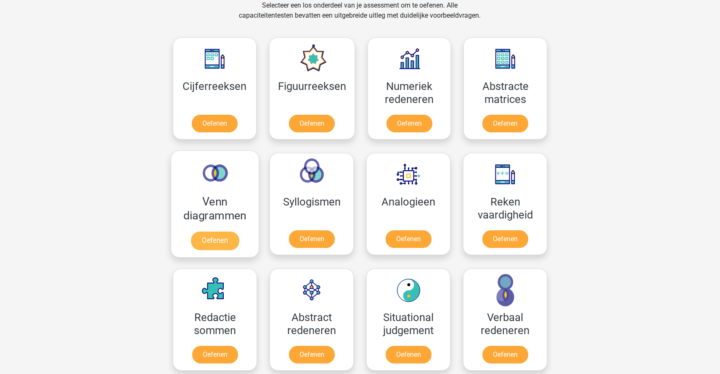
click at [208, 232] on link "Oefenen" at bounding box center [215, 241] width 48 height 19
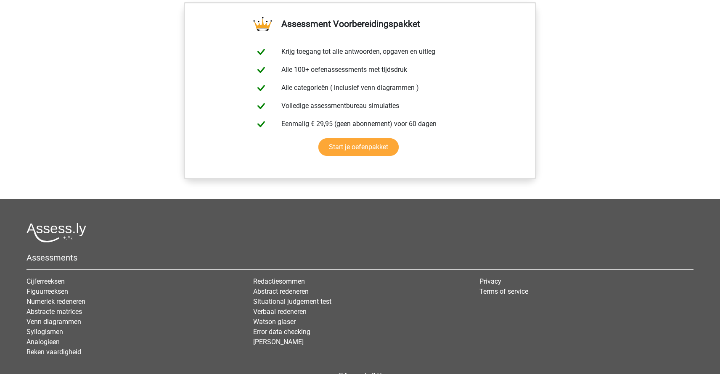
scroll to position [513, 0]
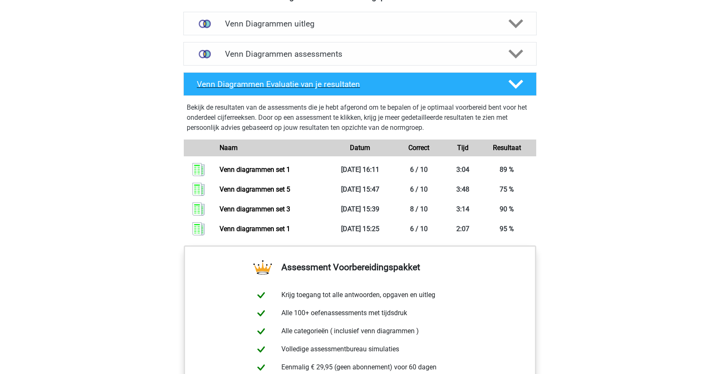
click at [367, 89] on div "Venn Diagrammen Evaluatie van je resultaten" at bounding box center [359, 84] width 353 height 24
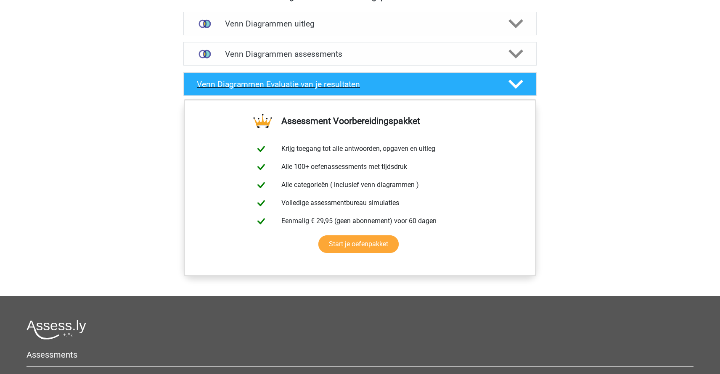
click at [367, 89] on div "Venn Diagrammen Evaluatie van je resultaten" at bounding box center [359, 84] width 353 height 24
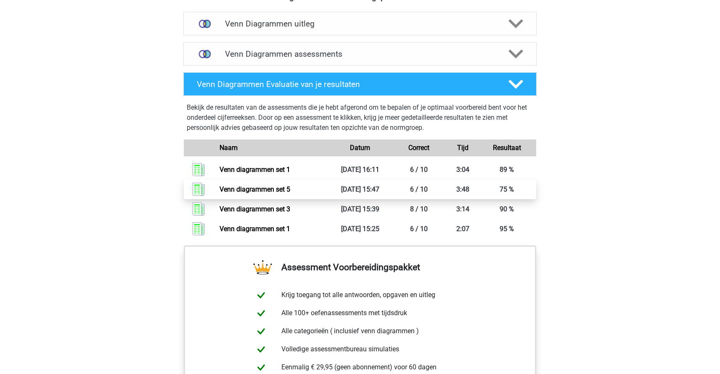
click at [250, 186] on link "Venn diagrammen set 5" at bounding box center [255, 190] width 71 height 8
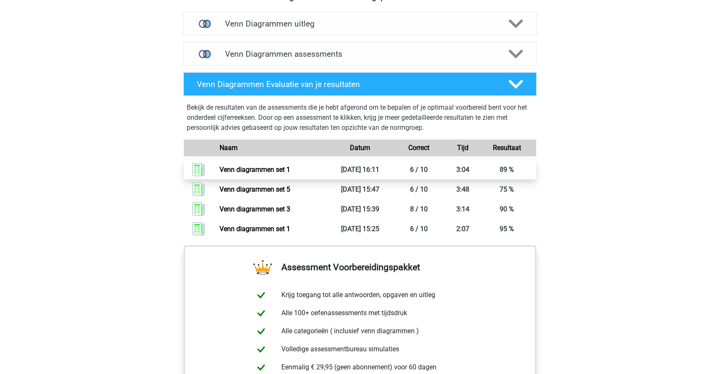
click at [275, 171] on link "Venn diagrammen set 1" at bounding box center [255, 170] width 71 height 8
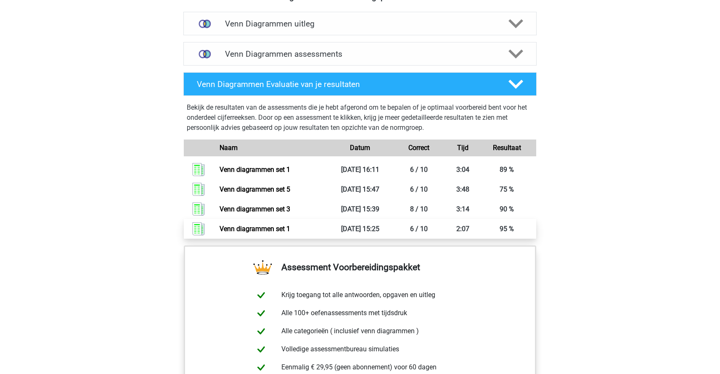
click at [254, 228] on link "Venn diagrammen set 1" at bounding box center [255, 229] width 71 height 8
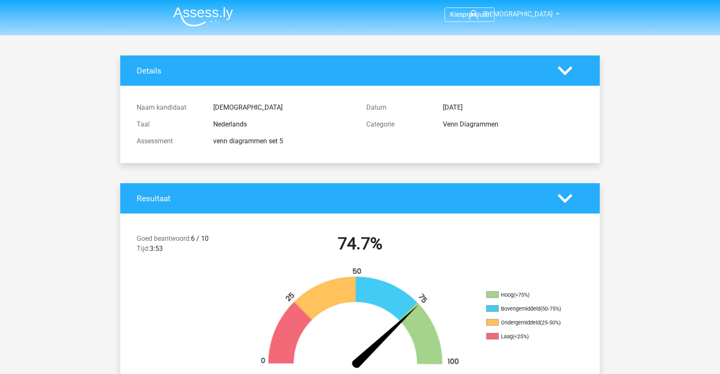
scroll to position [65, 0]
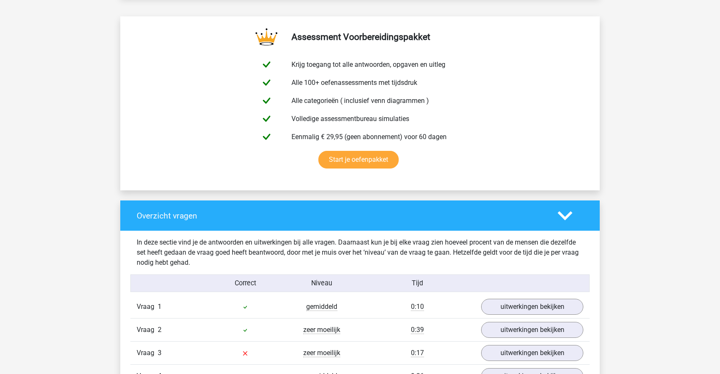
scroll to position [616, 0]
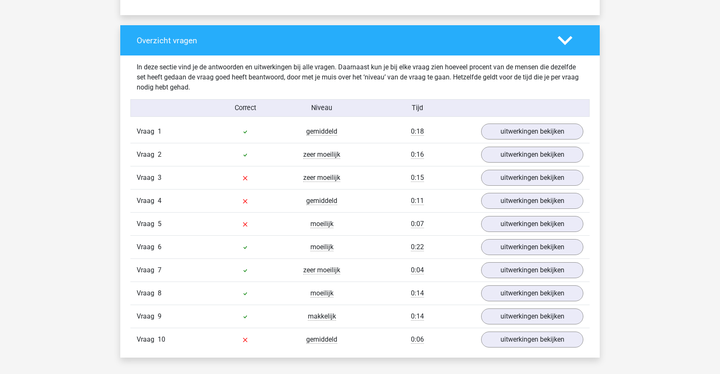
scroll to position [608, 0]
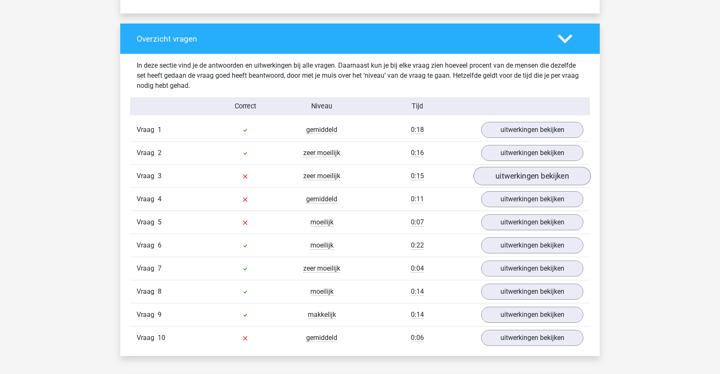
click at [515, 173] on link "uitwerkingen bekijken" at bounding box center [532, 176] width 117 height 19
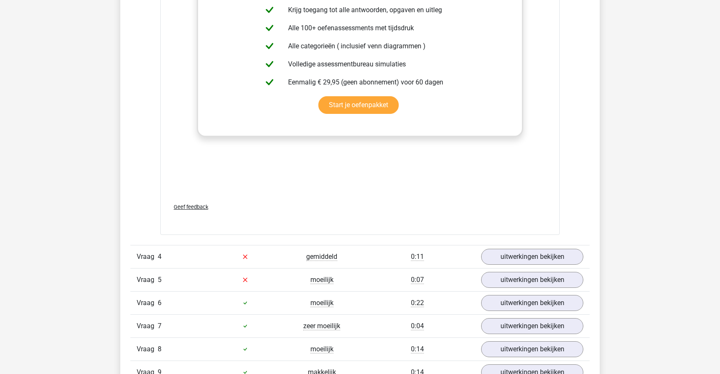
scroll to position [1167, 0]
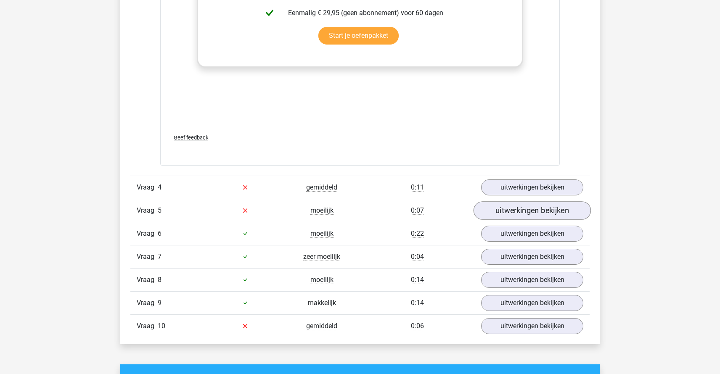
click at [521, 213] on link "uitwerkingen bekijken" at bounding box center [532, 211] width 117 height 19
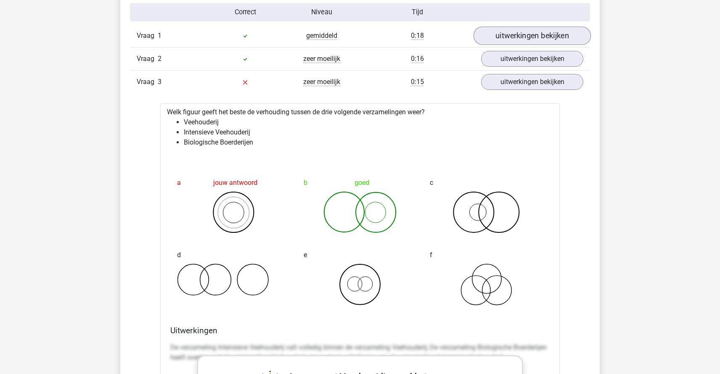
scroll to position [621, 0]
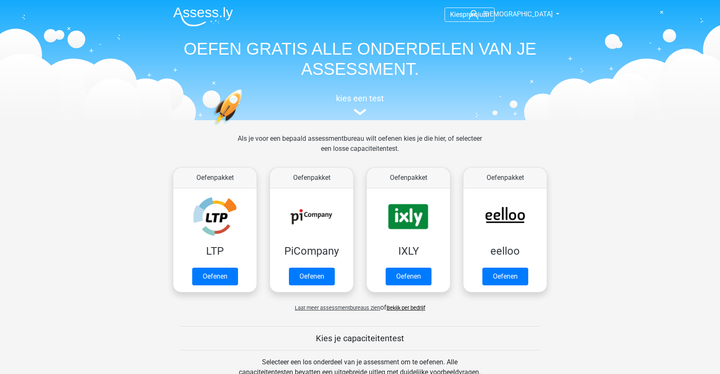
scroll to position [357, 0]
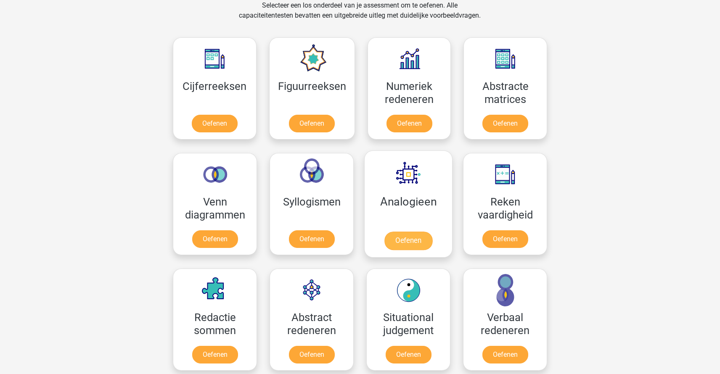
click at [398, 232] on link "Oefenen" at bounding box center [409, 241] width 48 height 19
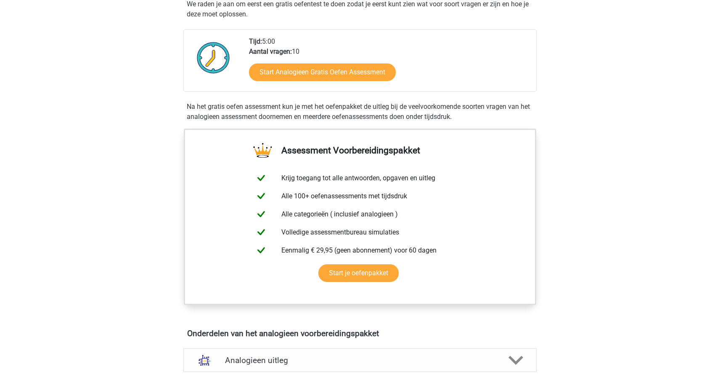
scroll to position [98, 0]
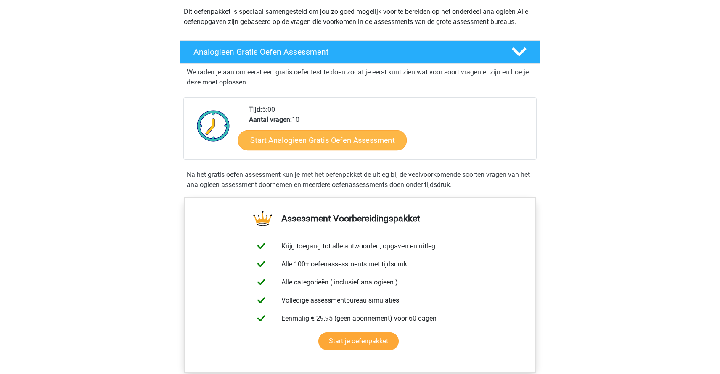
click at [309, 150] on link "Start Analogieen Gratis Oefen Assessment" at bounding box center [322, 140] width 169 height 20
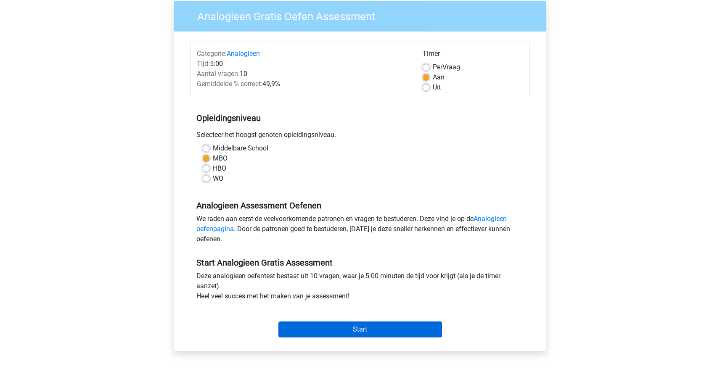
scroll to position [143, 0]
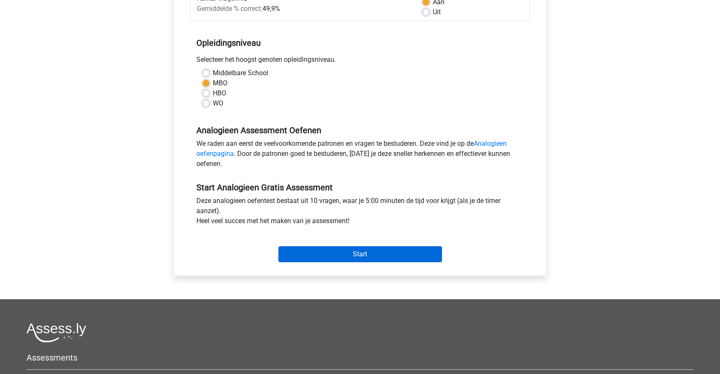
click at [406, 255] on input "Start" at bounding box center [361, 255] width 164 height 16
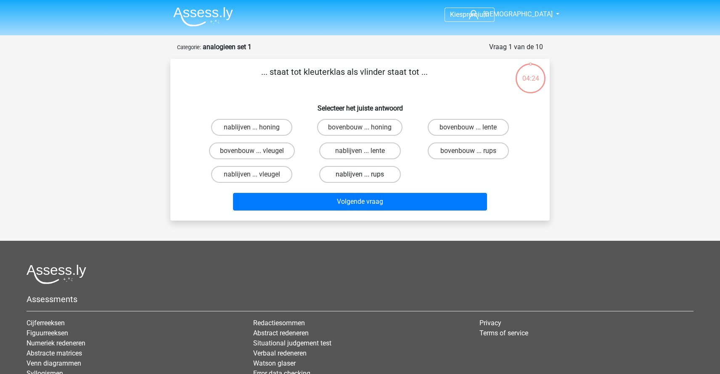
click at [366, 175] on label "nablijven ... rups" at bounding box center [359, 174] width 81 height 17
click at [366, 175] on input "nablijven ... rups" at bounding box center [362, 177] width 5 height 5
radio input "true"
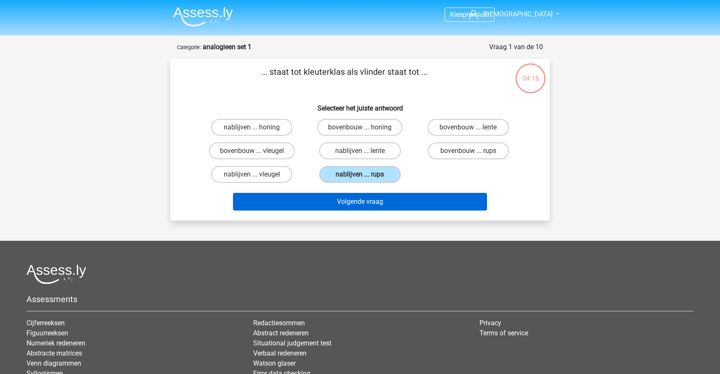
click at [355, 201] on button "Volgende vraag" at bounding box center [360, 202] width 255 height 18
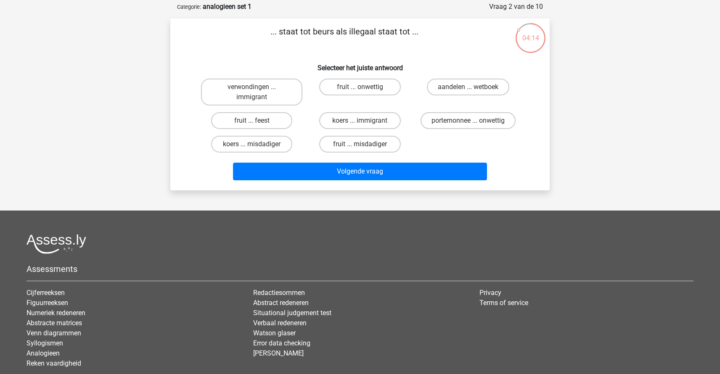
scroll to position [39, 0]
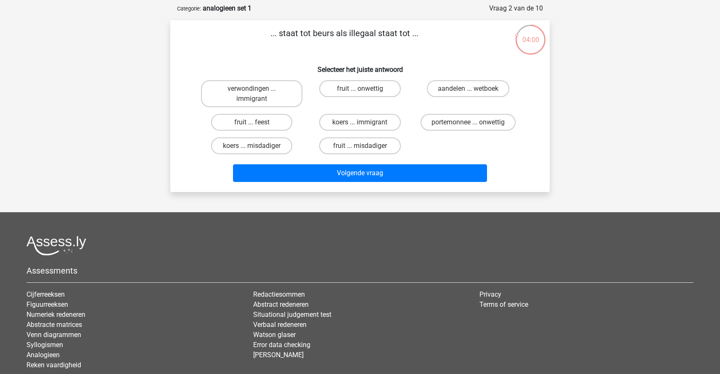
click at [253, 148] on input "koers ... misdadiger" at bounding box center [254, 148] width 5 height 5
radio input "true"
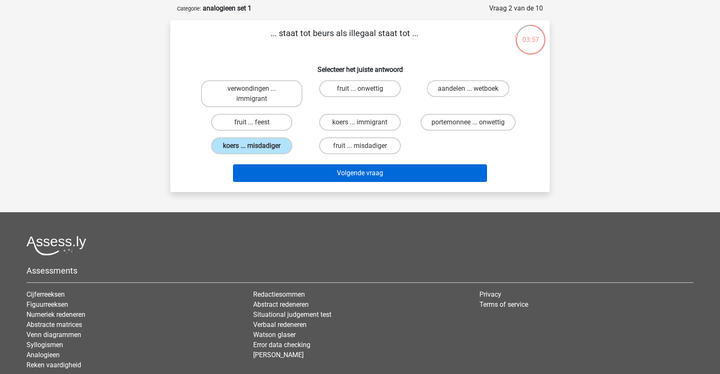
click at [379, 173] on button "Volgende vraag" at bounding box center [360, 174] width 255 height 18
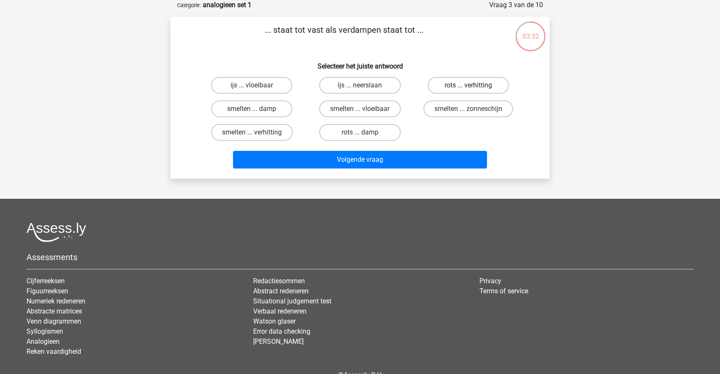
click at [456, 86] on label "rots ... verhitting" at bounding box center [468, 85] width 81 height 17
click at [468, 86] on input "rots ... verhitting" at bounding box center [470, 87] width 5 height 5
radio input "true"
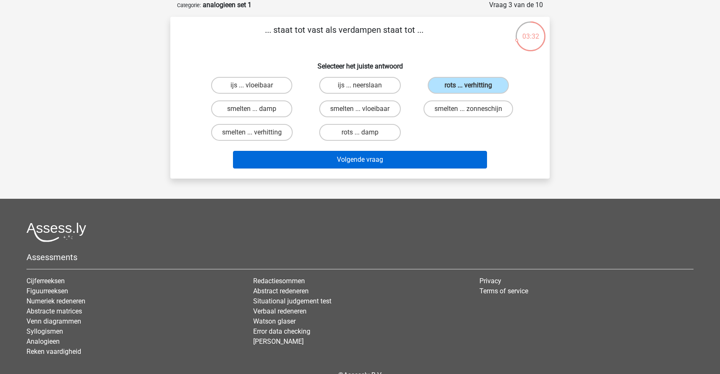
click at [393, 158] on button "Volgende vraag" at bounding box center [360, 160] width 255 height 18
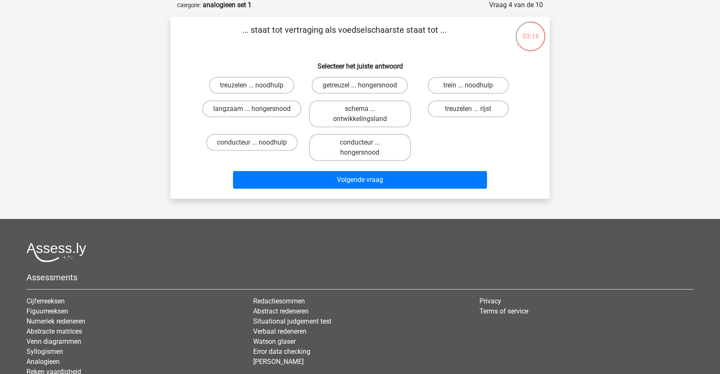
click at [255, 109] on input "langzaam ... hongersnood" at bounding box center [254, 111] width 5 height 5
radio input "true"
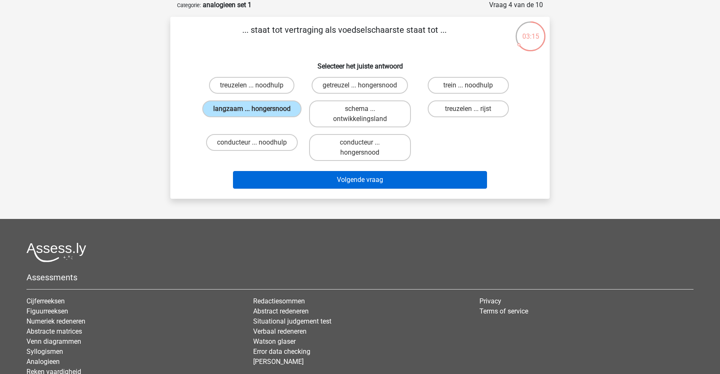
click at [381, 181] on button "Volgende vraag" at bounding box center [360, 180] width 255 height 18
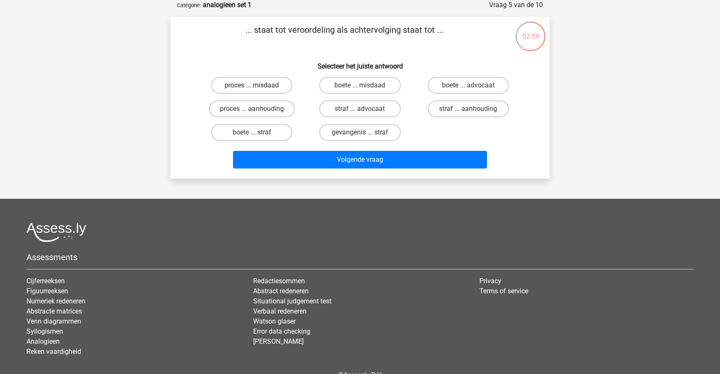
click at [267, 85] on label "proces ... misdaad" at bounding box center [251, 85] width 81 height 17
click at [258, 85] on input "proces ... misdaad" at bounding box center [254, 87] width 5 height 5
radio input "true"
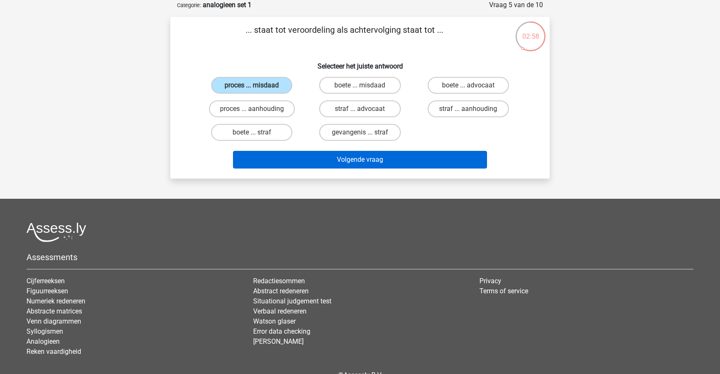
click at [336, 155] on button "Volgende vraag" at bounding box center [360, 160] width 255 height 18
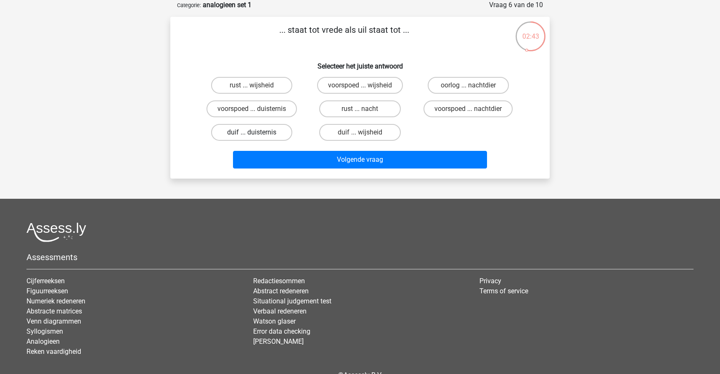
click at [250, 135] on label "duif ... duisternis" at bounding box center [251, 132] width 81 height 17
click at [252, 135] on input "duif ... duisternis" at bounding box center [254, 135] width 5 height 5
radio input "true"
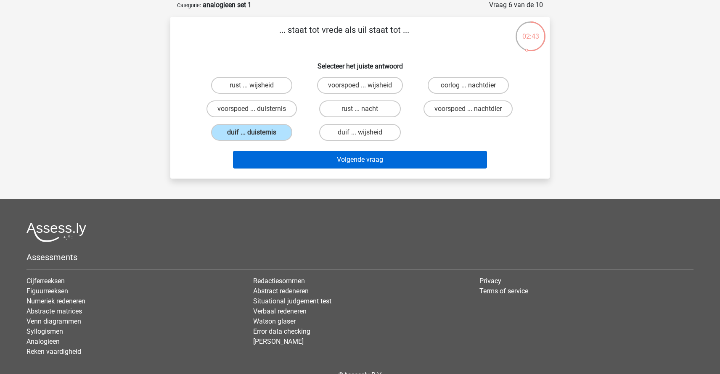
click at [345, 162] on button "Volgende vraag" at bounding box center [360, 160] width 255 height 18
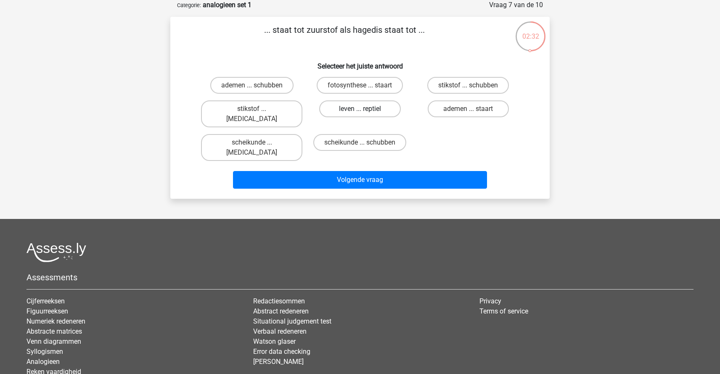
click at [347, 109] on label "leven ... reptiel" at bounding box center [359, 109] width 81 height 17
click at [360, 109] on input "leven ... reptiel" at bounding box center [362, 111] width 5 height 5
radio input "true"
click at [353, 165] on div "Volgende vraag" at bounding box center [360, 179] width 353 height 28
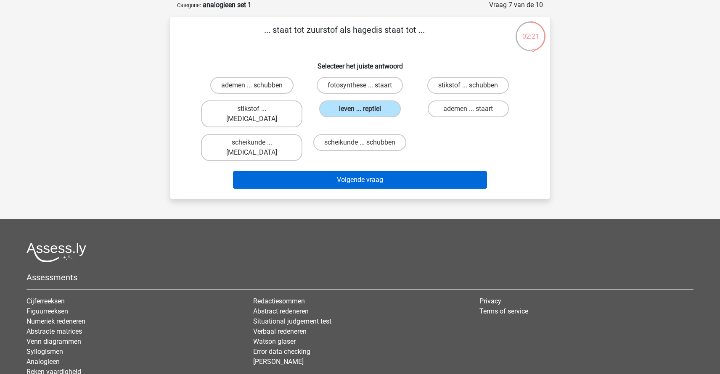
click at [352, 171] on button "Volgende vraag" at bounding box center [360, 180] width 255 height 18
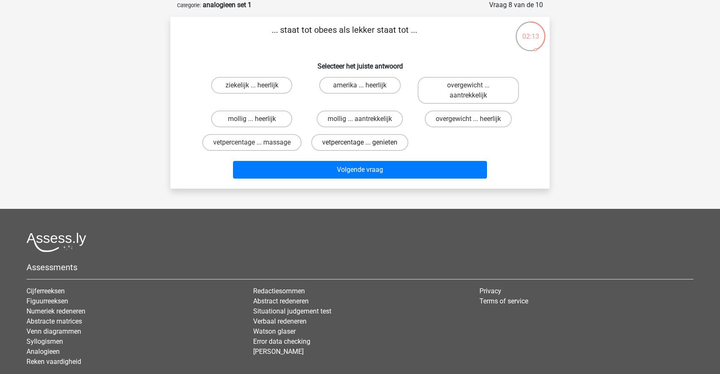
click at [357, 143] on label "vetpercentage ... genieten" at bounding box center [359, 142] width 97 height 17
click at [360, 143] on input "vetpercentage ... genieten" at bounding box center [362, 145] width 5 height 5
radio input "true"
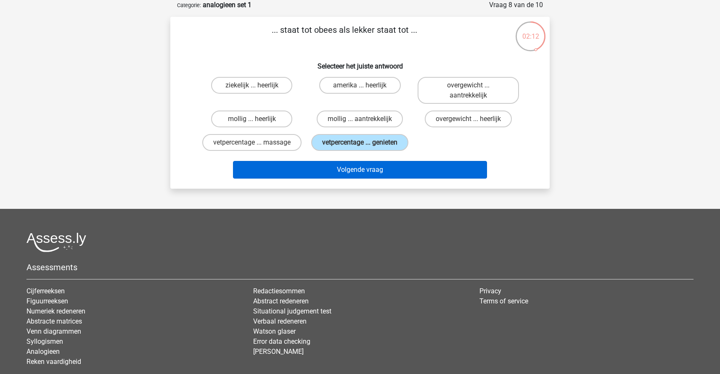
click at [354, 174] on button "Volgende vraag" at bounding box center [360, 170] width 255 height 18
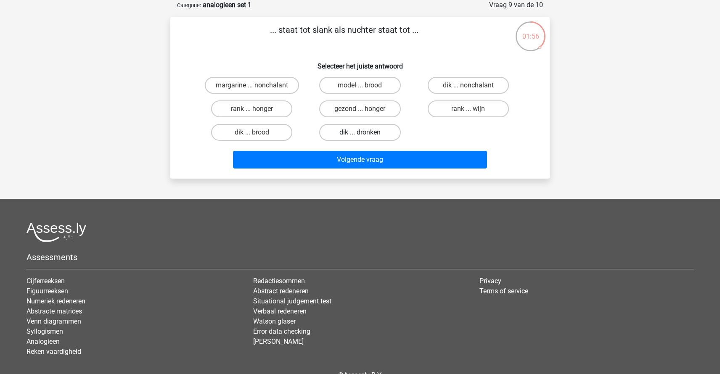
click at [346, 136] on label "dik ... dronken" at bounding box center [359, 132] width 81 height 17
click at [360, 136] on input "dik ... dronken" at bounding box center [362, 135] width 5 height 5
radio input "true"
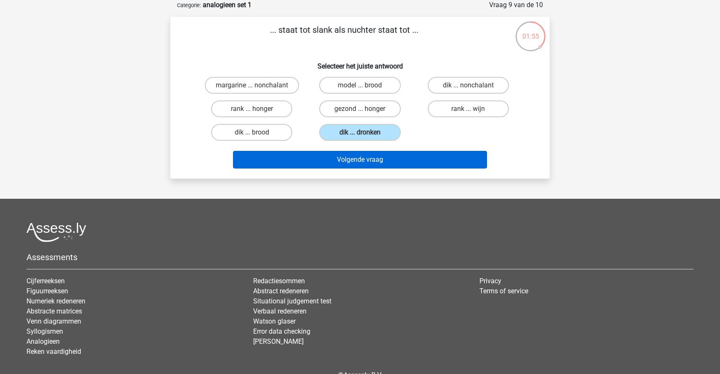
click at [346, 165] on button "Volgende vraag" at bounding box center [360, 160] width 255 height 18
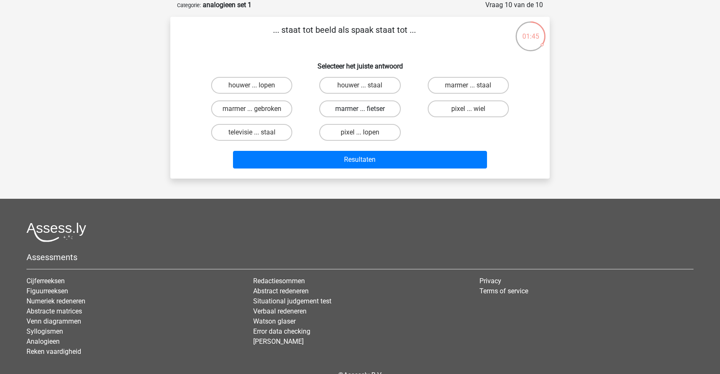
click at [354, 111] on label "marmer ... fietser" at bounding box center [359, 109] width 81 height 17
click at [360, 111] on input "marmer ... fietser" at bounding box center [362, 111] width 5 height 5
radio input "true"
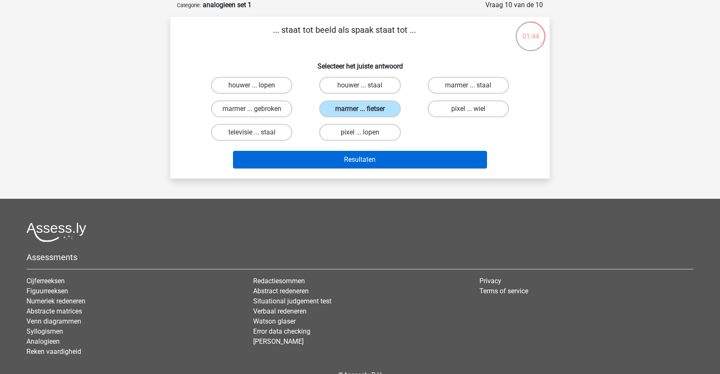
click at [349, 163] on button "Resultaten" at bounding box center [360, 160] width 255 height 18
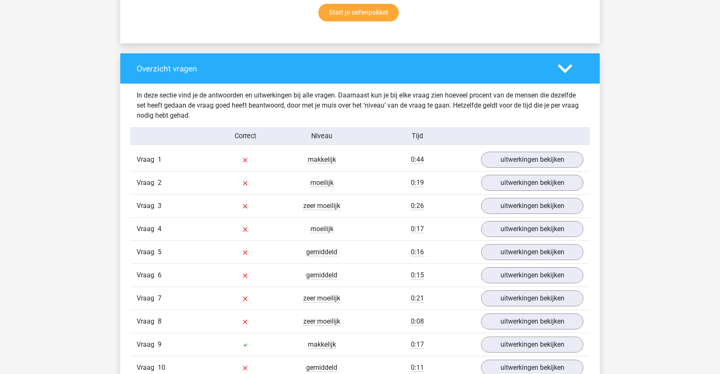
scroll to position [659, 0]
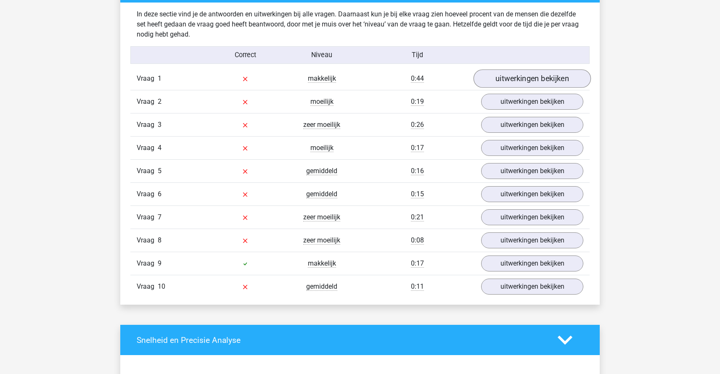
click at [556, 80] on link "uitwerkingen bekijken" at bounding box center [532, 79] width 117 height 19
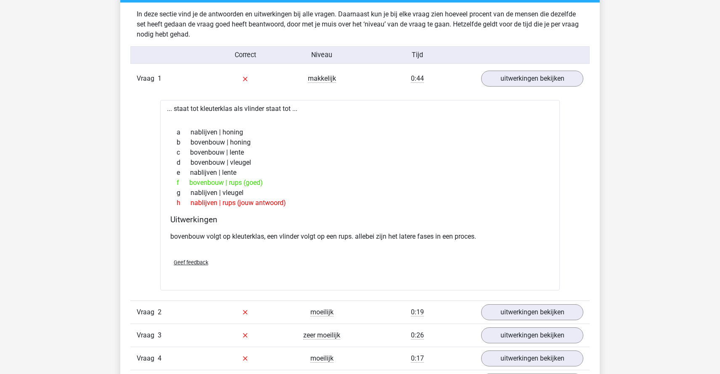
scroll to position [786, 0]
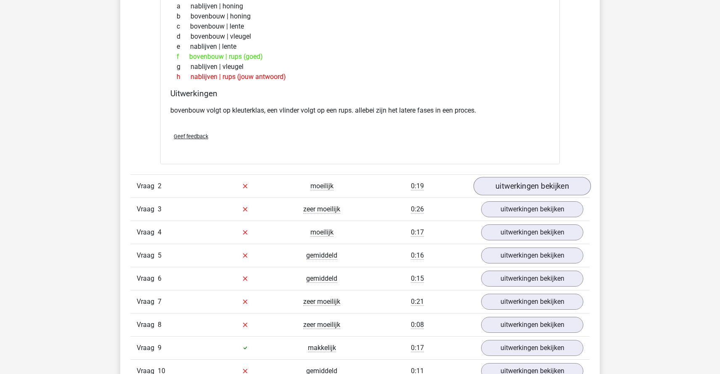
click at [554, 187] on link "uitwerkingen bekijken" at bounding box center [532, 186] width 117 height 19
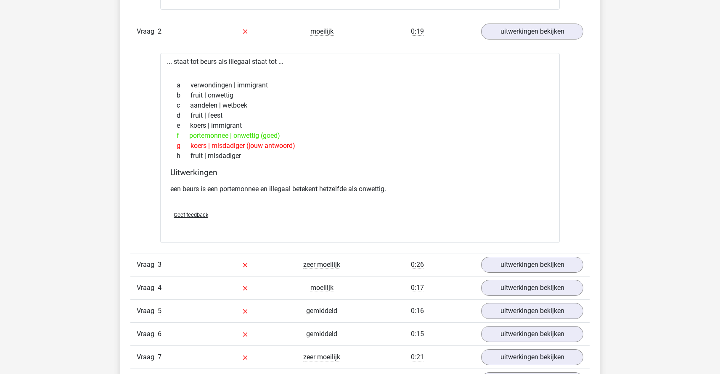
scroll to position [976, 0]
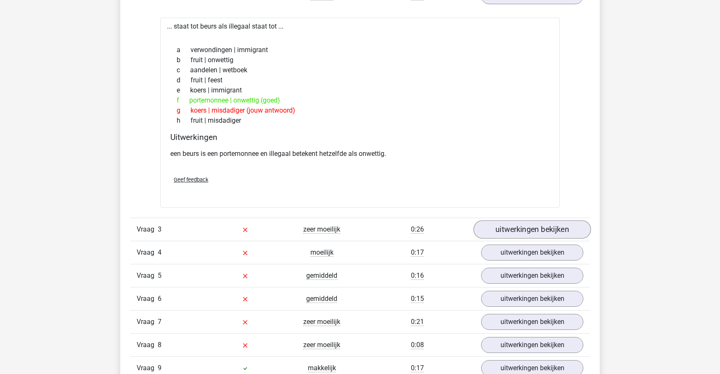
click at [519, 226] on link "uitwerkingen bekijken" at bounding box center [532, 229] width 117 height 19
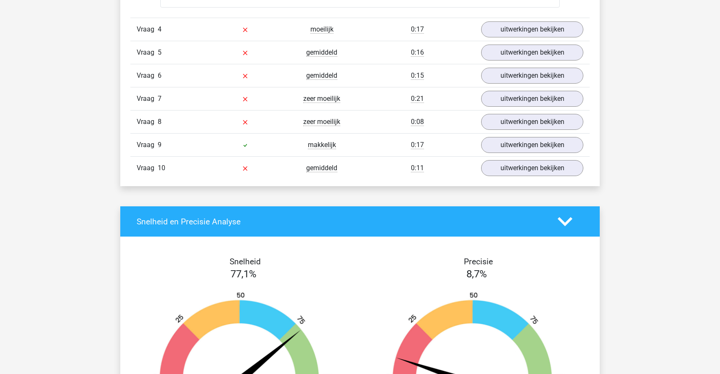
scroll to position [1631, 0]
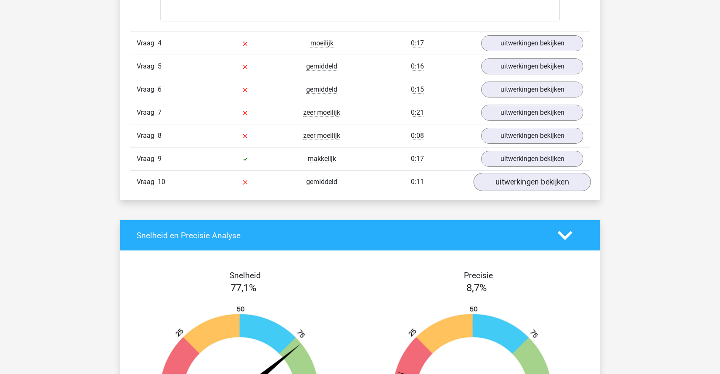
click at [511, 181] on link "uitwerkingen bekijken" at bounding box center [532, 182] width 117 height 19
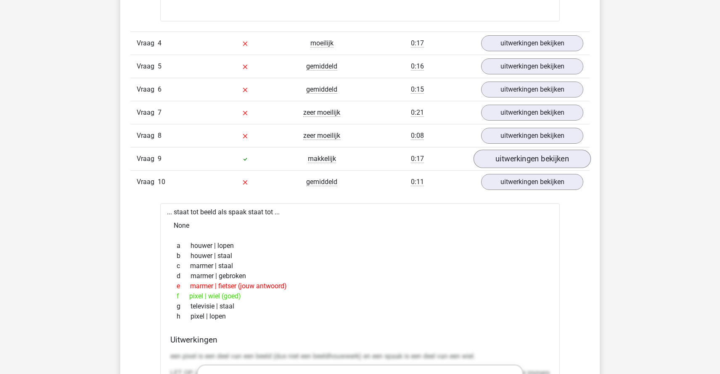
click at [523, 161] on link "uitwerkingen bekijken" at bounding box center [532, 159] width 117 height 19
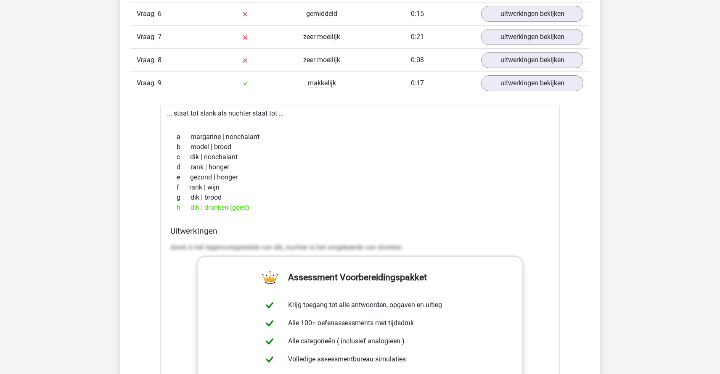
scroll to position [1638, 0]
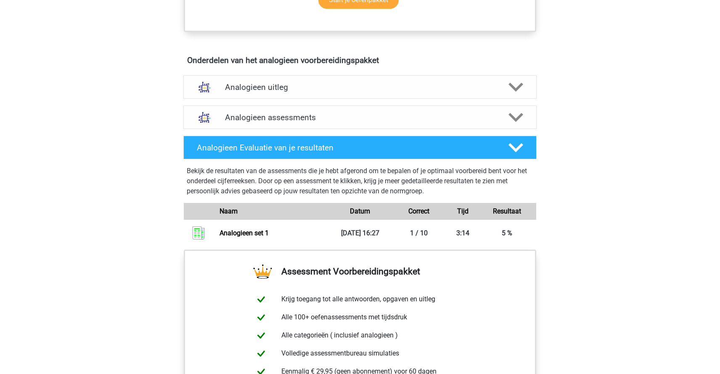
scroll to position [471, 0]
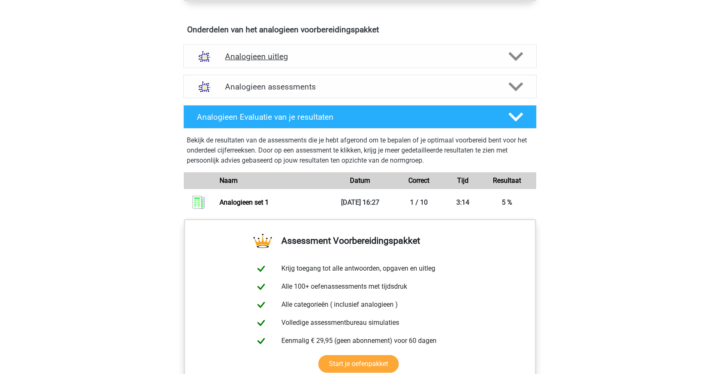
drag, startPoint x: 260, startPoint y: 53, endPoint x: 256, endPoint y: 58, distance: 6.3
click at [260, 53] on div "Analogieen uitleg" at bounding box center [359, 57] width 353 height 24
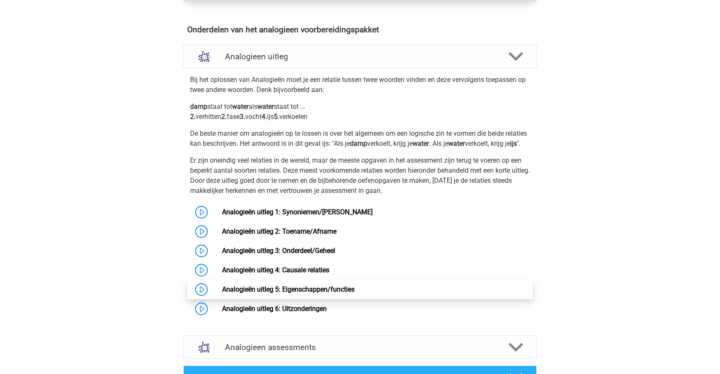
click at [345, 292] on link "Analogieën uitleg 5: Eigenschappen/functies" at bounding box center [288, 290] width 133 height 8
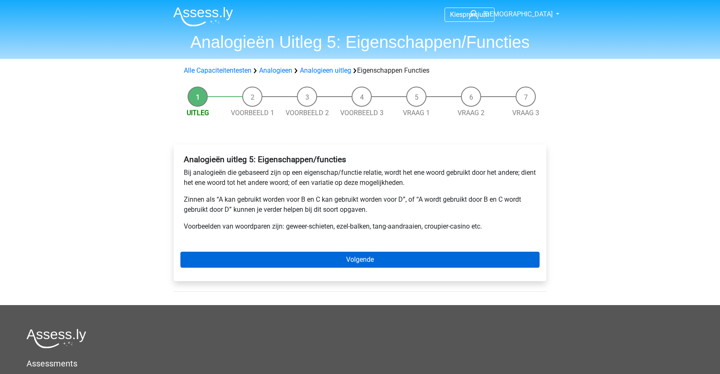
click at [355, 263] on link "Volgende" at bounding box center [360, 260] width 359 height 16
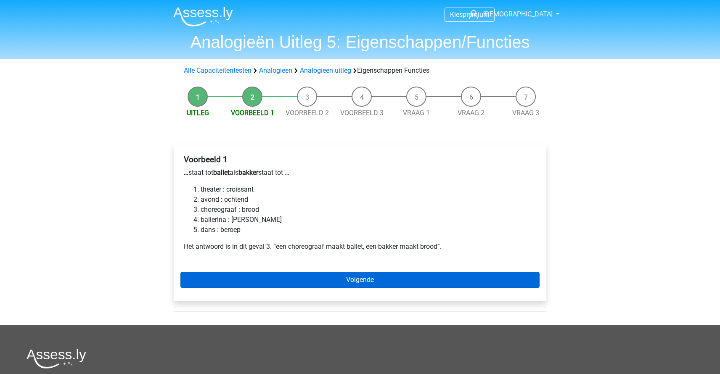
click at [335, 277] on link "Volgende" at bounding box center [360, 280] width 359 height 16
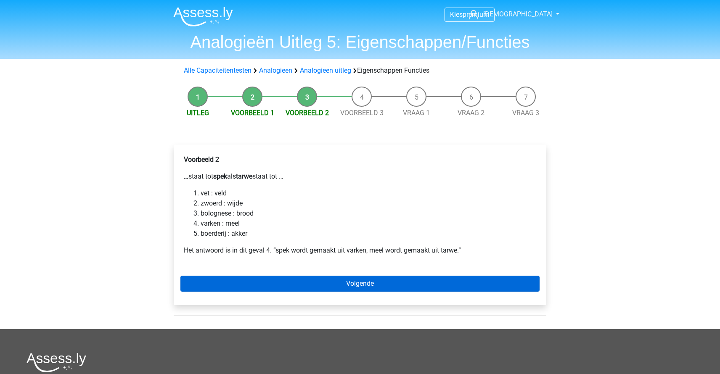
click at [345, 287] on link "Volgende" at bounding box center [360, 284] width 359 height 16
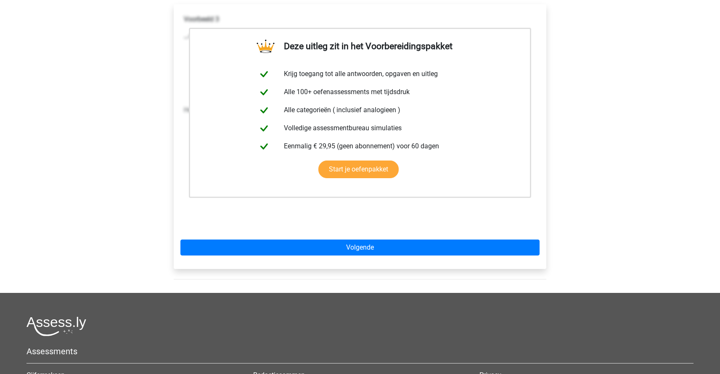
scroll to position [125, 0]
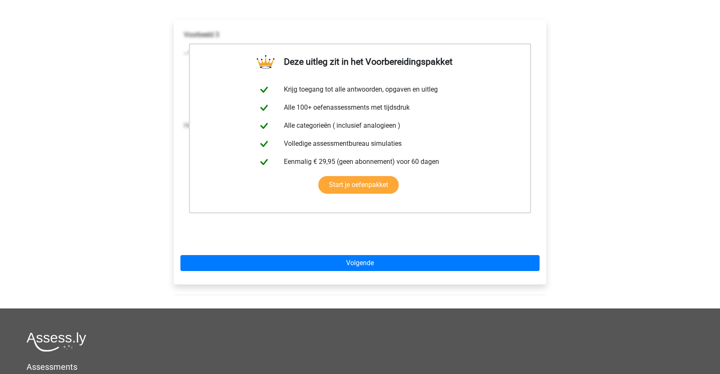
click at [348, 277] on div "Deze uitleg zit in het Voorbereidingspakket Krijg toegang tot alle antwoorden, …" at bounding box center [360, 152] width 373 height 265
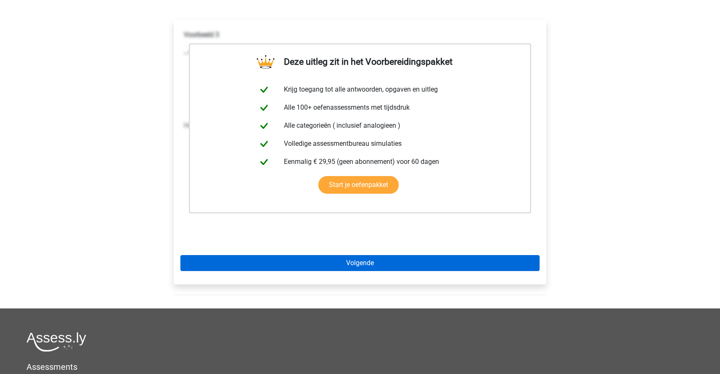
click at [349, 270] on link "Volgende" at bounding box center [360, 263] width 359 height 16
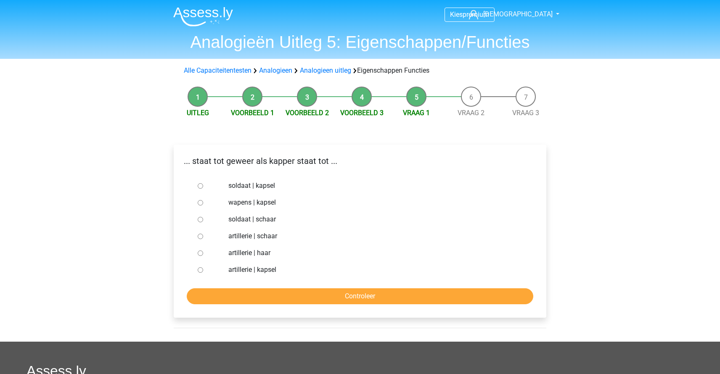
click at [252, 189] on label "soldaat | kapsel" at bounding box center [373, 186] width 291 height 10
click at [203, 189] on input "soldaat | kapsel" at bounding box center [200, 185] width 5 height 5
radio input "true"
click at [251, 203] on label "wapens | kapsel" at bounding box center [373, 203] width 291 height 10
click at [203, 203] on input "wapens | kapsel" at bounding box center [200, 202] width 5 height 5
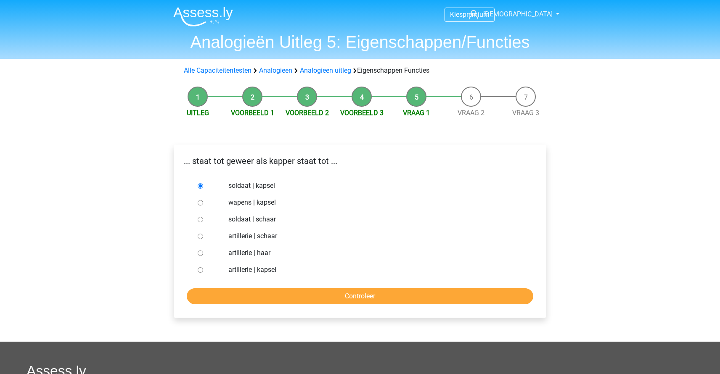
radio input "true"
click at [376, 301] on input "Controleer" at bounding box center [360, 297] width 347 height 16
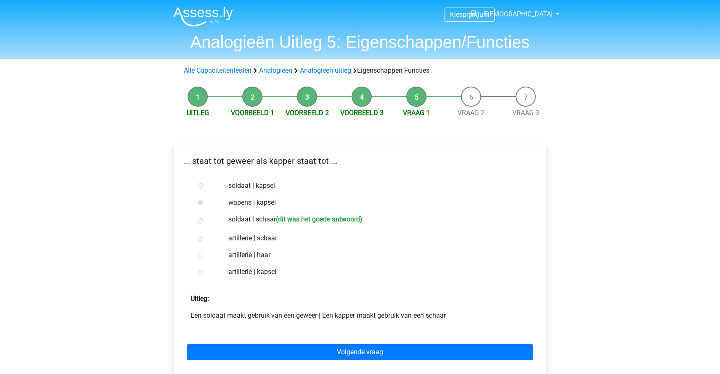
click at [246, 220] on label "soldaat | schaar (dit was het goede antwoord)" at bounding box center [373, 221] width 291 height 12
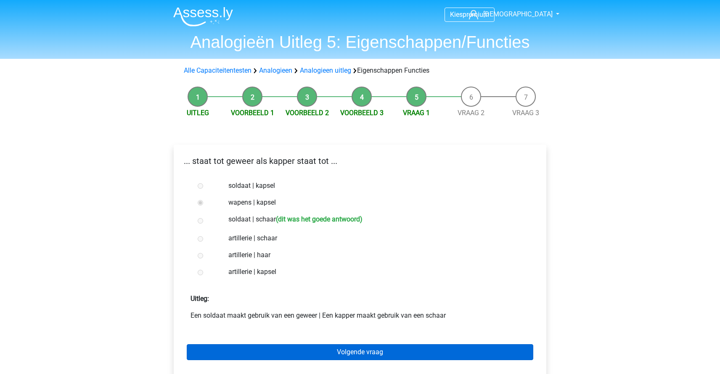
click at [347, 349] on link "Volgende vraag" at bounding box center [360, 353] width 347 height 16
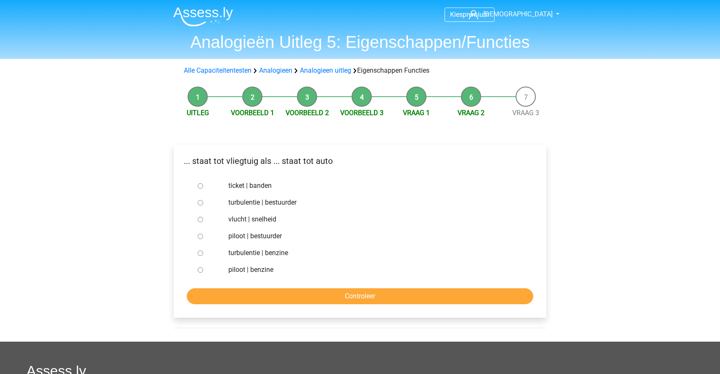
click at [256, 221] on label "vlucht | snelheid" at bounding box center [373, 220] width 291 height 10
click at [203, 221] on input "vlucht | snelheid" at bounding box center [200, 219] width 5 height 5
radio input "true"
click at [314, 287] on form "ticket | banden turbulentie | bestuurder vlucht | snelheid piloot | bestuurder …" at bounding box center [360, 241] width 359 height 127
click at [319, 297] on input "Controleer" at bounding box center [360, 297] width 347 height 16
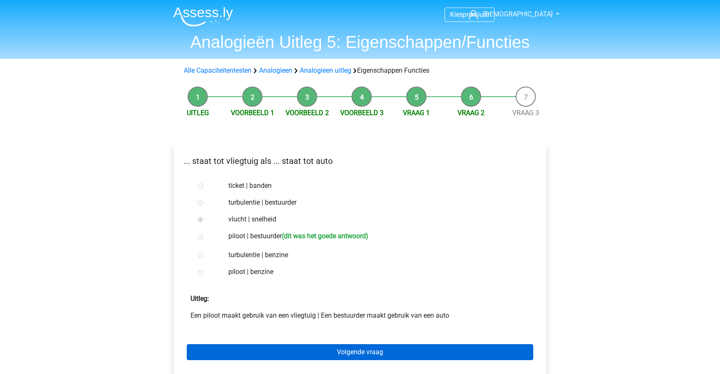
click at [366, 354] on link "Volgende vraag" at bounding box center [360, 353] width 347 height 16
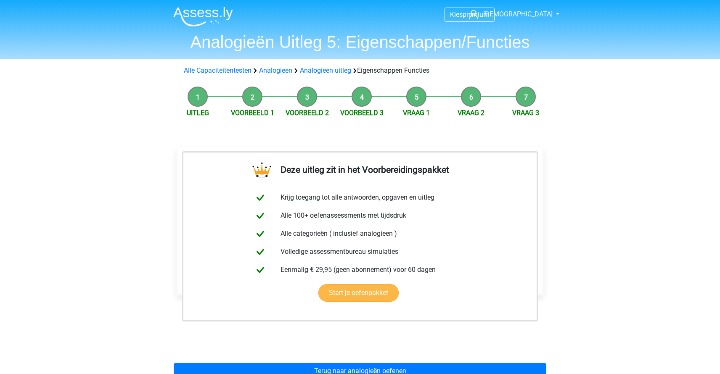
scroll to position [12, 0]
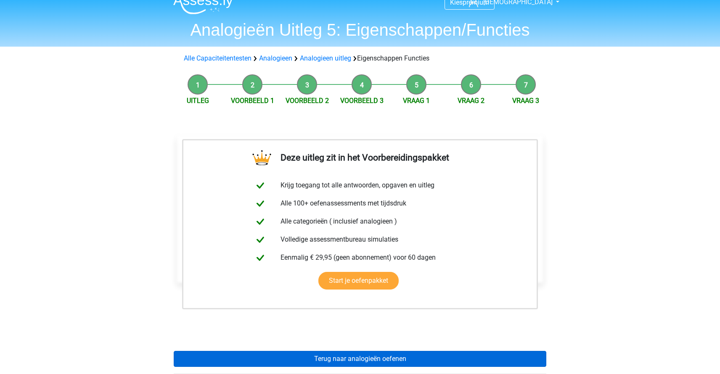
click at [337, 358] on link "Terug naar analogieën oefenen" at bounding box center [360, 359] width 373 height 16
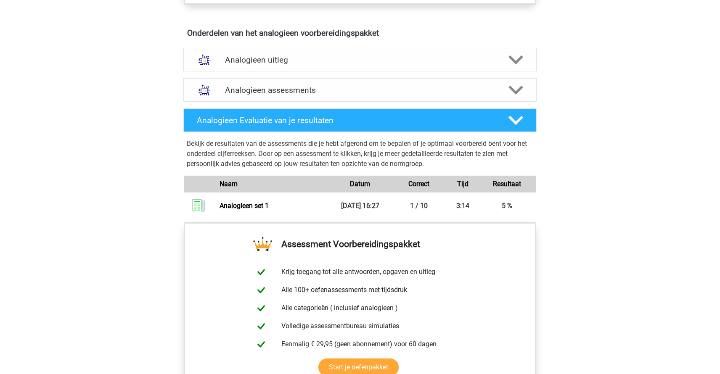
scroll to position [455, 0]
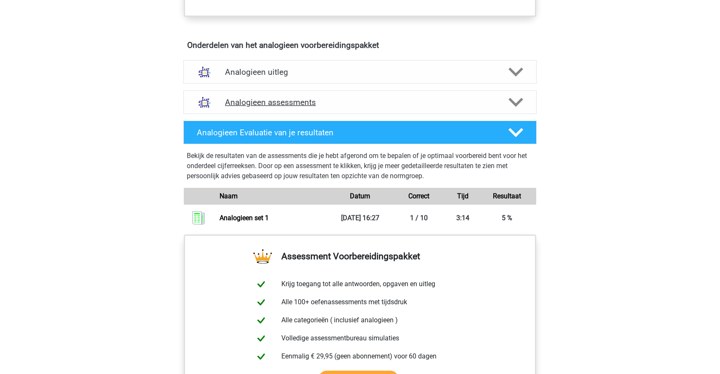
click at [265, 98] on h4 "Analogieen assessments" at bounding box center [360, 103] width 270 height 10
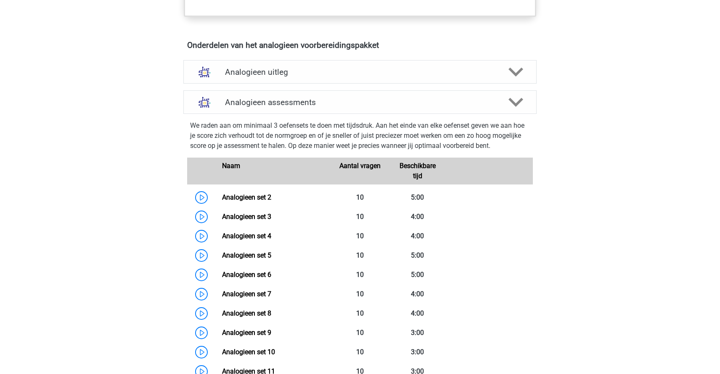
scroll to position [466, 0]
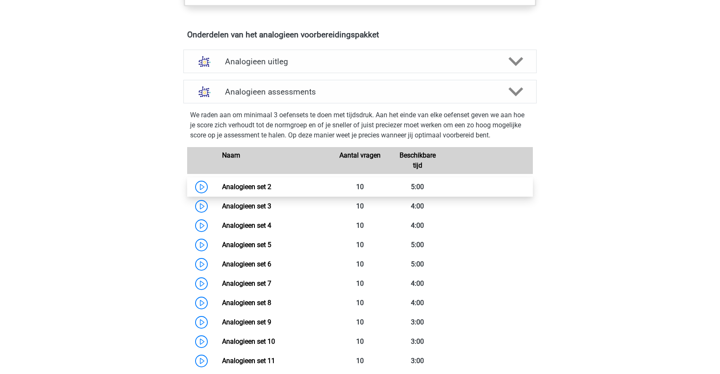
click at [256, 183] on link "Analogieen set 2" at bounding box center [246, 187] width 49 height 8
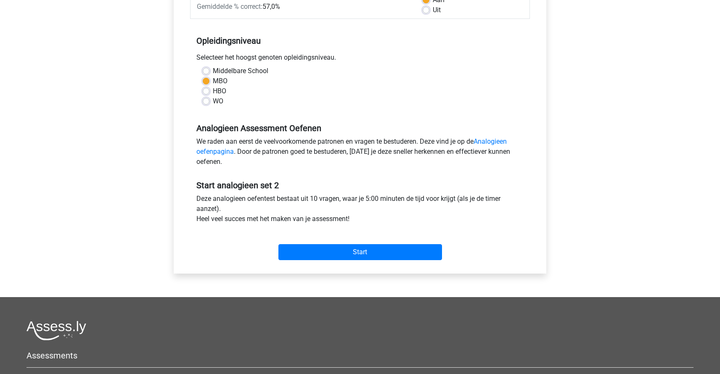
scroll to position [239, 0]
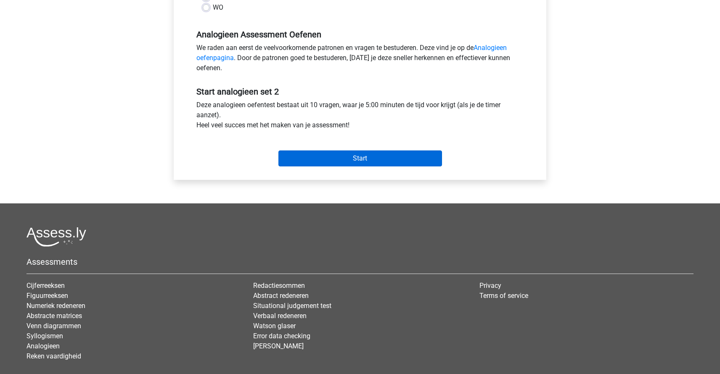
click at [362, 157] on input "Start" at bounding box center [361, 159] width 164 height 16
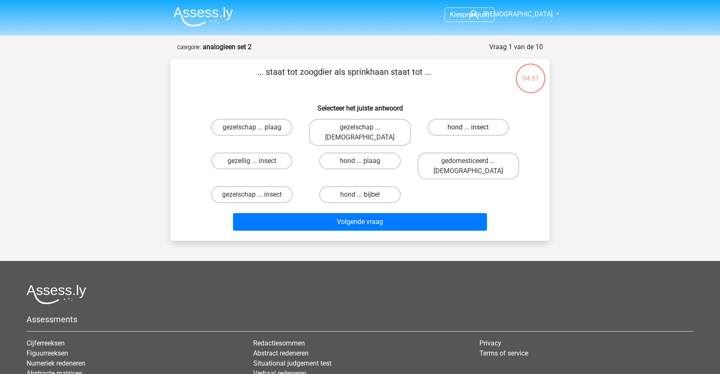
click at [456, 125] on label "hond ... insect" at bounding box center [468, 127] width 81 height 17
click at [468, 127] on input "hond ... insect" at bounding box center [470, 129] width 5 height 5
radio input "true"
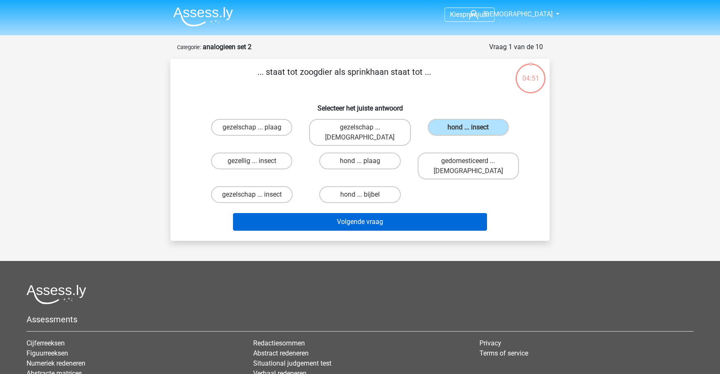
click at [389, 213] on button "Volgende vraag" at bounding box center [360, 222] width 255 height 18
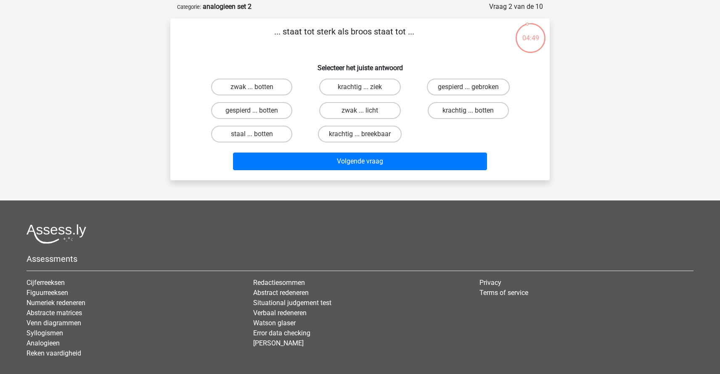
scroll to position [28, 0]
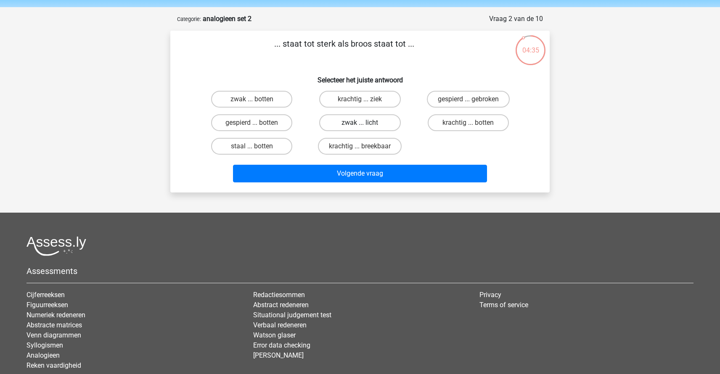
click at [354, 120] on label "zwak ... licht" at bounding box center [359, 122] width 81 height 17
click at [360, 123] on input "zwak ... licht" at bounding box center [362, 125] width 5 height 5
radio input "true"
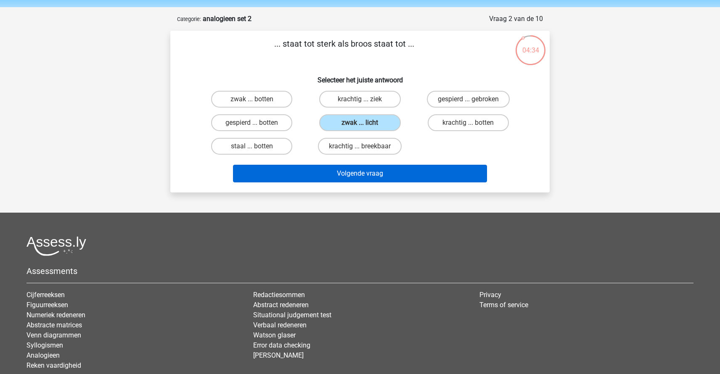
click at [372, 173] on button "Volgende vraag" at bounding box center [360, 174] width 255 height 18
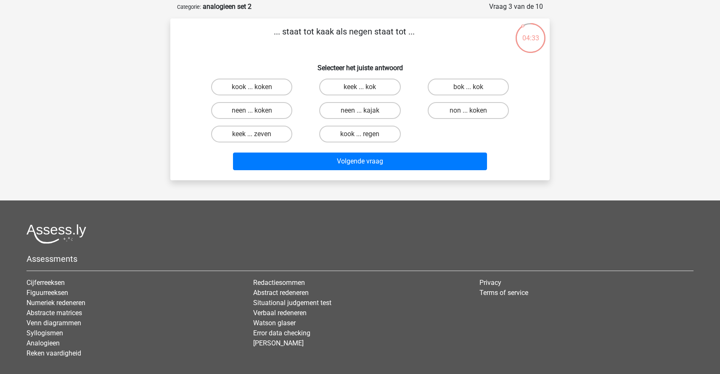
scroll to position [39, 0]
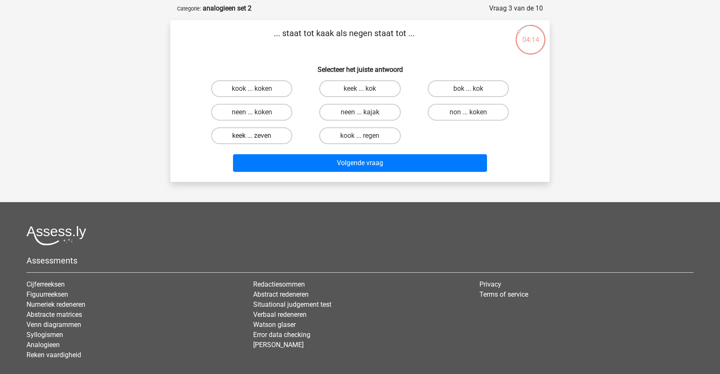
click at [271, 137] on label "keek ... zeven" at bounding box center [251, 135] width 81 height 17
click at [258, 137] on input "keek ... zeven" at bounding box center [254, 138] width 5 height 5
radio input "true"
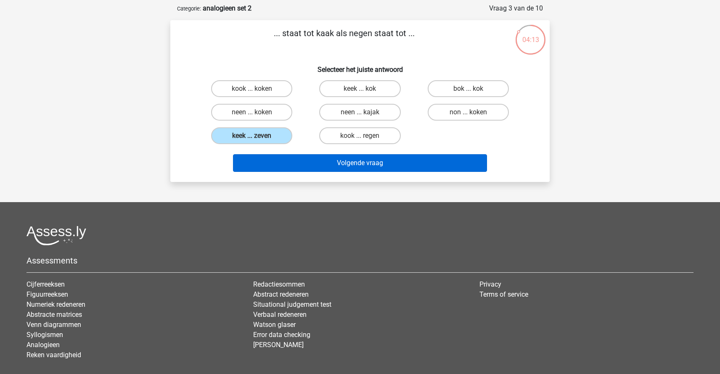
click at [391, 159] on button "Volgende vraag" at bounding box center [360, 163] width 255 height 18
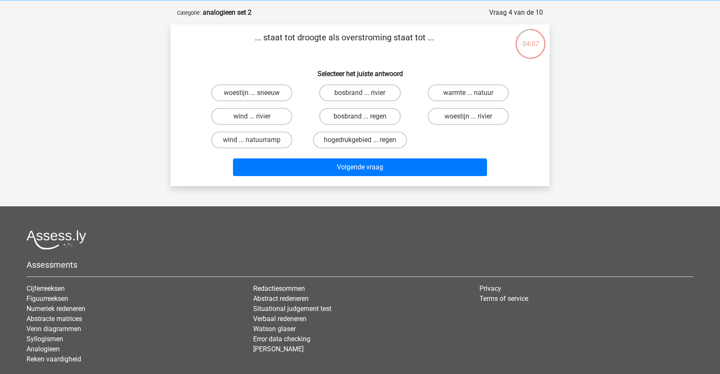
scroll to position [29, 0]
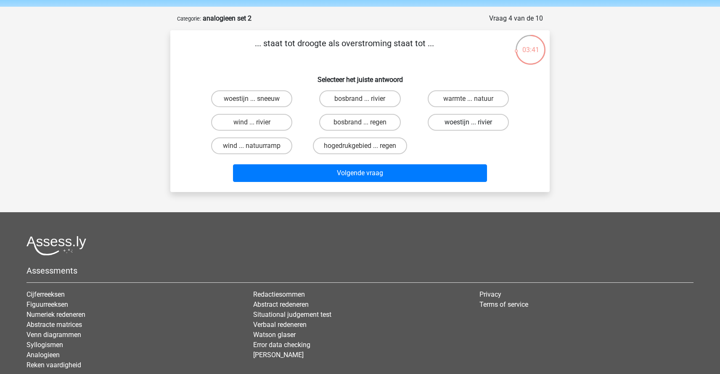
click at [463, 121] on label "woestijn ... rivier" at bounding box center [468, 122] width 81 height 17
click at [468, 122] on input "woestijn ... rivier" at bounding box center [470, 124] width 5 height 5
radio input "true"
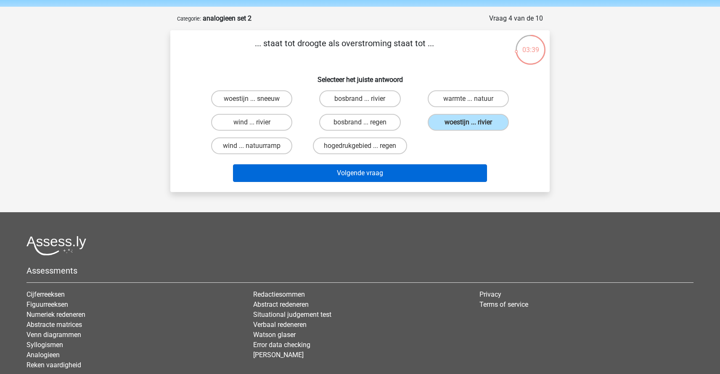
click at [354, 178] on button "Volgende vraag" at bounding box center [360, 174] width 255 height 18
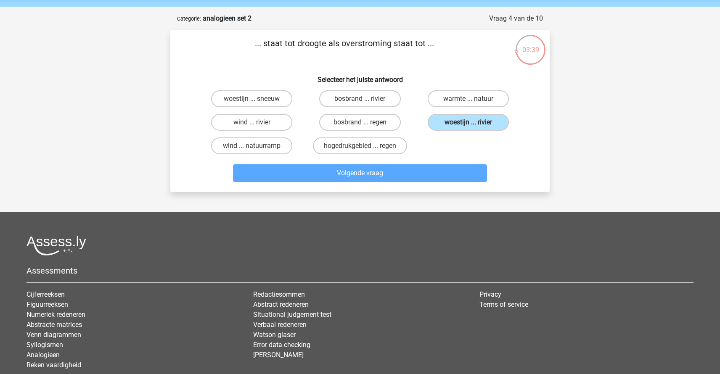
scroll to position [42, 0]
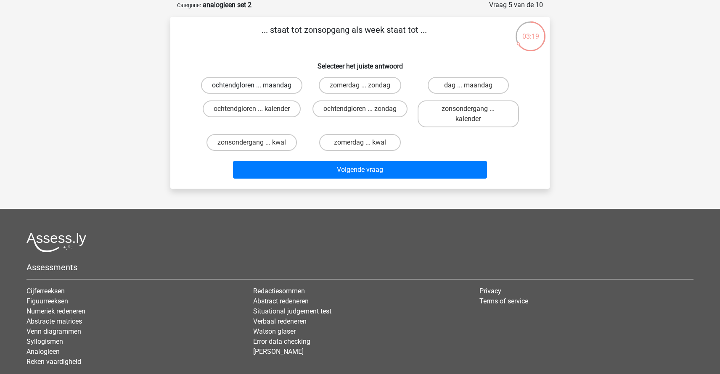
click at [269, 89] on label "ochtendgloren ... maandag" at bounding box center [251, 85] width 101 height 17
click at [258, 89] on input "ochtendgloren ... maandag" at bounding box center [254, 87] width 5 height 5
radio input "true"
click at [457, 84] on label "dag ... maandag" at bounding box center [468, 85] width 81 height 17
click at [468, 85] on input "dag ... maandag" at bounding box center [470, 87] width 5 height 5
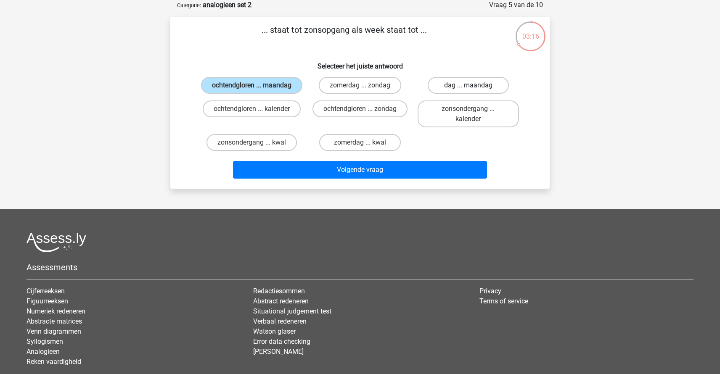
radio input "true"
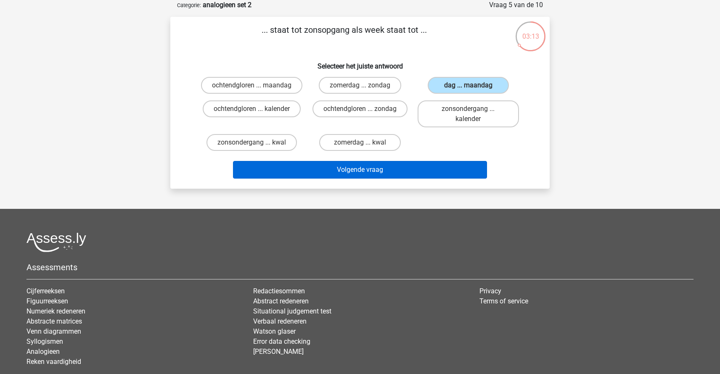
click at [379, 179] on button "Volgende vraag" at bounding box center [360, 170] width 255 height 18
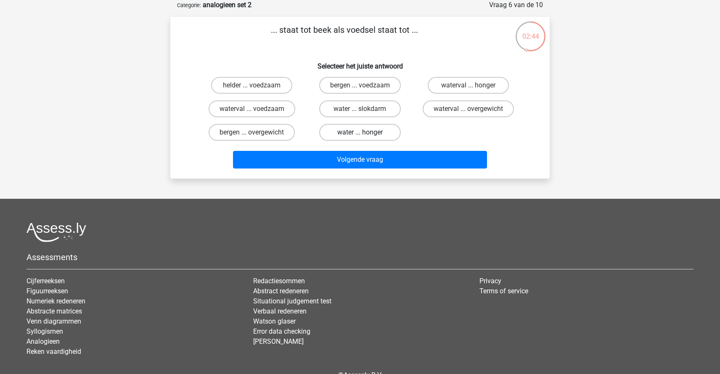
click at [369, 134] on label "water ... honger" at bounding box center [359, 132] width 81 height 17
click at [366, 134] on input "water ... honger" at bounding box center [362, 135] width 5 height 5
radio input "true"
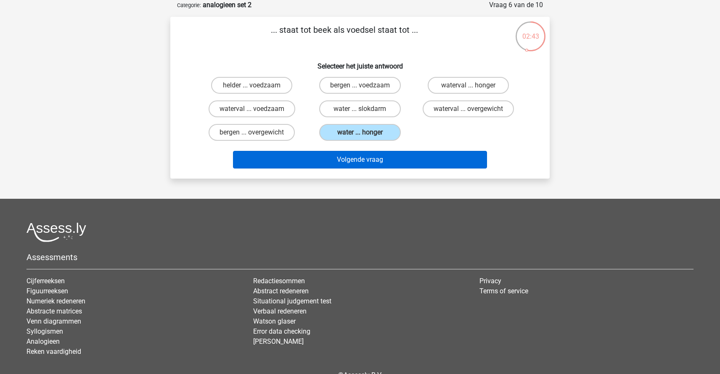
click at [369, 158] on button "Volgende vraag" at bounding box center [360, 160] width 255 height 18
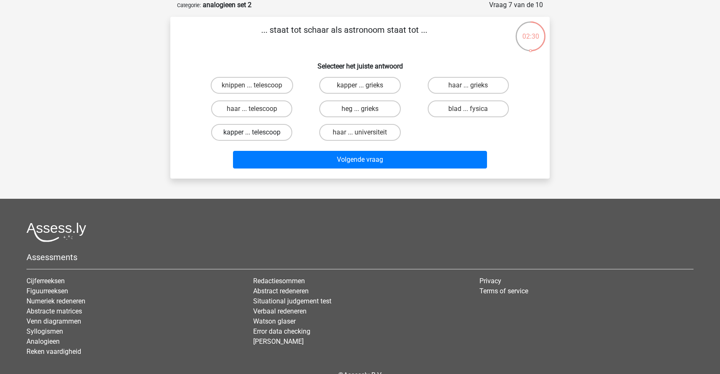
click at [259, 133] on label "kapper ... telescoop" at bounding box center [251, 132] width 81 height 17
click at [258, 133] on input "kapper ... telescoop" at bounding box center [254, 135] width 5 height 5
radio input "true"
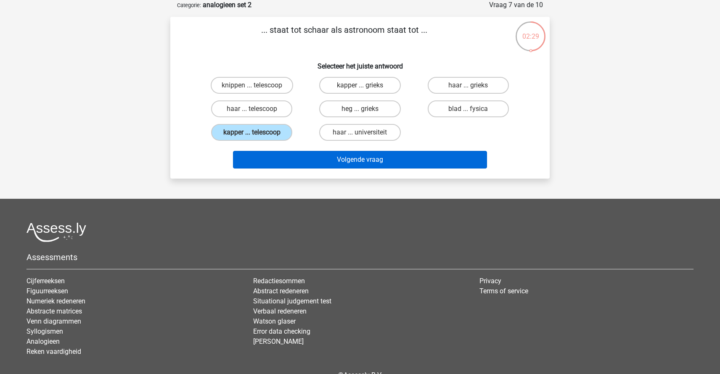
click at [351, 163] on button "Volgende vraag" at bounding box center [360, 160] width 255 height 18
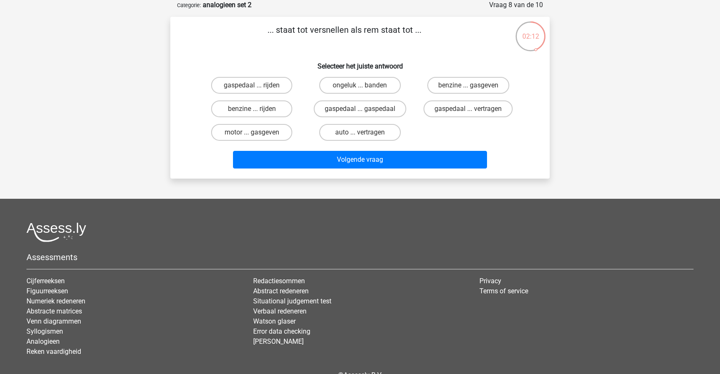
click at [469, 114] on input "gaspedaal ... vertragen" at bounding box center [470, 111] width 5 height 5
radio input "true"
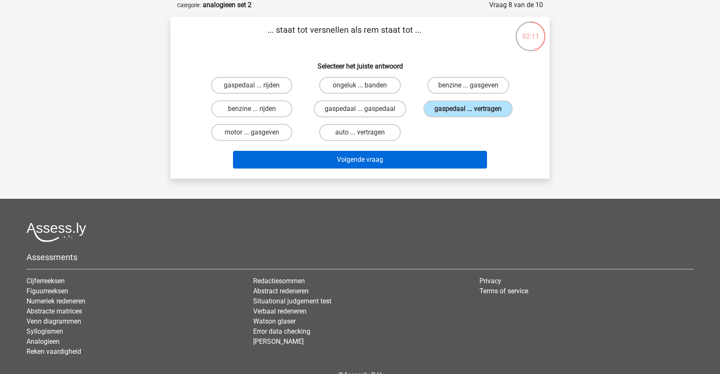
click at [402, 165] on button "Volgende vraag" at bounding box center [360, 160] width 255 height 18
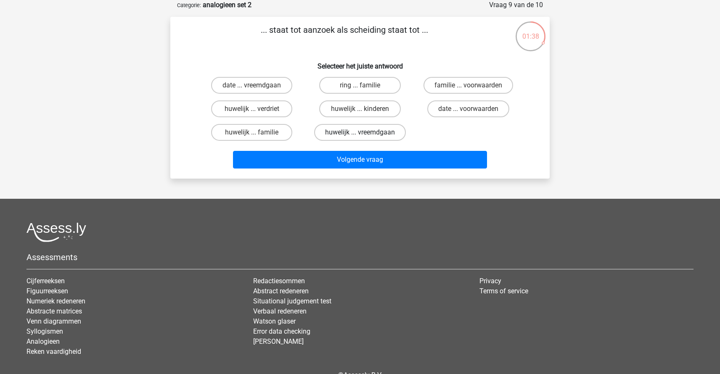
click at [352, 135] on label "huwelijk ... vreemdgaan" at bounding box center [360, 132] width 92 height 17
click at [360, 135] on input "huwelijk ... vreemdgaan" at bounding box center [362, 135] width 5 height 5
radio input "true"
click at [360, 170] on div "Volgende vraag" at bounding box center [360, 161] width 325 height 21
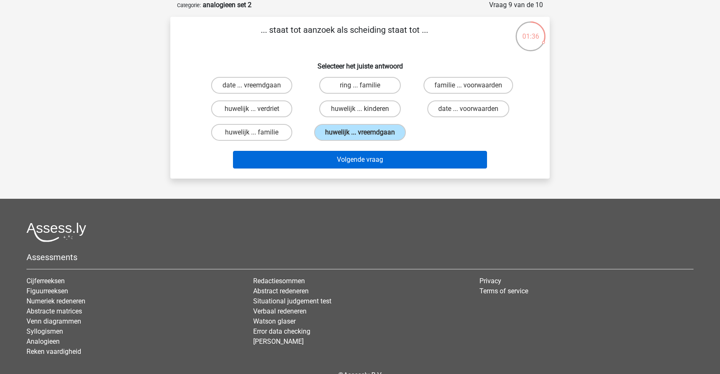
click at [359, 162] on button "Volgende vraag" at bounding box center [360, 160] width 255 height 18
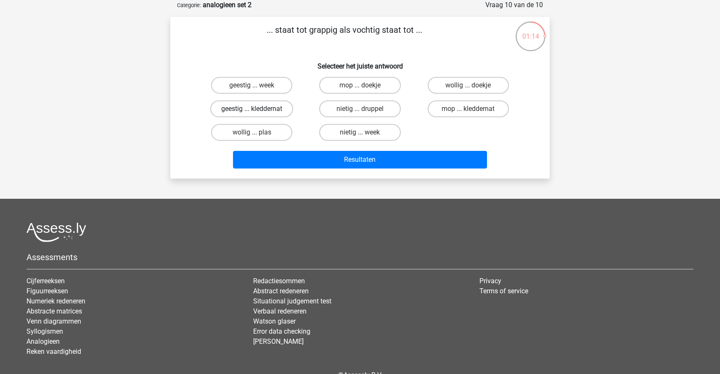
click at [257, 107] on label "geestig ... kleddernat" at bounding box center [251, 109] width 83 height 17
click at [257, 109] on input "geestig ... kleddernat" at bounding box center [254, 111] width 5 height 5
radio input "true"
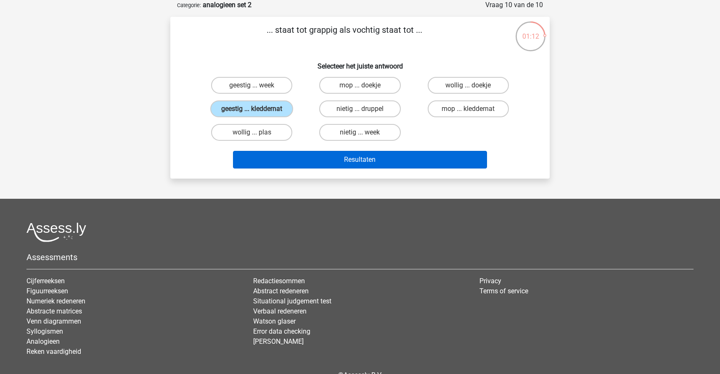
click at [361, 156] on button "Resultaten" at bounding box center [360, 160] width 255 height 18
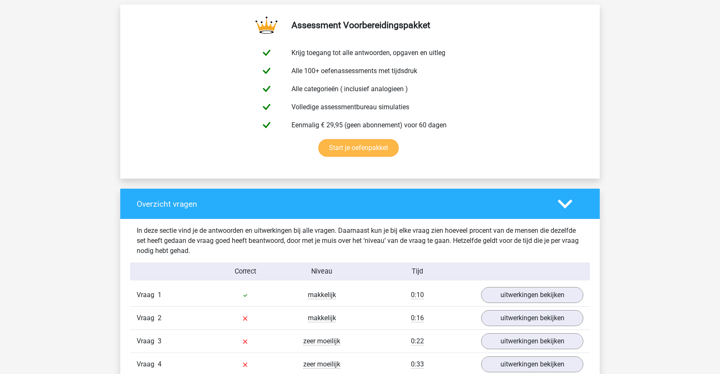
scroll to position [616, 0]
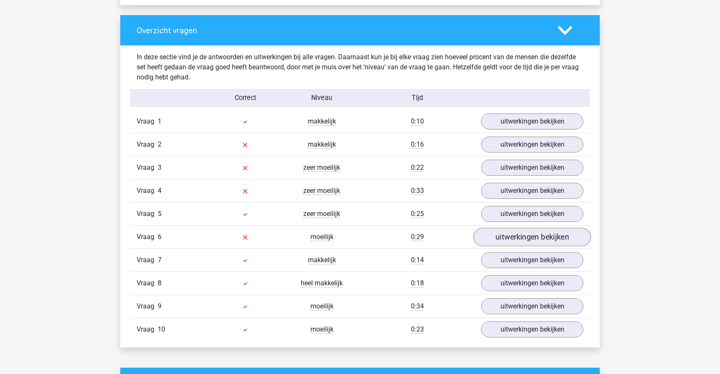
click at [532, 237] on link "uitwerkingen bekijken" at bounding box center [532, 237] width 117 height 19
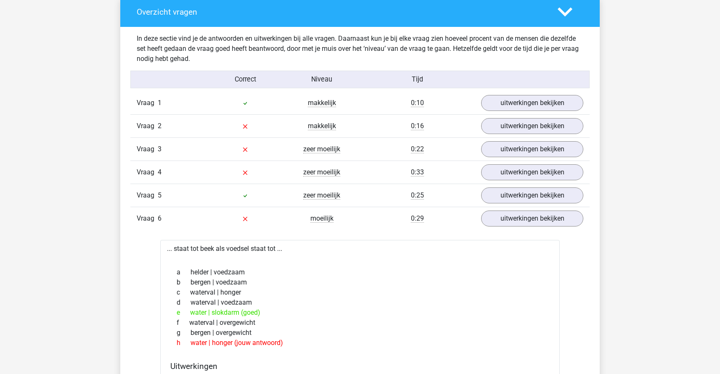
scroll to position [653, 0]
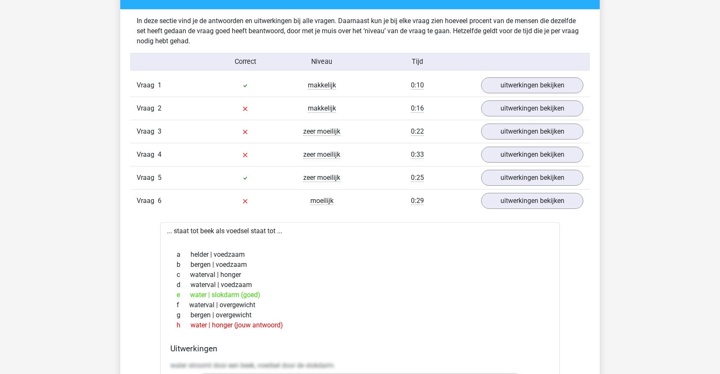
drag, startPoint x: 199, startPoint y: 297, endPoint x: 294, endPoint y: 303, distance: 94.8
click at [290, 304] on div "a helder | voedzaam b bergen | voedzaam c waterval | honger d waterval | voedza…" at bounding box center [360, 291] width 380 height 88
click at [327, 302] on div "f waterval | overgewicht" at bounding box center [360, 305] width 380 height 10
click at [528, 152] on link "uitwerkingen bekijken" at bounding box center [532, 155] width 117 height 19
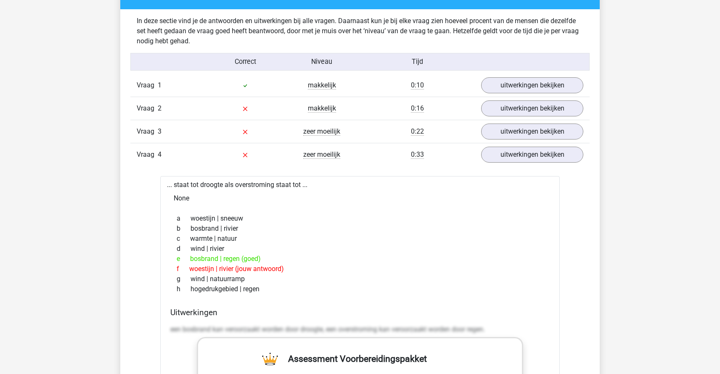
click at [559, 141] on div "Vraag 3 zeer moeilijk 0:22 uitwerkingen bekijken" at bounding box center [359, 131] width 459 height 23
click at [544, 131] on link "uitwerkingen bekijken" at bounding box center [532, 132] width 117 height 19
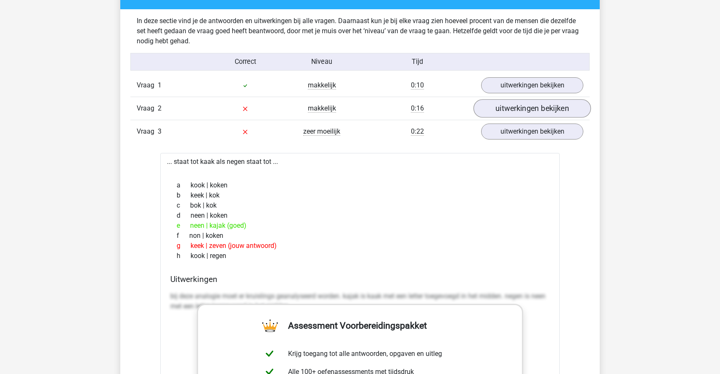
click at [536, 108] on link "uitwerkingen bekijken" at bounding box center [532, 109] width 117 height 19
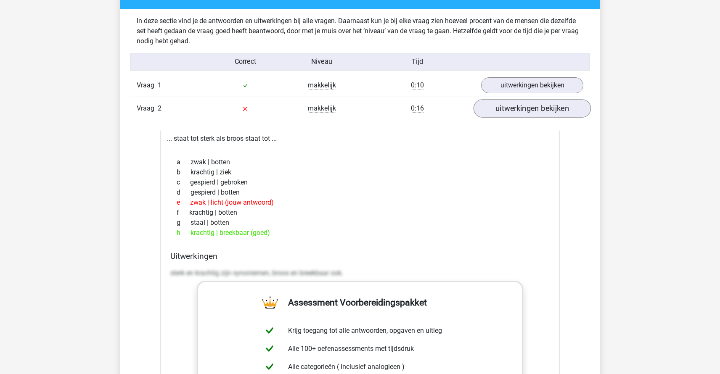
click at [550, 108] on link "uitwerkingen bekijken" at bounding box center [532, 109] width 117 height 19
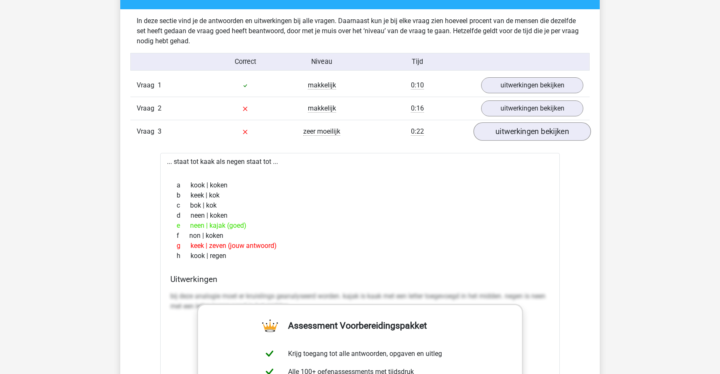
click at [547, 137] on link "uitwerkingen bekijken" at bounding box center [532, 132] width 117 height 19
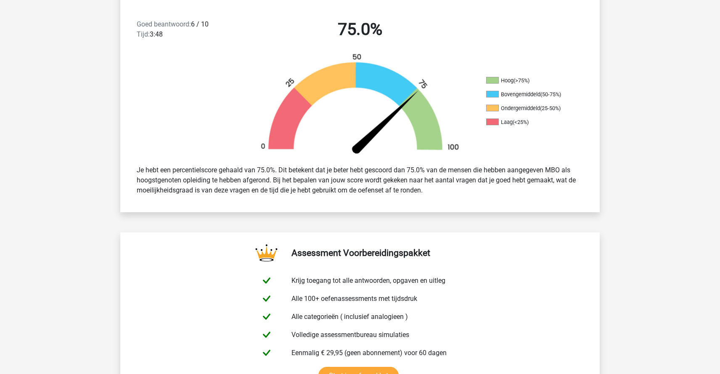
scroll to position [0, 0]
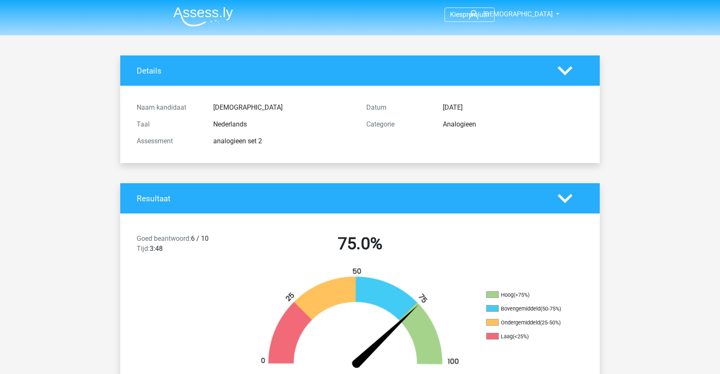
click at [188, 18] on img at bounding box center [203, 17] width 60 height 20
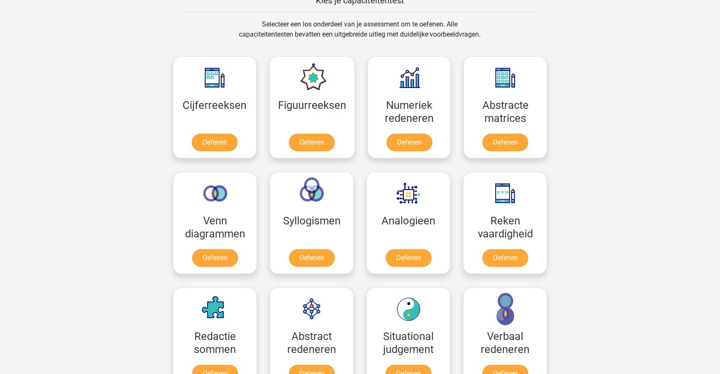
scroll to position [468, 0]
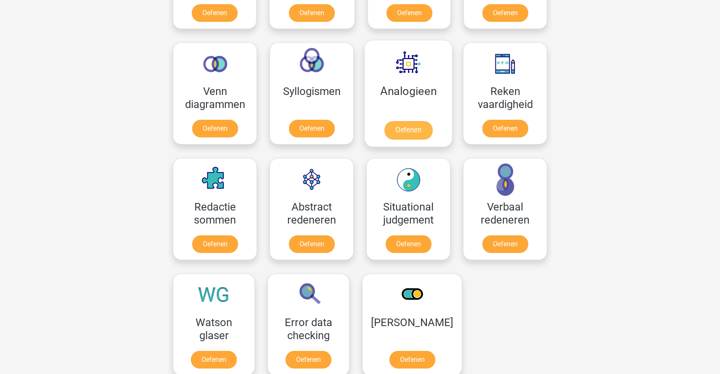
click at [407, 121] on link "Oefenen" at bounding box center [409, 130] width 48 height 19
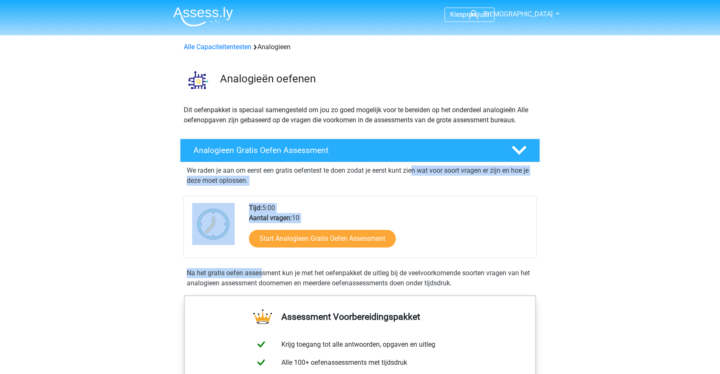
click at [418, 235] on div "We raden je aan om eerst een gratis oefentest te doen zodat je eerst kunt zien …" at bounding box center [359, 225] width 353 height 126
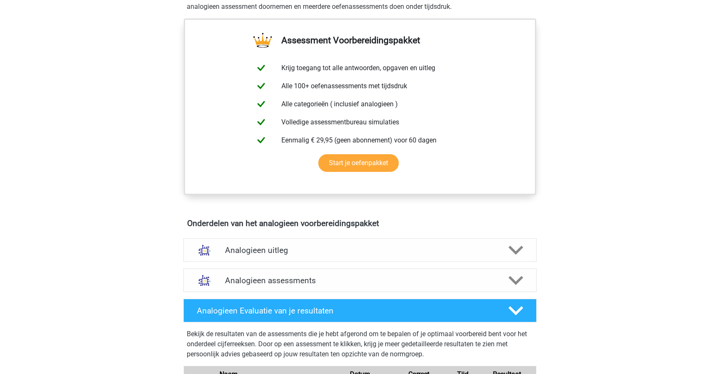
scroll to position [443, 0]
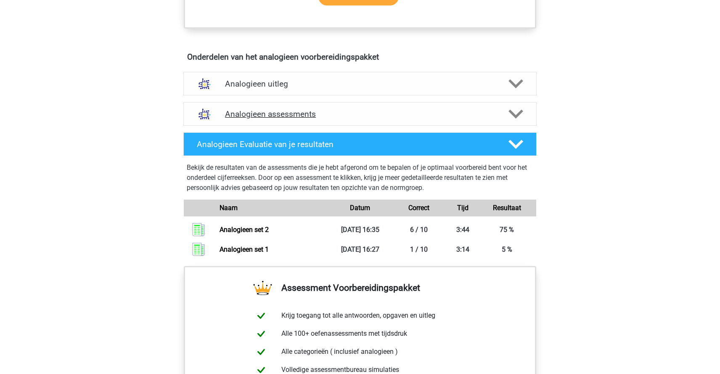
click at [297, 118] on h4 "Analogieen assessments" at bounding box center [360, 114] width 270 height 10
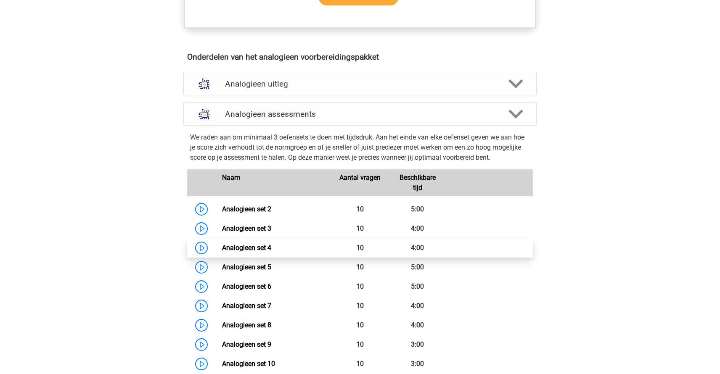
click at [265, 252] on link "Analogieen set 4" at bounding box center [246, 248] width 49 height 8
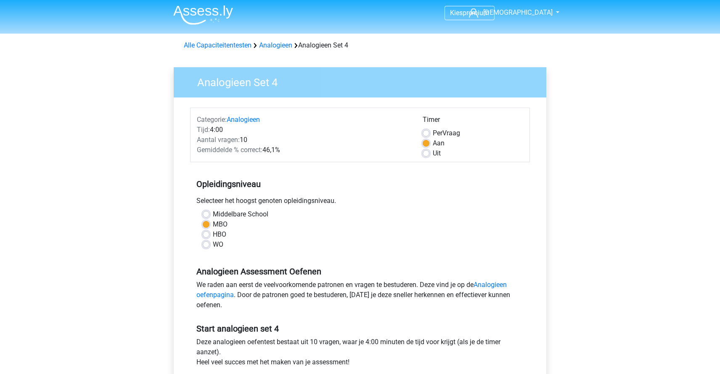
scroll to position [281, 0]
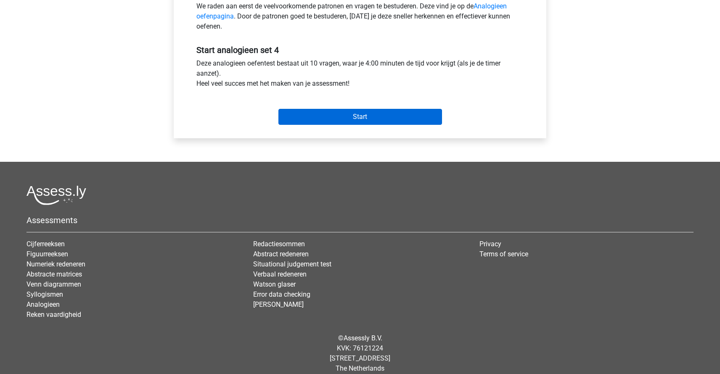
click at [358, 123] on input "Start" at bounding box center [361, 117] width 164 height 16
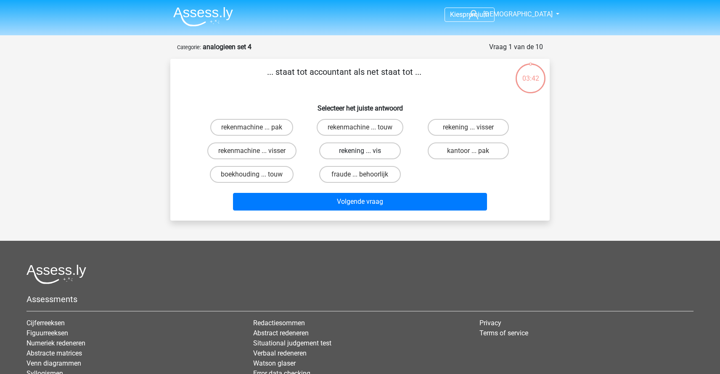
click at [353, 155] on label "rekening ... vis" at bounding box center [359, 151] width 81 height 17
click at [360, 155] on input "rekening ... vis" at bounding box center [362, 153] width 5 height 5
radio input "true"
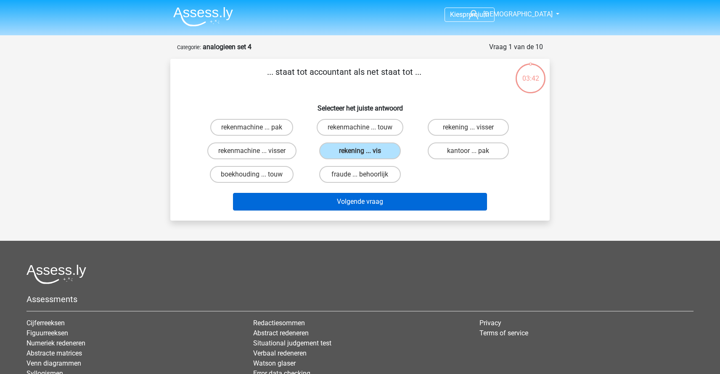
click at [353, 201] on button "Volgende vraag" at bounding box center [360, 202] width 255 height 18
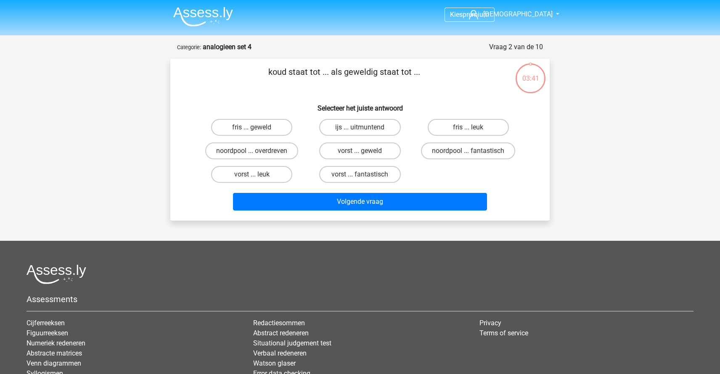
scroll to position [42, 0]
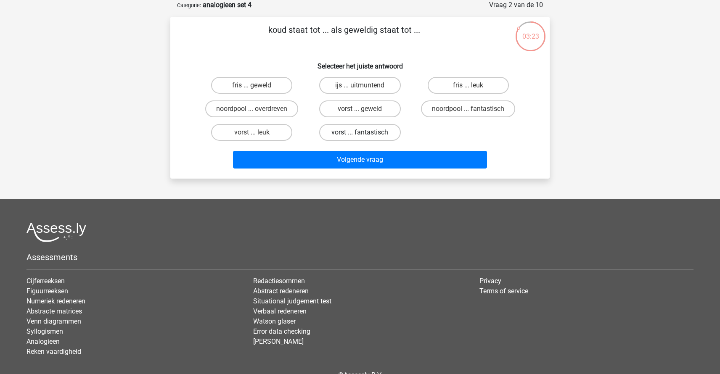
click at [371, 131] on label "vorst ... fantastisch" at bounding box center [359, 132] width 81 height 17
click at [366, 133] on input "vorst ... fantastisch" at bounding box center [362, 135] width 5 height 5
radio input "true"
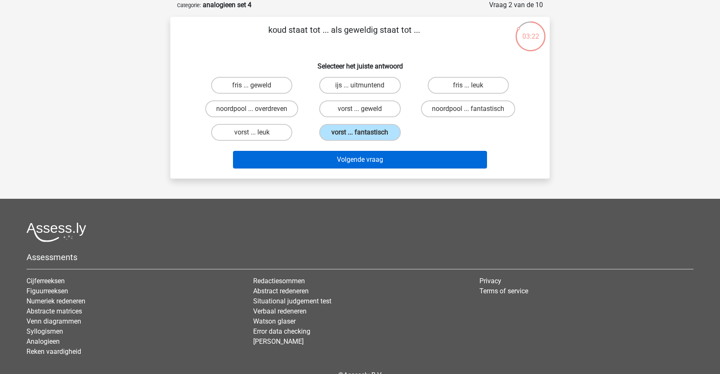
click at [363, 166] on button "Volgende vraag" at bounding box center [360, 160] width 255 height 18
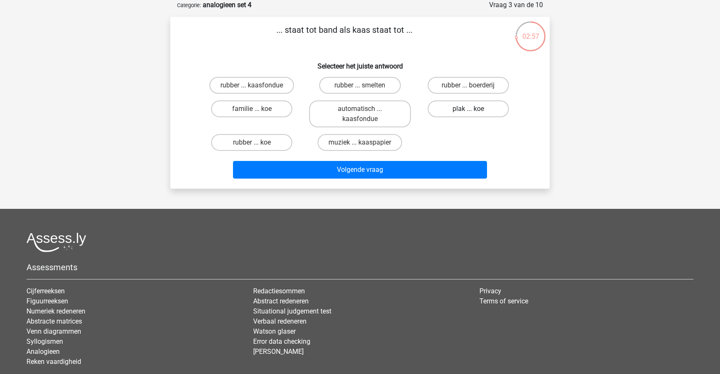
click at [468, 109] on label "plak ... koe" at bounding box center [468, 109] width 81 height 17
click at [468, 109] on input "plak ... koe" at bounding box center [470, 111] width 5 height 5
radio input "true"
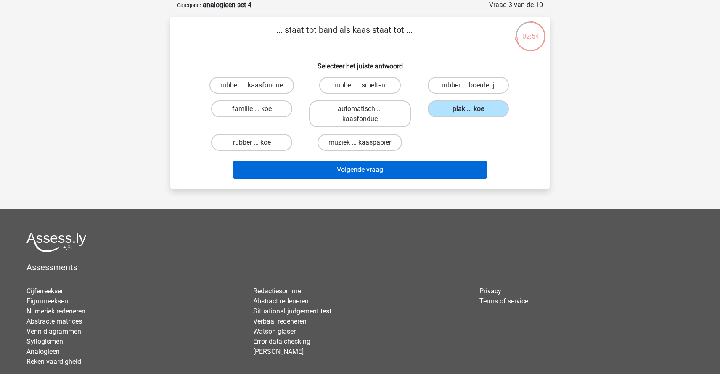
click at [335, 173] on button "Volgende vraag" at bounding box center [360, 170] width 255 height 18
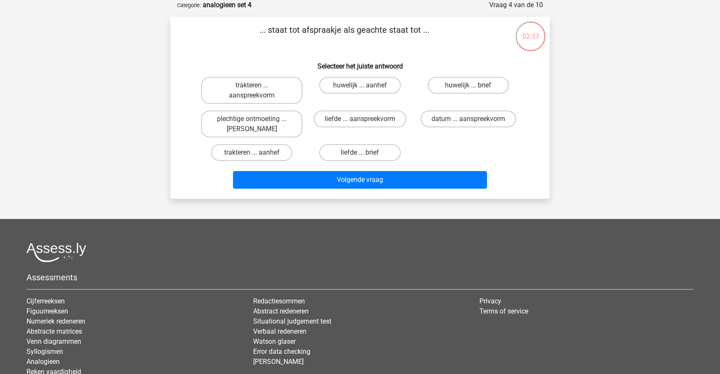
click at [253, 122] on input "plechtige ontmoeting ... [PERSON_NAME]" at bounding box center [254, 121] width 5 height 5
radio input "true"
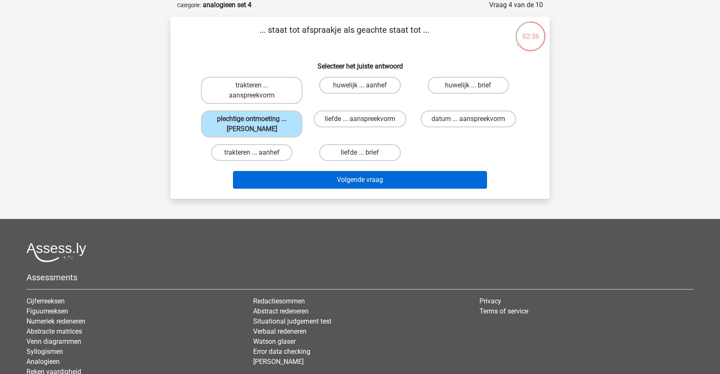
click at [354, 185] on button "Volgende vraag" at bounding box center [360, 180] width 255 height 18
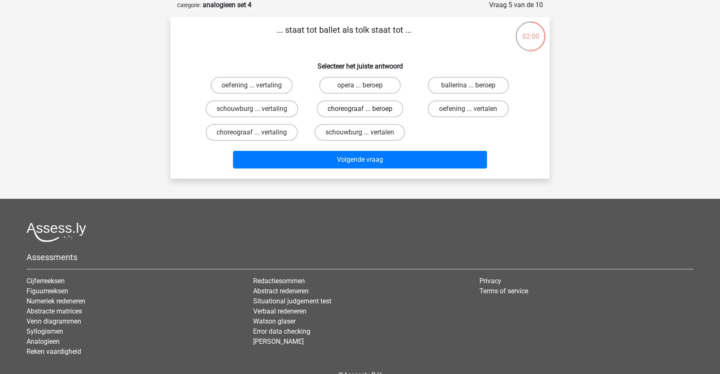
click at [359, 110] on label "choreograaf ... beroep" at bounding box center [360, 109] width 87 height 17
click at [360, 110] on input "choreograaf ... beroep" at bounding box center [362, 111] width 5 height 5
radio input "true"
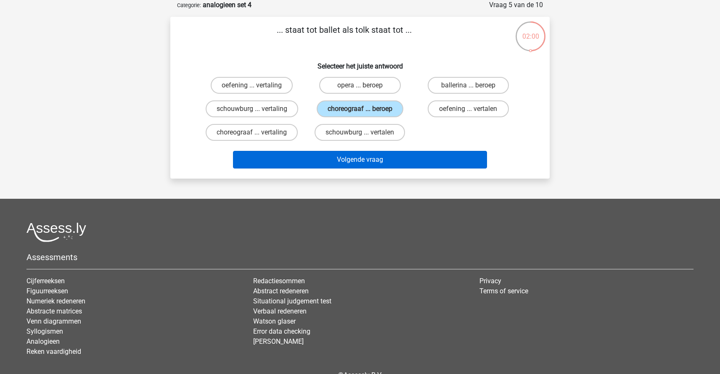
click at [358, 166] on button "Volgende vraag" at bounding box center [360, 160] width 255 height 18
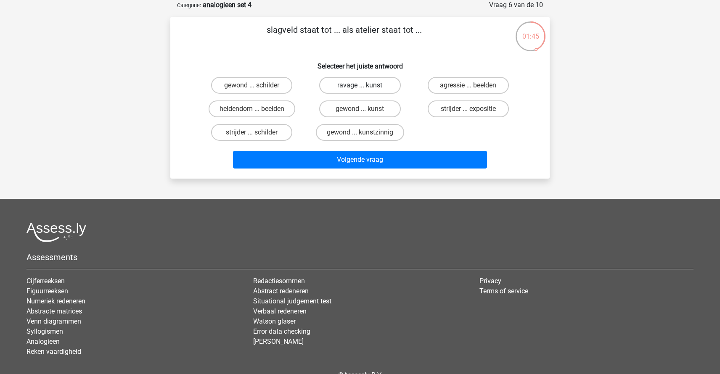
click at [383, 79] on label "ravage ... kunst" at bounding box center [359, 85] width 81 height 17
click at [366, 85] on input "ravage ... kunst" at bounding box center [362, 87] width 5 height 5
radio input "true"
click at [378, 171] on div "Volgende vraag" at bounding box center [360, 161] width 325 height 21
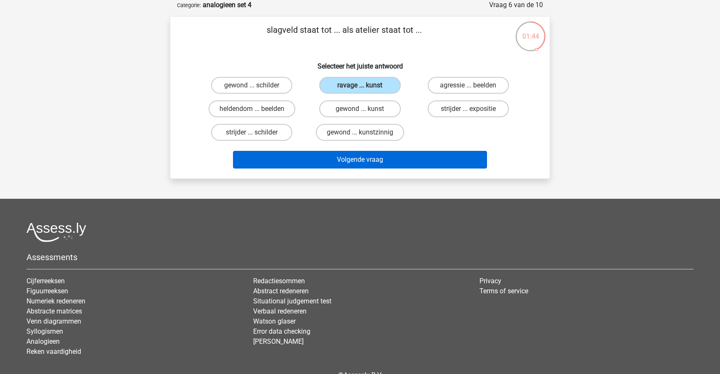
click at [379, 161] on button "Volgende vraag" at bounding box center [360, 160] width 255 height 18
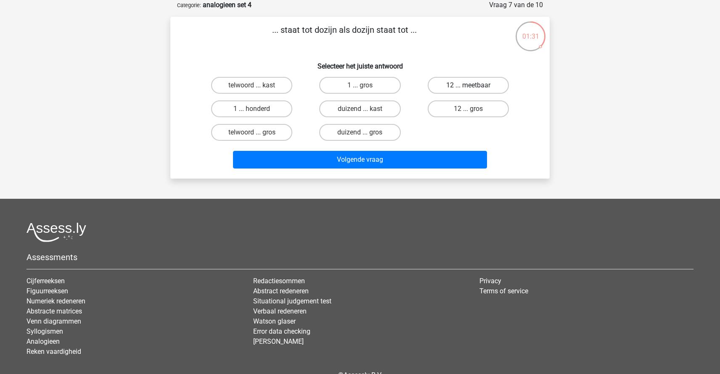
click at [478, 88] on label "12 ... meetbaar" at bounding box center [468, 85] width 81 height 17
click at [474, 88] on input "12 ... meetbaar" at bounding box center [470, 87] width 5 height 5
radio input "true"
click at [477, 113] on label "12 ... gros" at bounding box center [468, 109] width 81 height 17
click at [474, 113] on input "12 ... gros" at bounding box center [470, 111] width 5 height 5
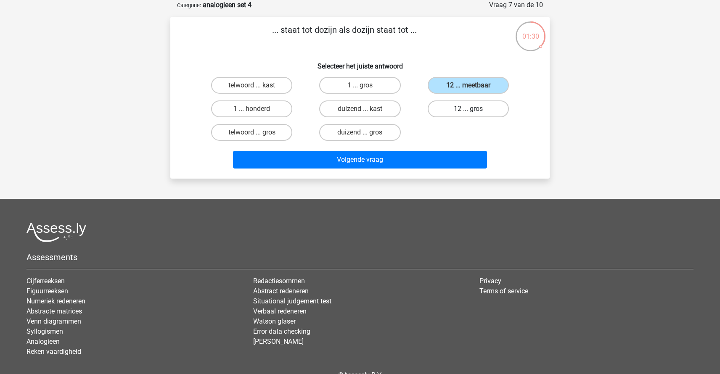
radio input "true"
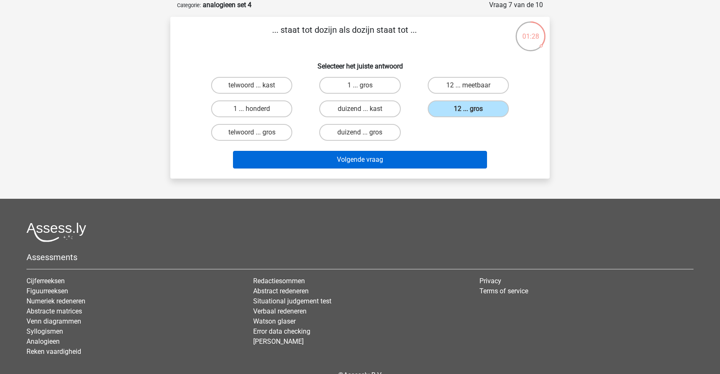
click at [387, 158] on button "Volgende vraag" at bounding box center [360, 160] width 255 height 18
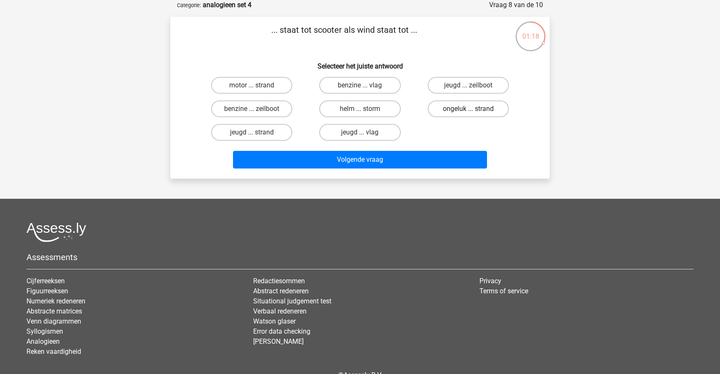
click at [457, 111] on label "ongeluk ... strand" at bounding box center [468, 109] width 81 height 17
click at [468, 111] on input "ongeluk ... strand" at bounding box center [470, 111] width 5 height 5
radio input "true"
click at [360, 107] on label "helm ... storm" at bounding box center [359, 109] width 81 height 17
click at [360, 109] on input "helm ... storm" at bounding box center [362, 111] width 5 height 5
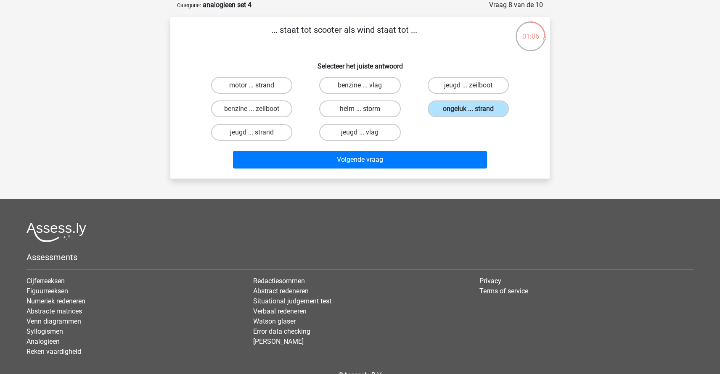
radio input "true"
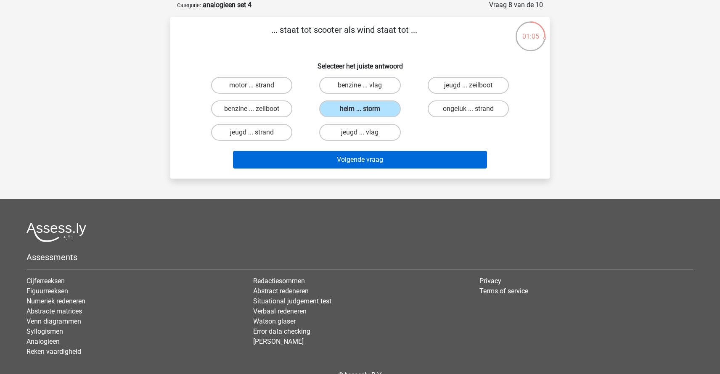
click at [353, 168] on button "Volgende vraag" at bounding box center [360, 160] width 255 height 18
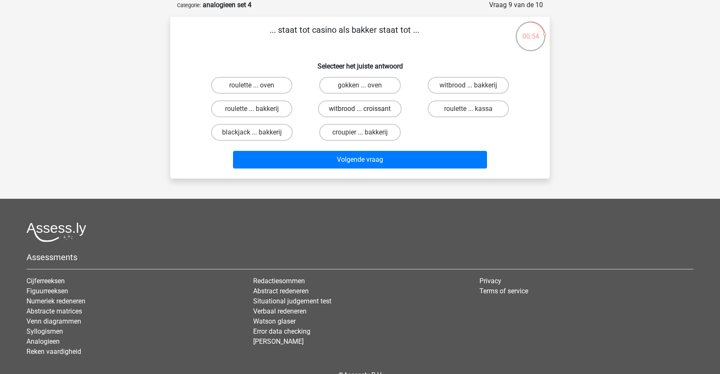
click at [379, 111] on label "witbrood ... croissant" at bounding box center [360, 109] width 84 height 17
click at [366, 111] on input "witbrood ... croissant" at bounding box center [362, 111] width 5 height 5
radio input "true"
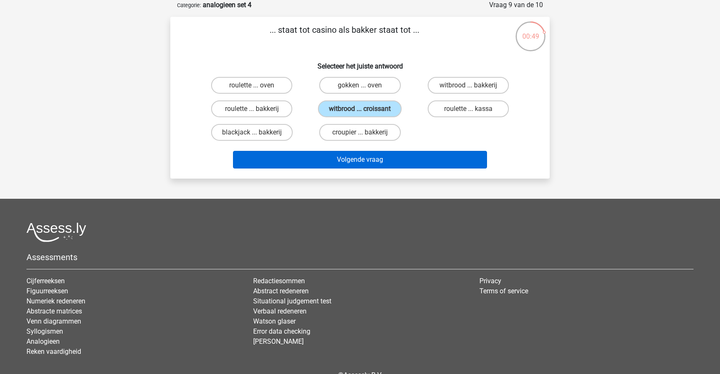
click at [369, 165] on button "Volgende vraag" at bounding box center [360, 160] width 255 height 18
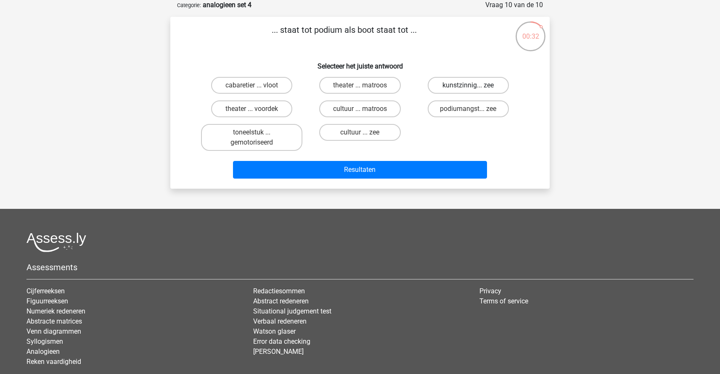
click at [457, 86] on label "kunstzinnig... zee" at bounding box center [468, 85] width 81 height 17
click at [468, 86] on input "kunstzinnig... zee" at bounding box center [470, 87] width 5 height 5
radio input "true"
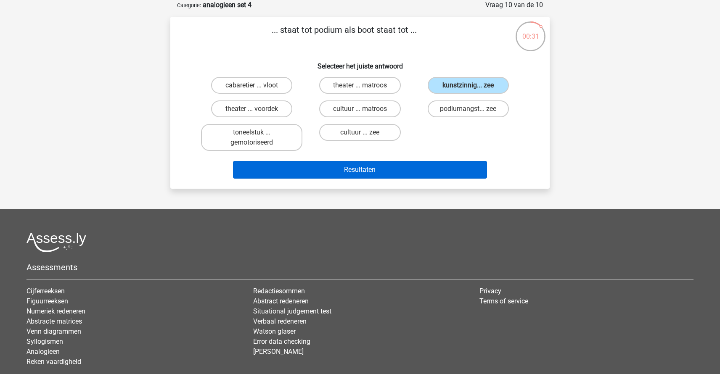
click at [385, 172] on button "Resultaten" at bounding box center [360, 170] width 255 height 18
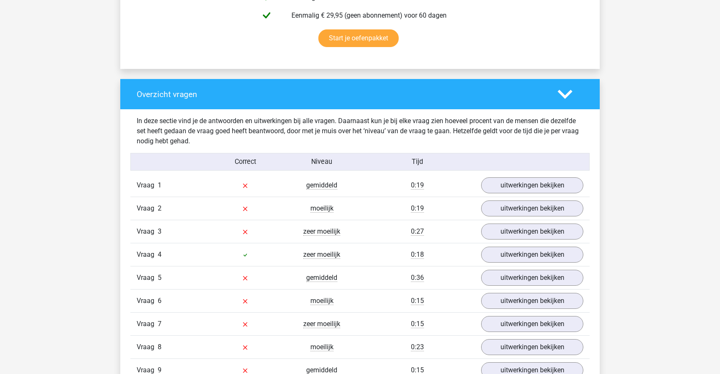
scroll to position [554, 0]
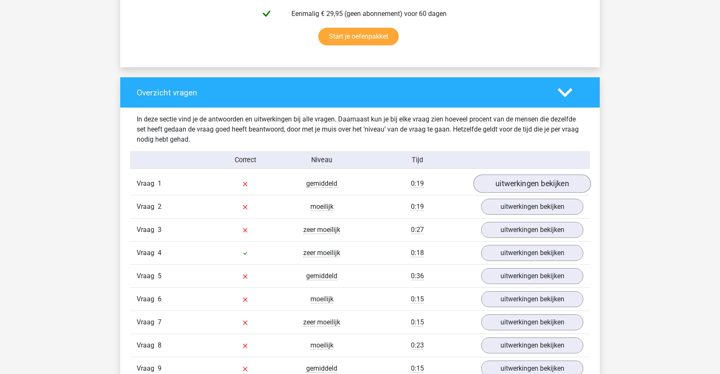
click at [507, 190] on link "uitwerkingen bekijken" at bounding box center [532, 184] width 117 height 19
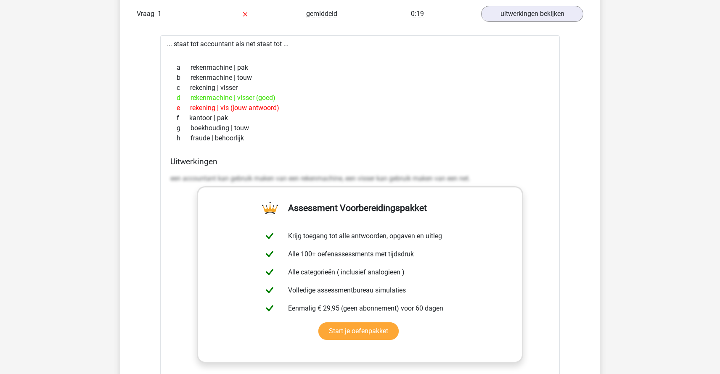
scroll to position [991, 0]
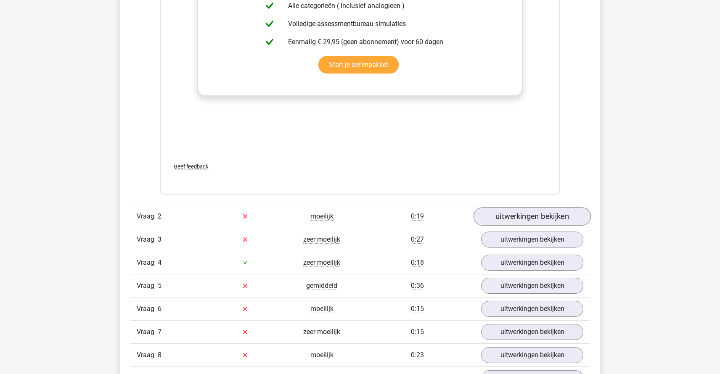
click at [545, 222] on link "uitwerkingen bekijken" at bounding box center [532, 216] width 117 height 19
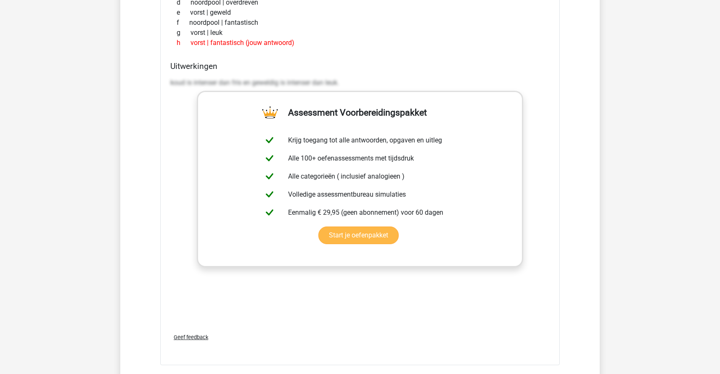
scroll to position [1449, 0]
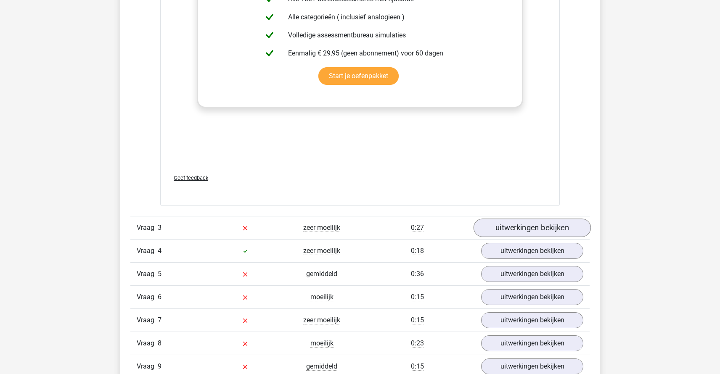
click at [534, 224] on link "uitwerkingen bekijken" at bounding box center [532, 228] width 117 height 19
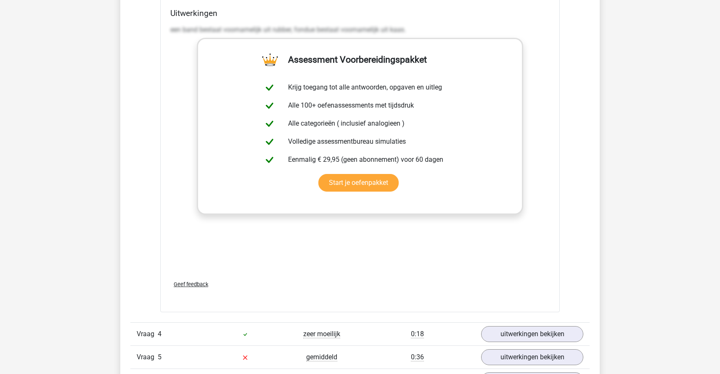
scroll to position [1893, 0]
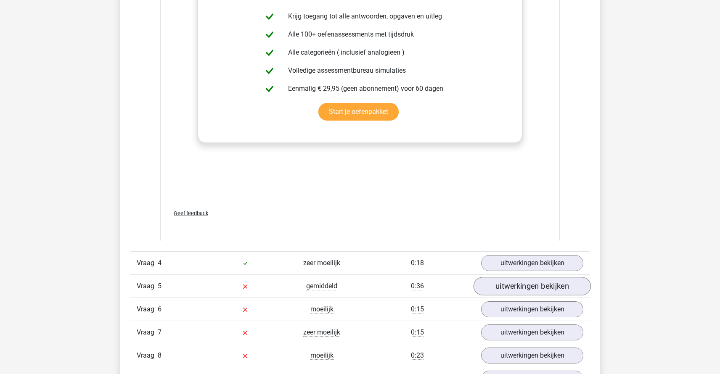
click at [533, 288] on link "uitwerkingen bekijken" at bounding box center [532, 286] width 117 height 19
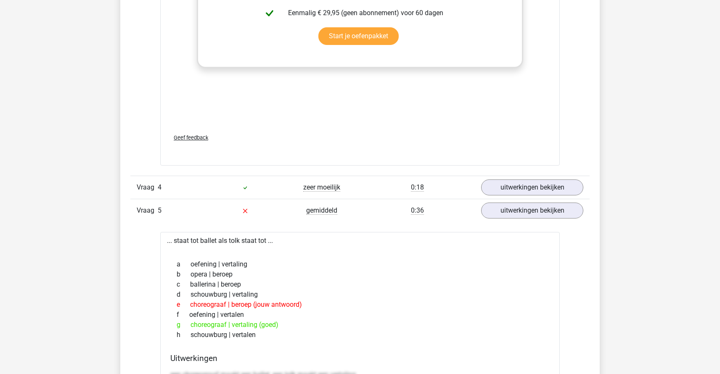
scroll to position [2051, 0]
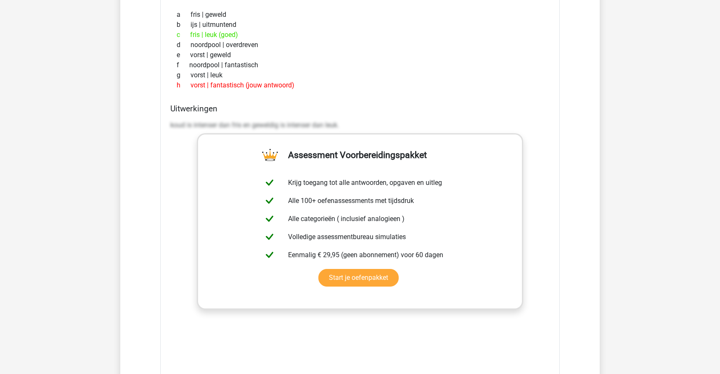
scroll to position [974, 0]
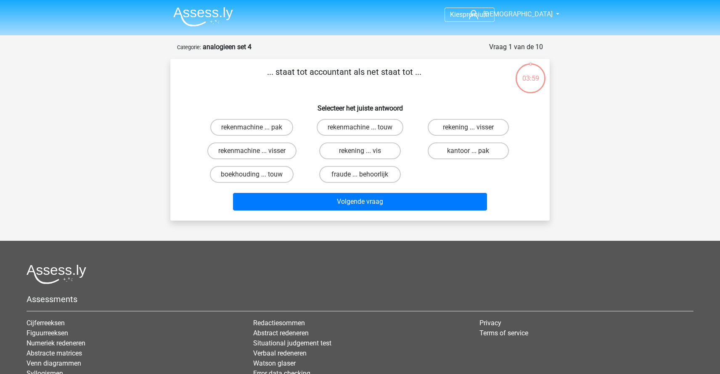
scroll to position [42, 0]
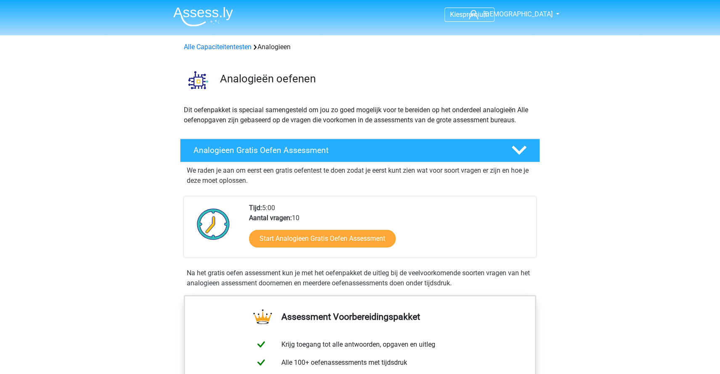
scroll to position [443, 0]
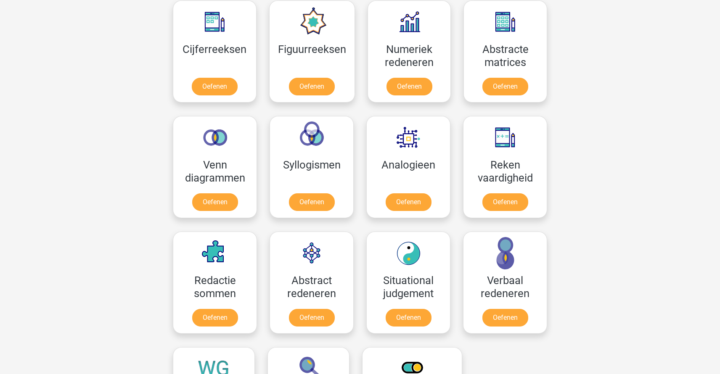
scroll to position [393, 0]
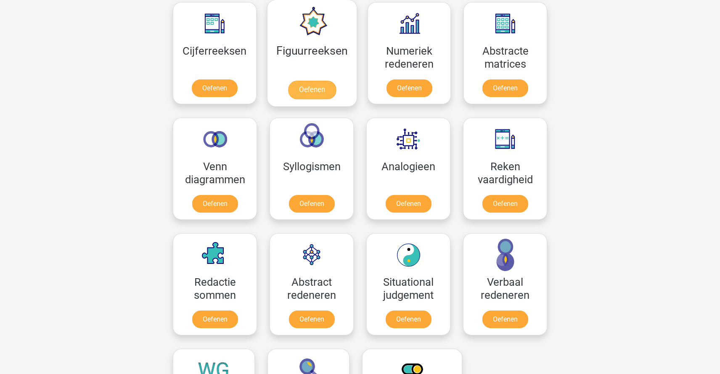
click at [308, 81] on link "Oefenen" at bounding box center [312, 90] width 48 height 19
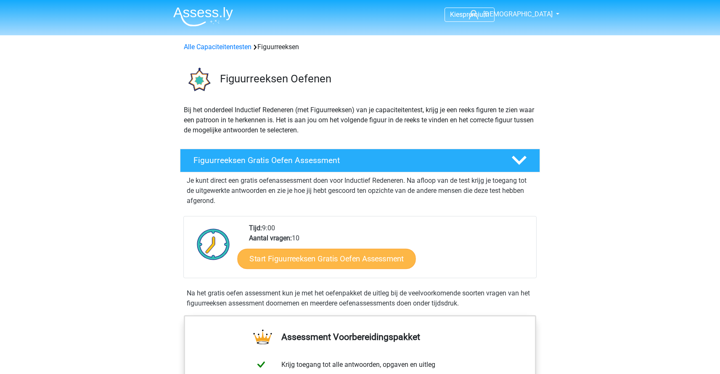
click at [324, 268] on link "Start Figuurreeksen Gratis Oefen Assessment" at bounding box center [327, 259] width 178 height 20
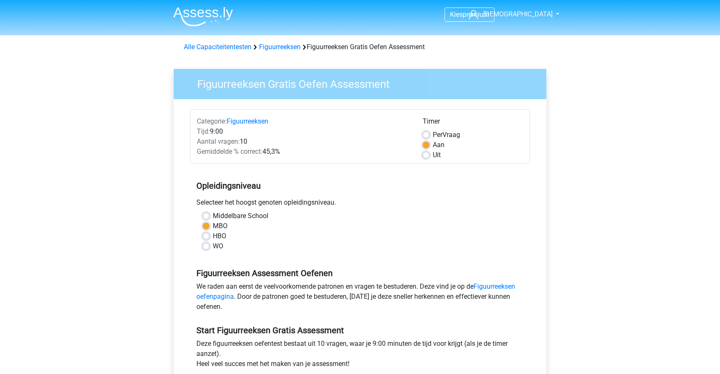
scroll to position [280, 0]
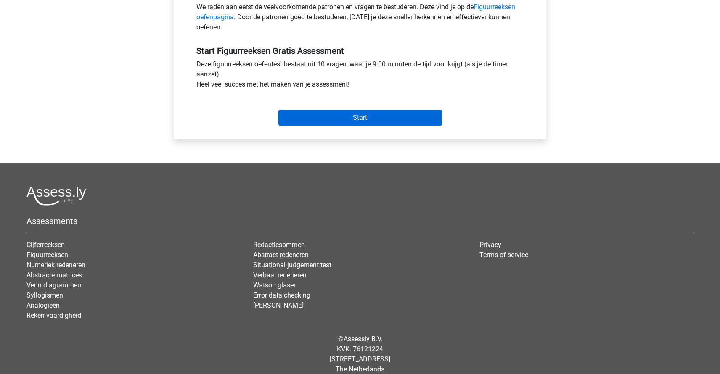
click at [352, 122] on input "Start" at bounding box center [361, 118] width 164 height 16
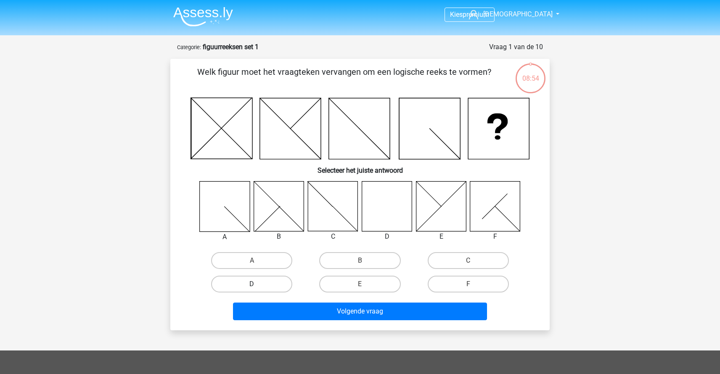
click at [243, 285] on label "D" at bounding box center [251, 284] width 81 height 17
click at [252, 285] on input "D" at bounding box center [254, 286] width 5 height 5
radio input "true"
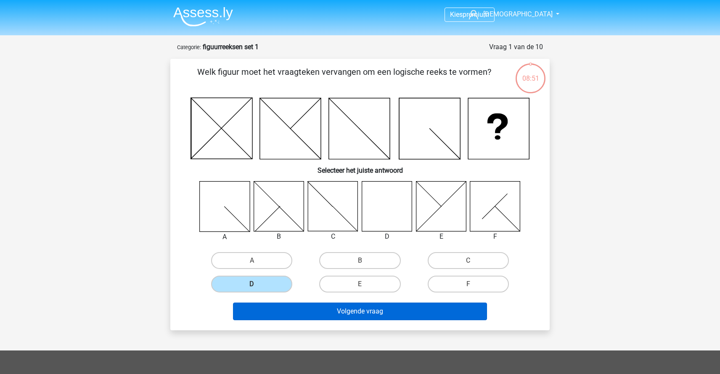
click at [338, 309] on button "Volgende vraag" at bounding box center [360, 312] width 255 height 18
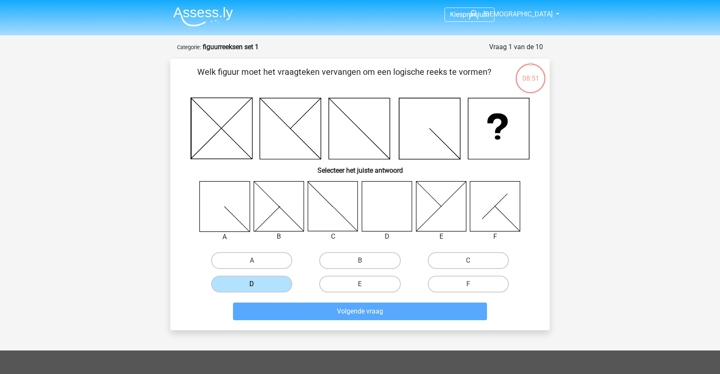
scroll to position [42, 0]
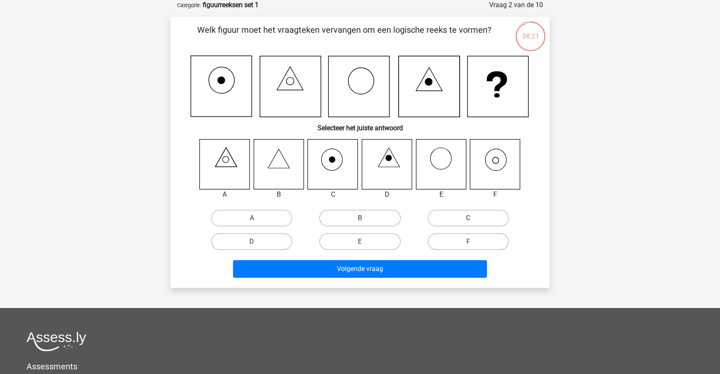
click at [443, 170] on icon at bounding box center [441, 164] width 51 height 51
click at [355, 245] on label "E" at bounding box center [359, 242] width 81 height 17
click at [360, 245] on input "E" at bounding box center [362, 244] width 5 height 5
radio input "true"
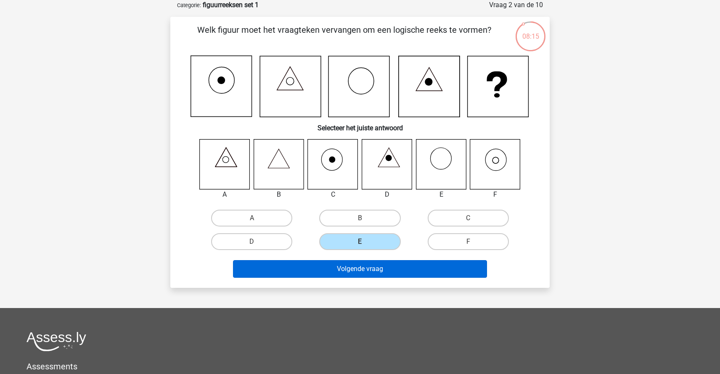
click at [364, 271] on button "Volgende vraag" at bounding box center [360, 269] width 255 height 18
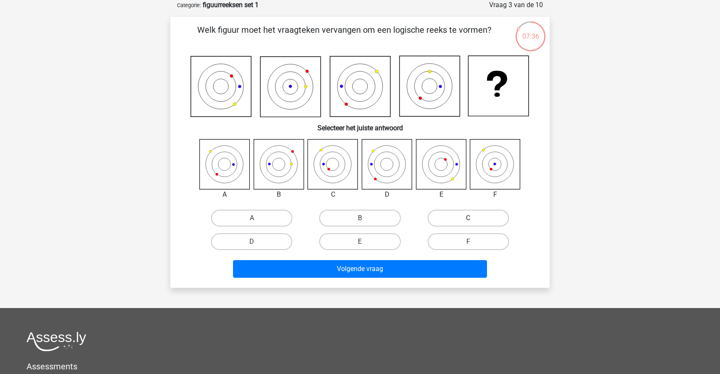
click at [461, 222] on label "C" at bounding box center [468, 218] width 81 height 17
click at [468, 222] on input "C" at bounding box center [470, 220] width 5 height 5
radio input "true"
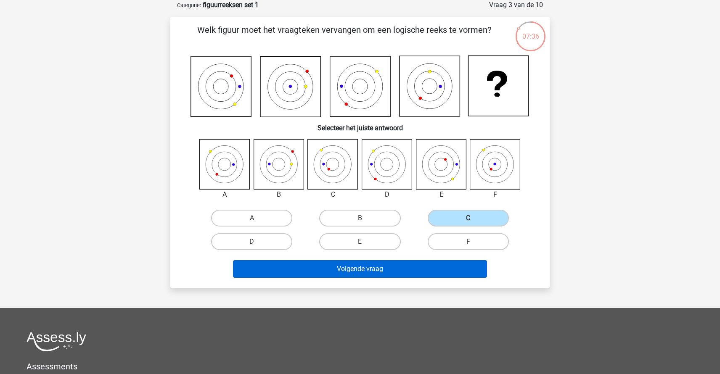
click at [379, 271] on button "Volgende vraag" at bounding box center [360, 269] width 255 height 18
